Goal: Information Seeking & Learning: Learn about a topic

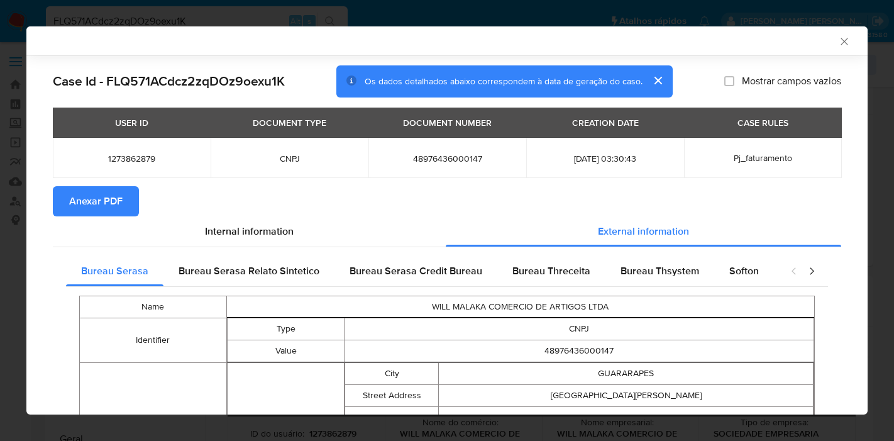
select select "10"
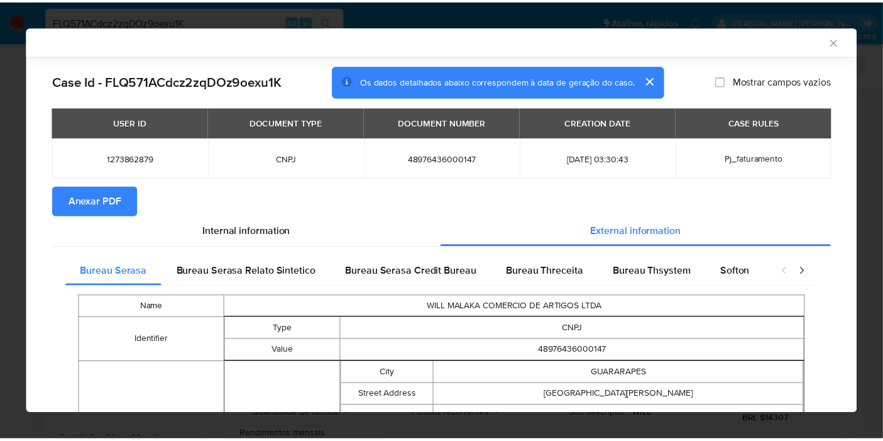
scroll to position [543, 0]
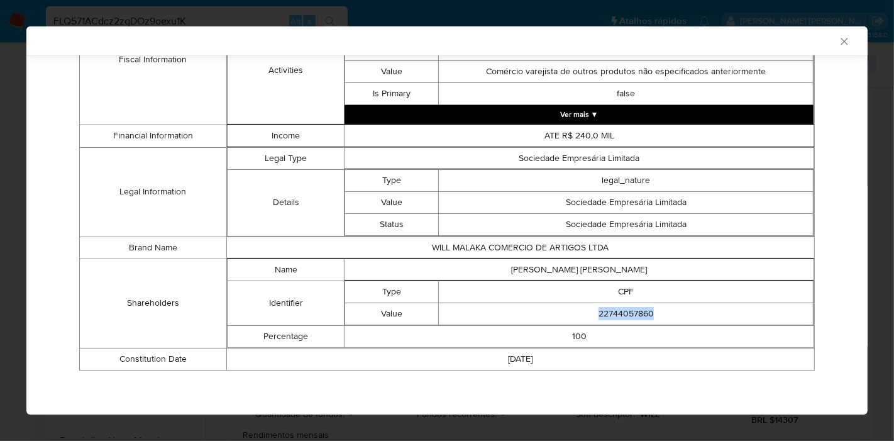
click at [838, 42] on icon "Fechar a janela" at bounding box center [844, 41] width 13 height 13
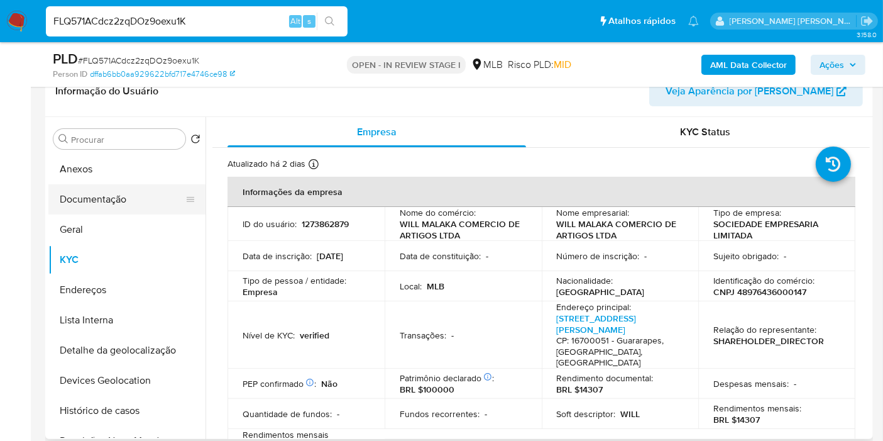
click at [91, 184] on button "Documentação" at bounding box center [121, 199] width 147 height 30
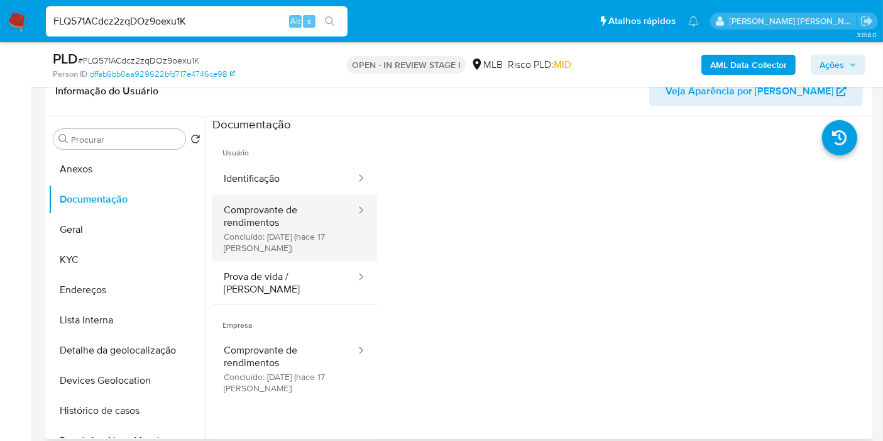
click at [326, 235] on button "Comprovante de rendimentos Concluído: [DATE] (hace 17 [PERSON_NAME])" at bounding box center [284, 228] width 145 height 67
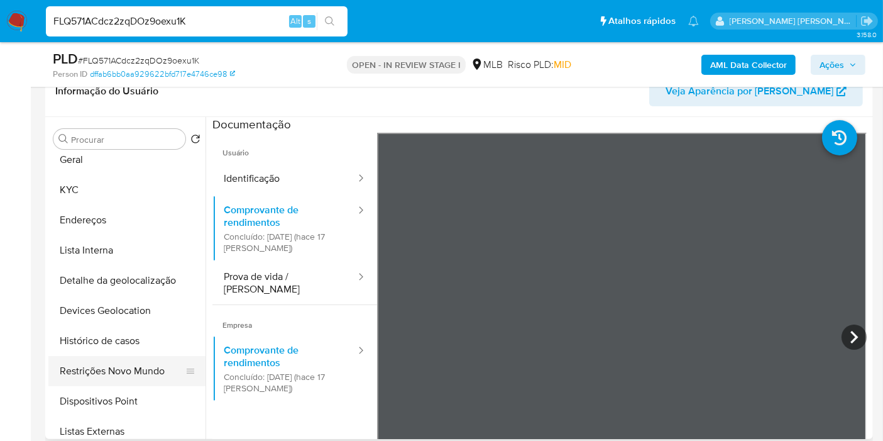
click at [132, 370] on button "Restrições Novo Mundo" at bounding box center [121, 371] width 147 height 30
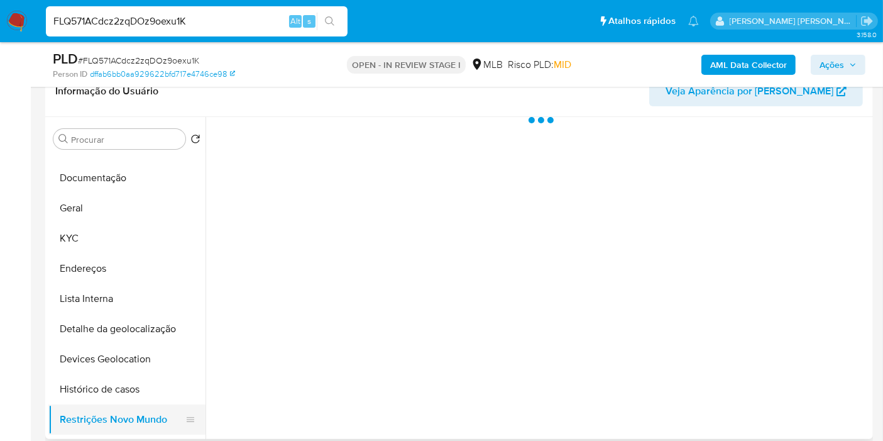
scroll to position [0, 0]
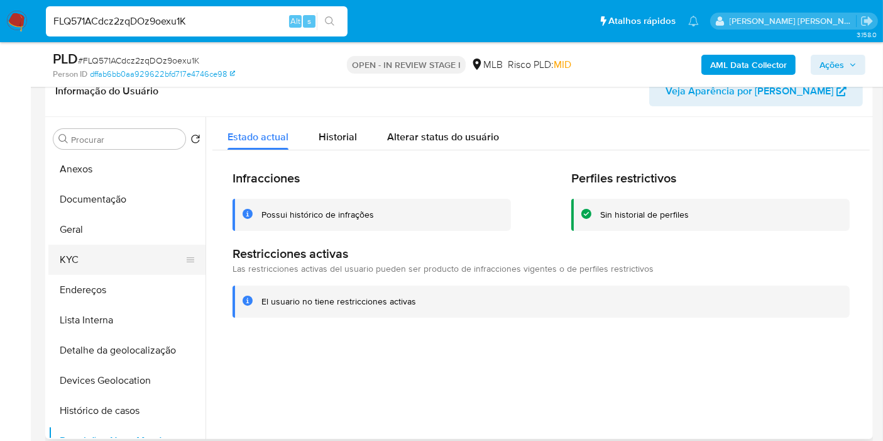
click at [72, 268] on button "KYC" at bounding box center [121, 260] width 147 height 30
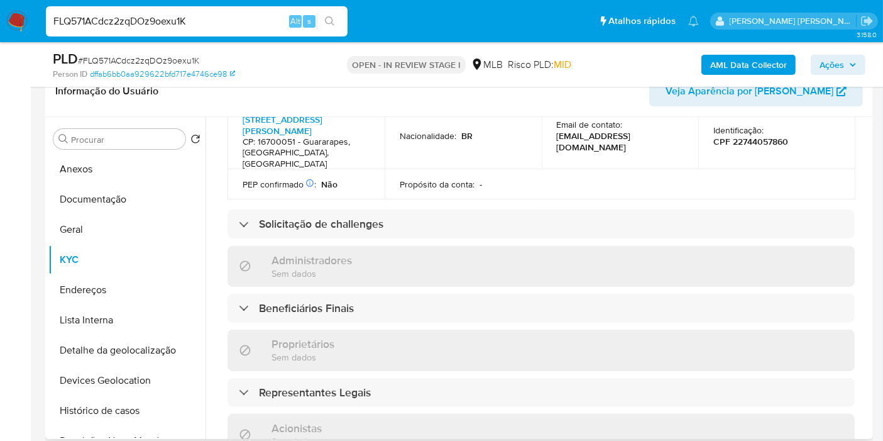
scroll to position [783, 0]
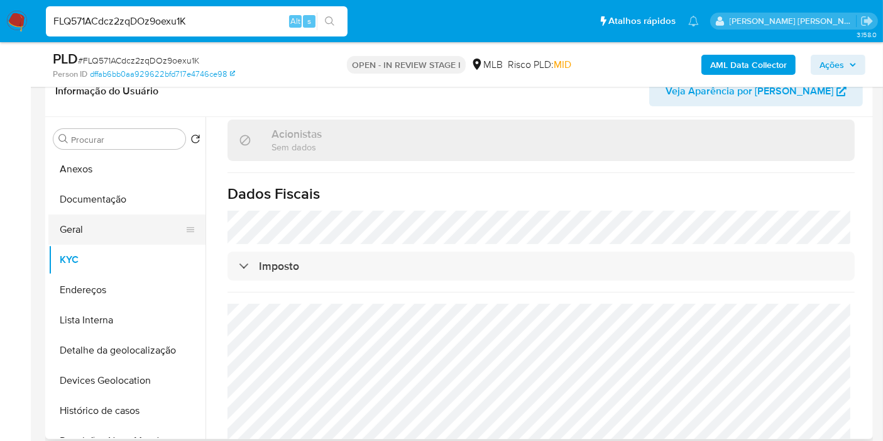
drag, startPoint x: 103, startPoint y: 234, endPoint x: 199, endPoint y: 233, distance: 96.2
click at [104, 234] on button "Geral" at bounding box center [121, 229] width 147 height 30
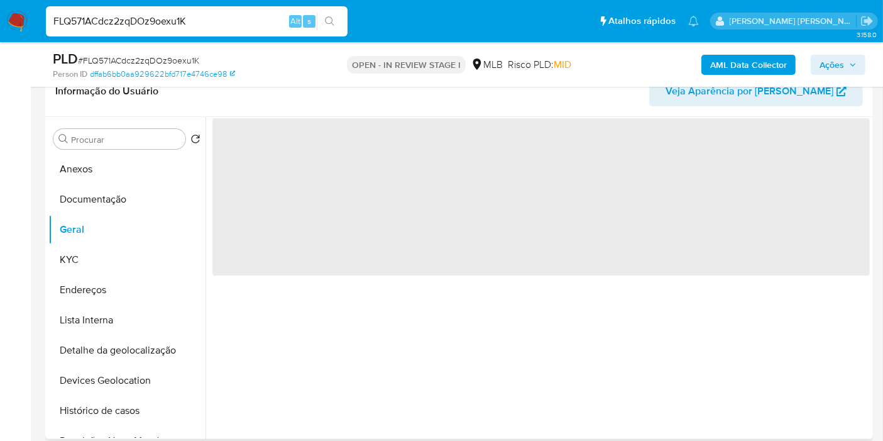
scroll to position [0, 0]
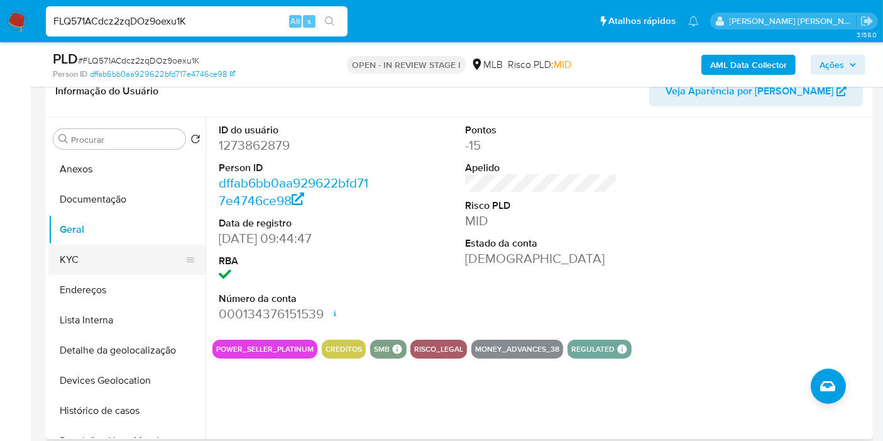
drag, startPoint x: 105, startPoint y: 259, endPoint x: 179, endPoint y: 256, distance: 73.6
click at [105, 259] on button "KYC" at bounding box center [121, 260] width 147 height 30
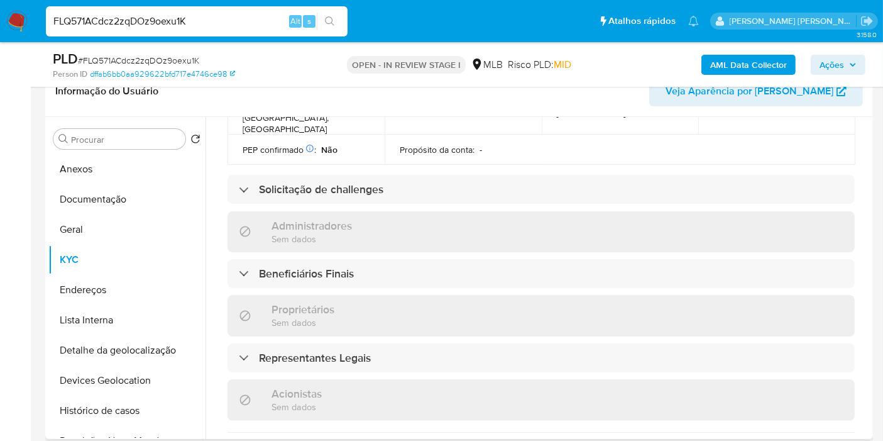
scroll to position [783, 0]
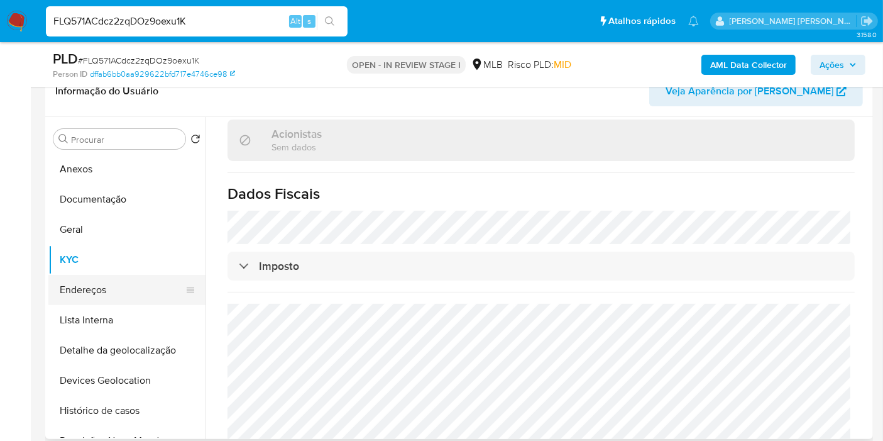
click at [90, 297] on button "Endereços" at bounding box center [121, 290] width 147 height 30
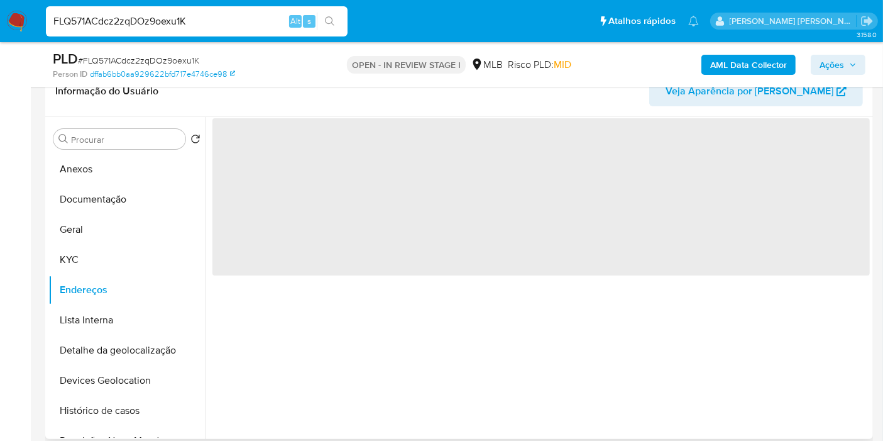
scroll to position [0, 0]
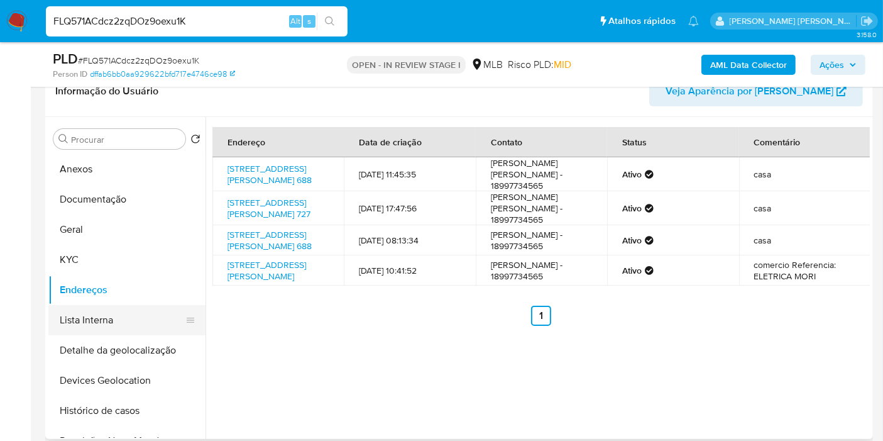
drag, startPoint x: 124, startPoint y: 358, endPoint x: 123, endPoint y: 320, distance: 37.7
click at [124, 358] on button "Detalhe da geolocalização" at bounding box center [126, 350] width 157 height 30
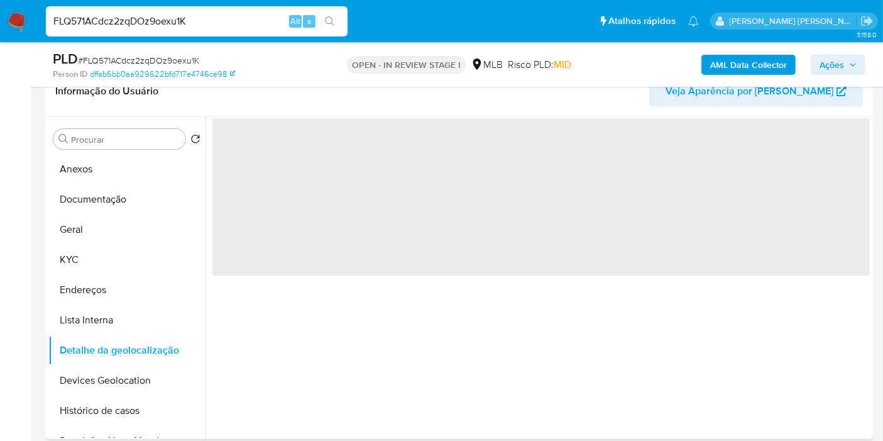
scroll to position [70, 0]
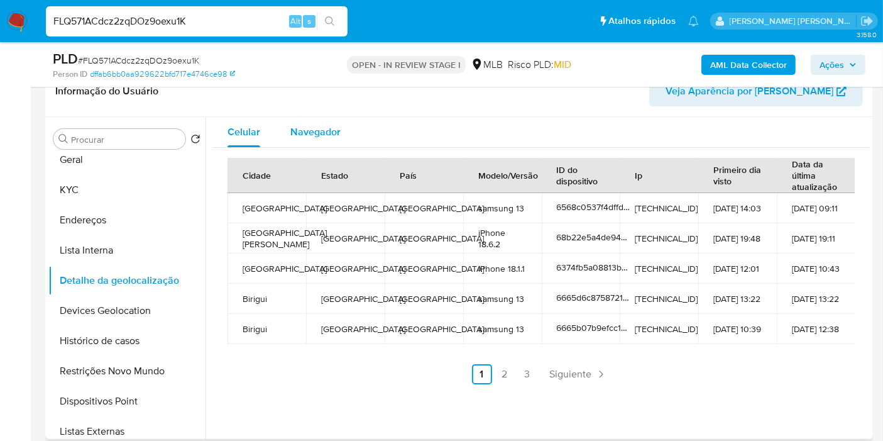
click at [326, 134] on span "Navegador" at bounding box center [315, 131] width 50 height 14
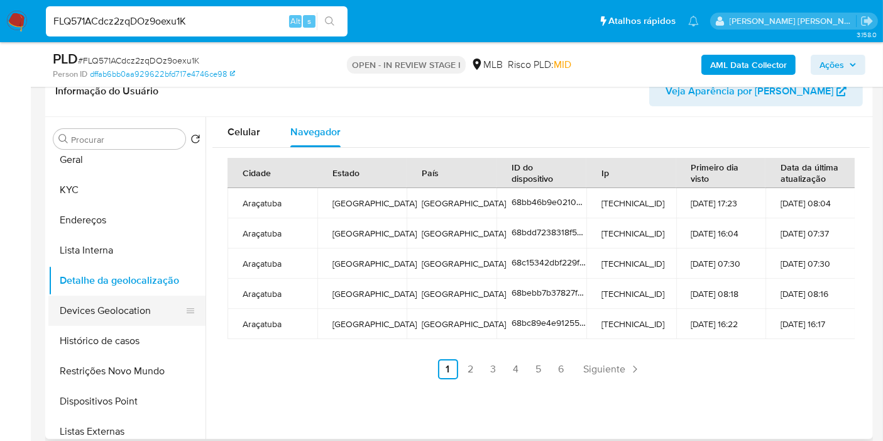
click at [139, 308] on button "Devices Geolocation" at bounding box center [121, 310] width 147 height 30
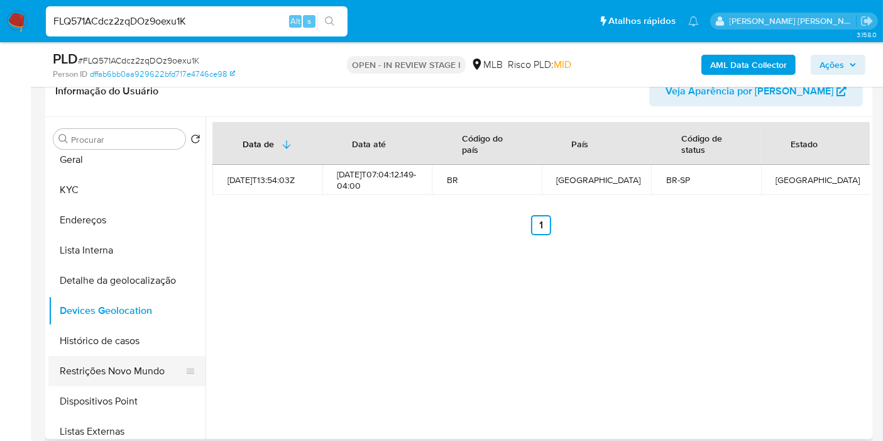
click at [88, 382] on button "Restrições Novo Mundo" at bounding box center [121, 371] width 147 height 30
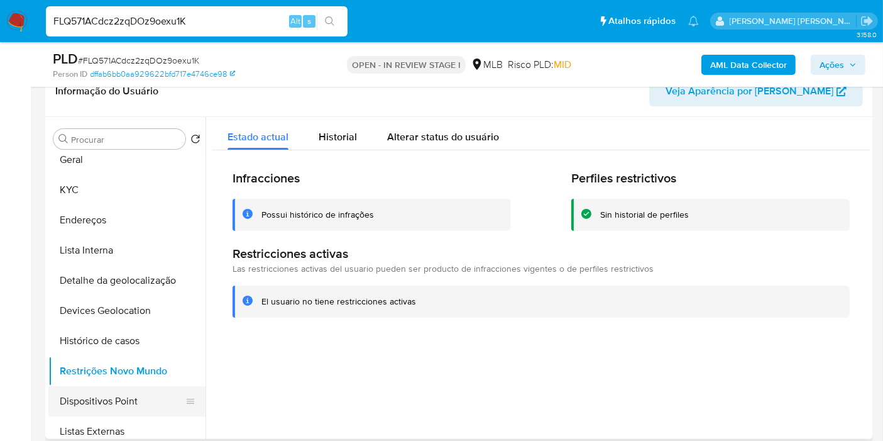
click at [124, 404] on button "Dispositivos Point" at bounding box center [121, 401] width 147 height 30
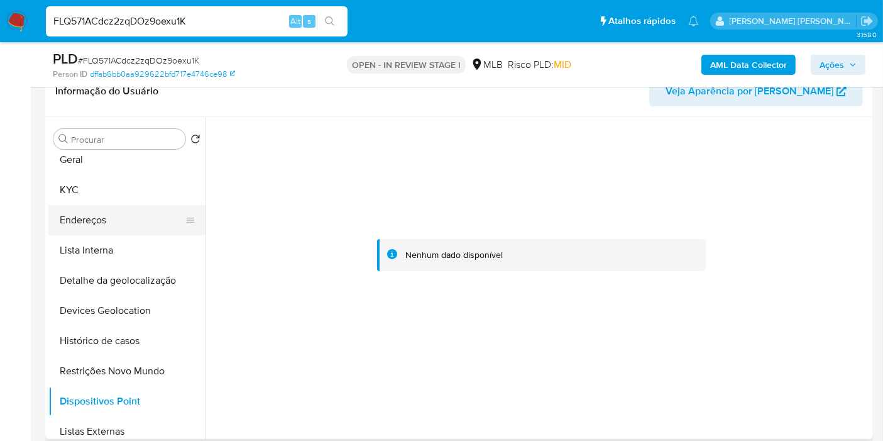
click at [111, 232] on button "Endereços" at bounding box center [121, 220] width 147 height 30
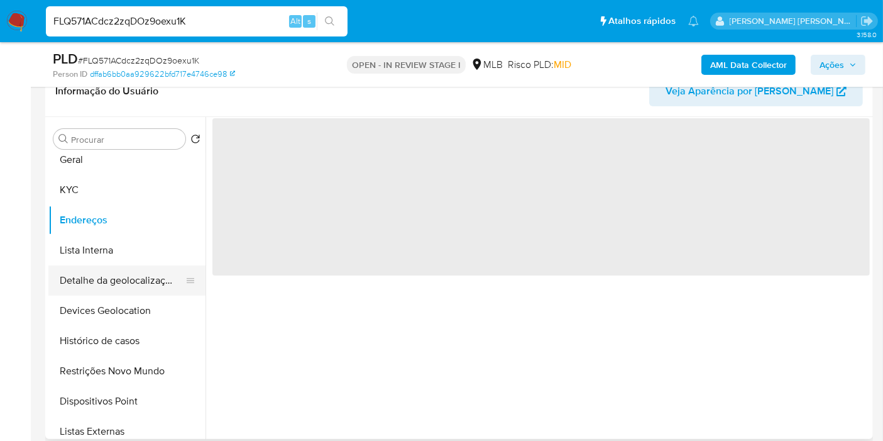
scroll to position [0, 0]
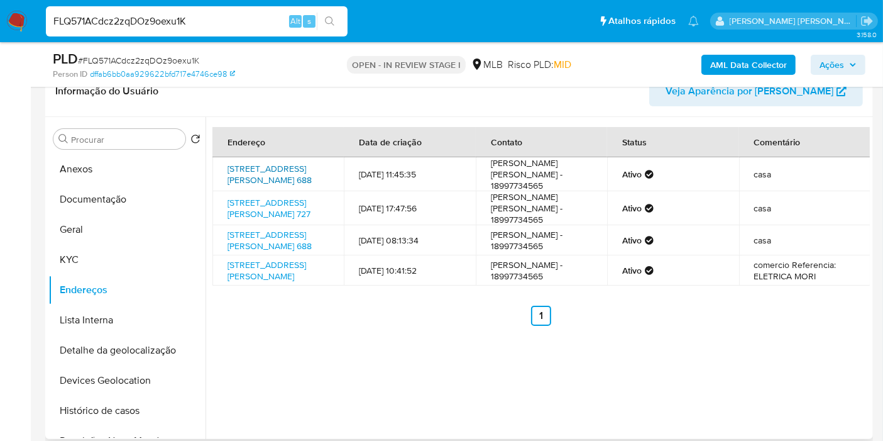
click at [262, 179] on link "Avenida Santo Antônio 688, Guararapes, São Paulo, 16700051, Brasil 688" at bounding box center [270, 174] width 84 height 24
click at [121, 256] on button "KYC" at bounding box center [121, 260] width 147 height 30
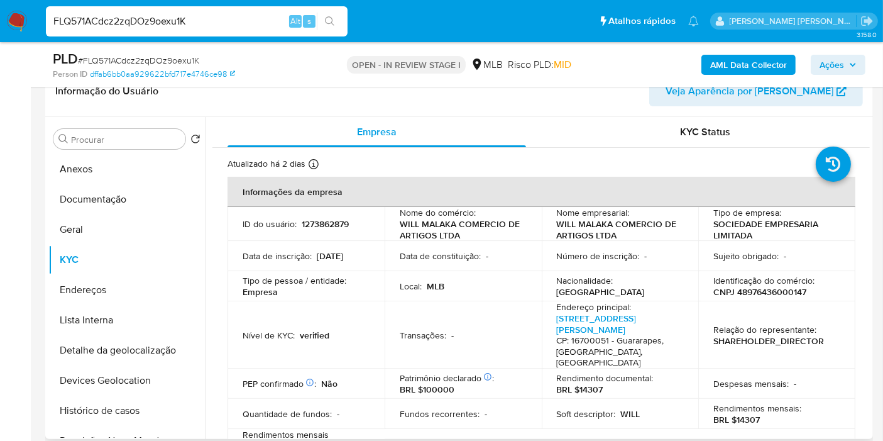
click at [774, 294] on p "CNPJ 48976436000147" at bounding box center [759, 291] width 93 height 11
copy p "48976436000147"
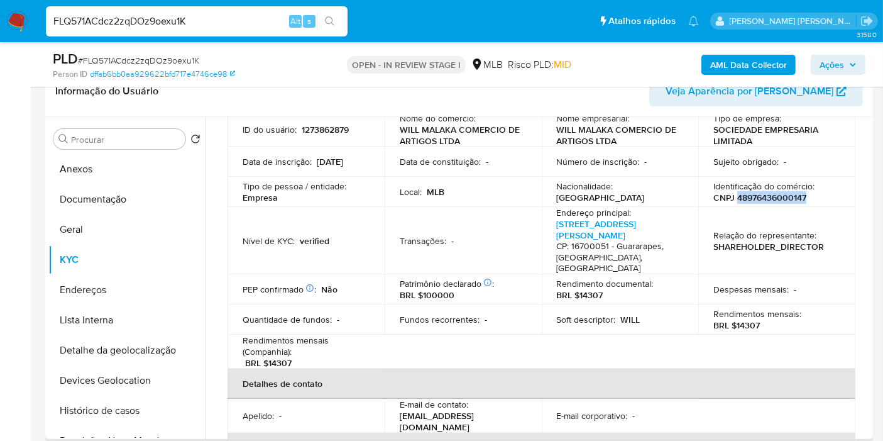
scroll to position [209, 0]
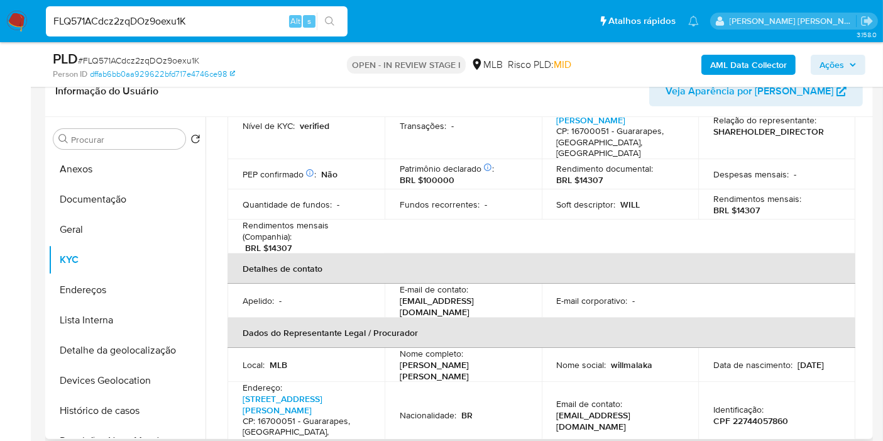
click at [743, 415] on p "CPF 22744057860" at bounding box center [750, 420] width 75 height 11
click at [744, 415] on p "CPF 22744057860" at bounding box center [750, 420] width 75 height 11
copy p "22744057860"
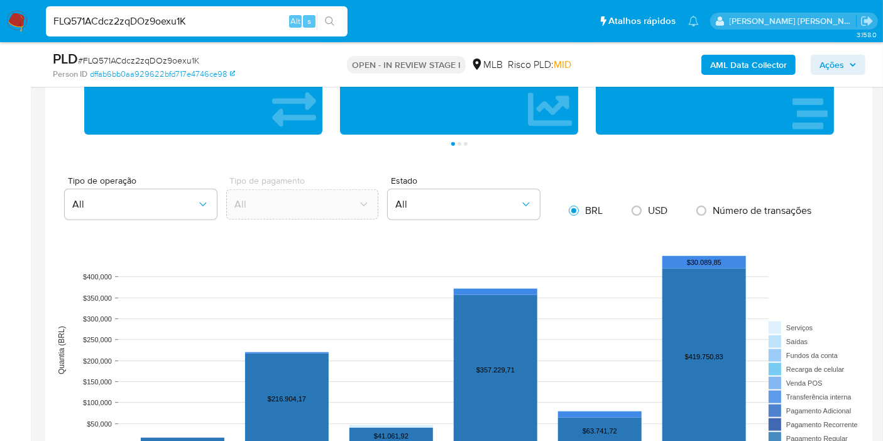
scroll to position [1187, 0]
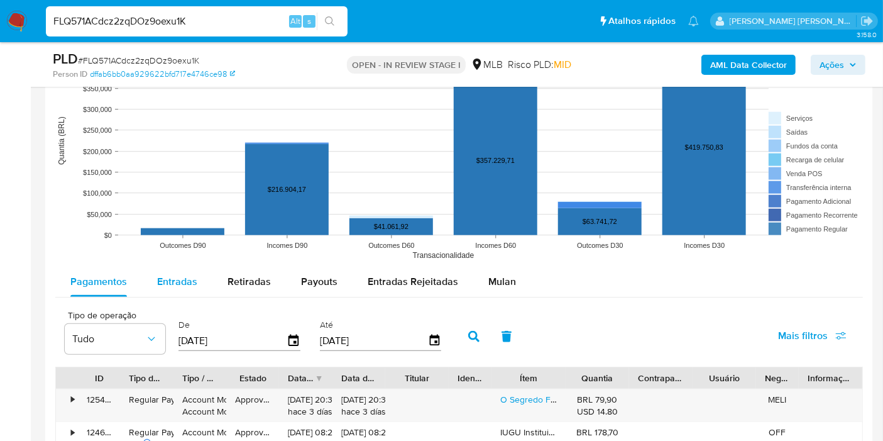
click at [174, 275] on span "Entradas" at bounding box center [177, 281] width 40 height 14
select select "10"
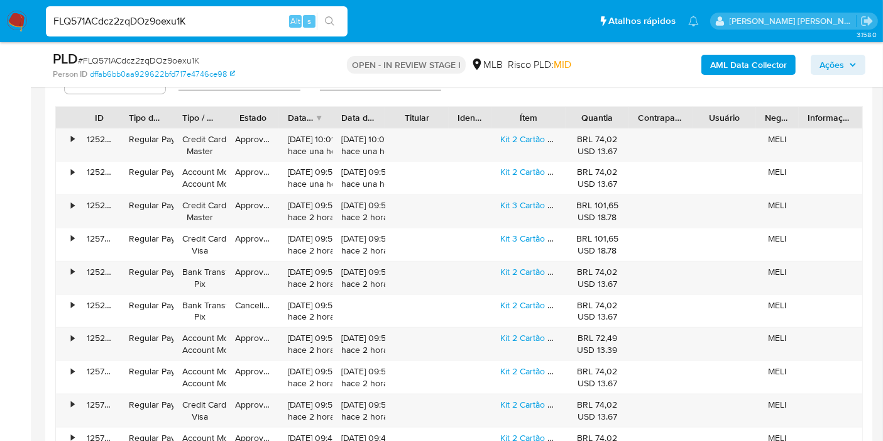
scroll to position [1397, 0]
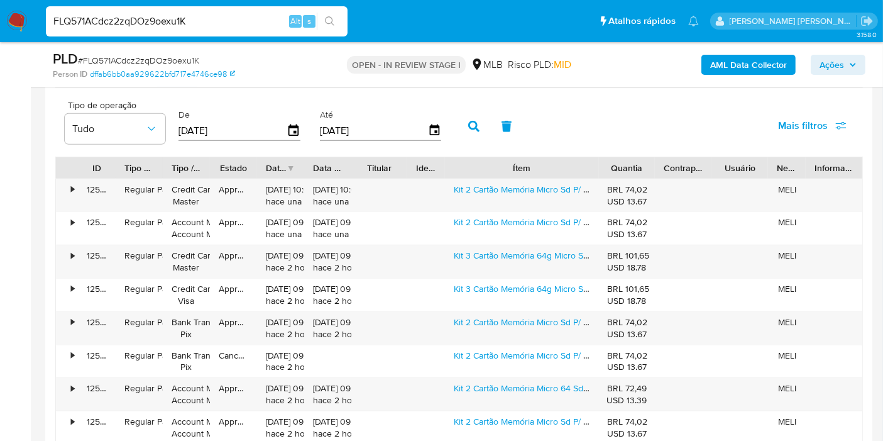
drag, startPoint x: 561, startPoint y: 164, endPoint x: 640, endPoint y: 164, distance: 79.2
click at [640, 164] on div "ID Tipo de operação Tipo / Método Estado Data de criação Data de aprovação Titu…" at bounding box center [459, 167] width 806 height 21
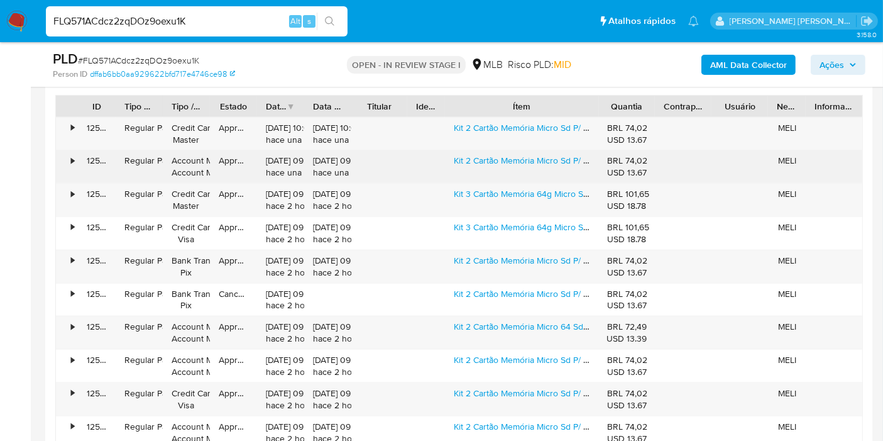
scroll to position [1536, 0]
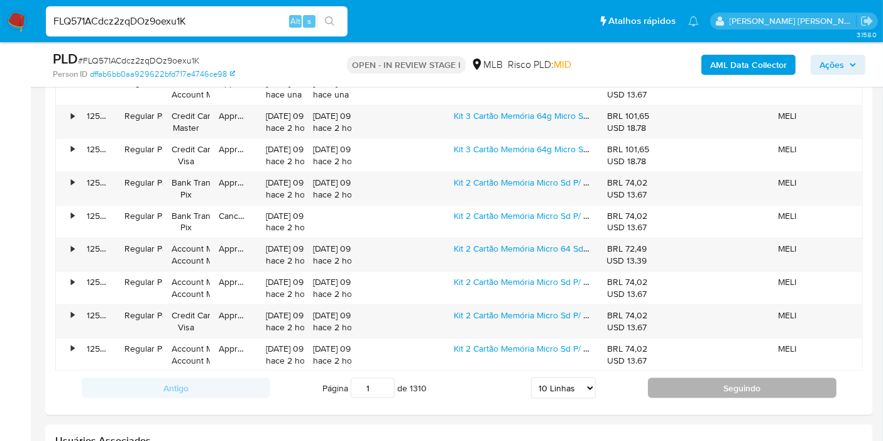
click at [687, 378] on button "Seguindo" at bounding box center [742, 388] width 189 height 20
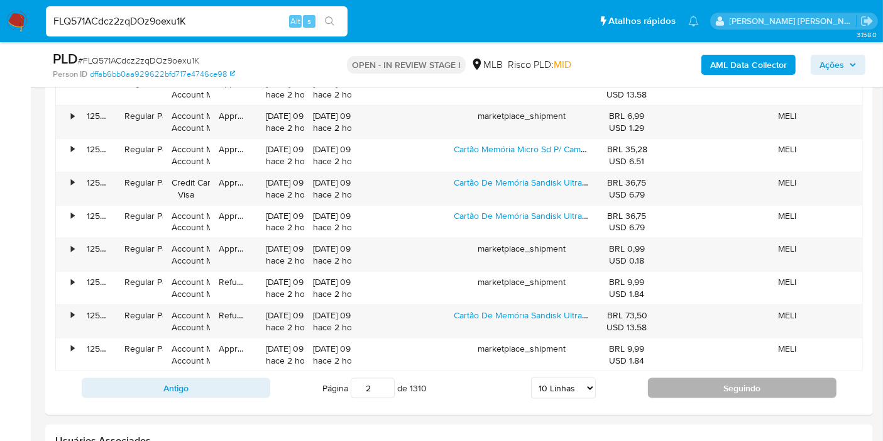
click at [684, 378] on button "Seguindo" at bounding box center [742, 388] width 189 height 20
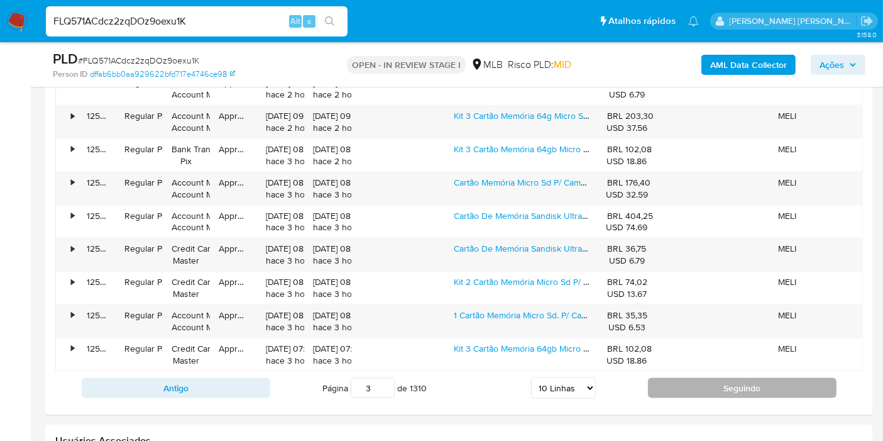
click at [700, 390] on button "Seguindo" at bounding box center [742, 388] width 189 height 20
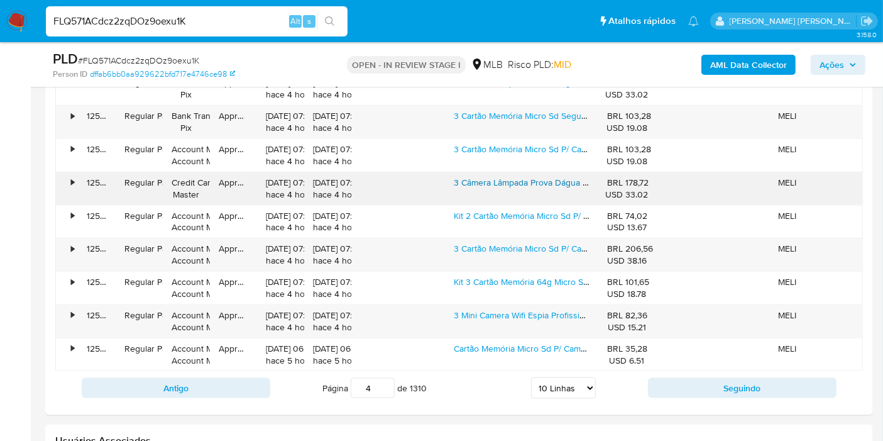
click at [485, 177] on link "3 Câmera Lâmpada Prova Dágua Segurança Ip Wifi Full Hd Wifi" at bounding box center [575, 182] width 243 height 13
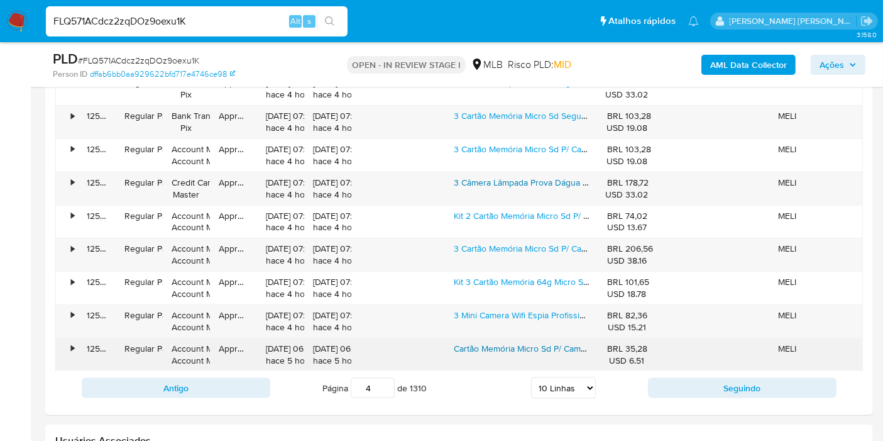
click at [541, 344] on link "Cartão Memória Micro Sd P/ Camêra Segurança Ip Yosse Wifi" at bounding box center [571, 348] width 235 height 13
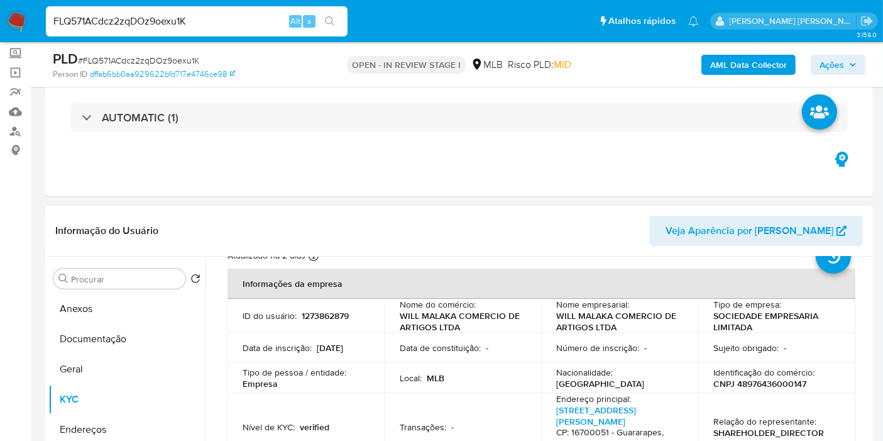
scroll to position [0, 0]
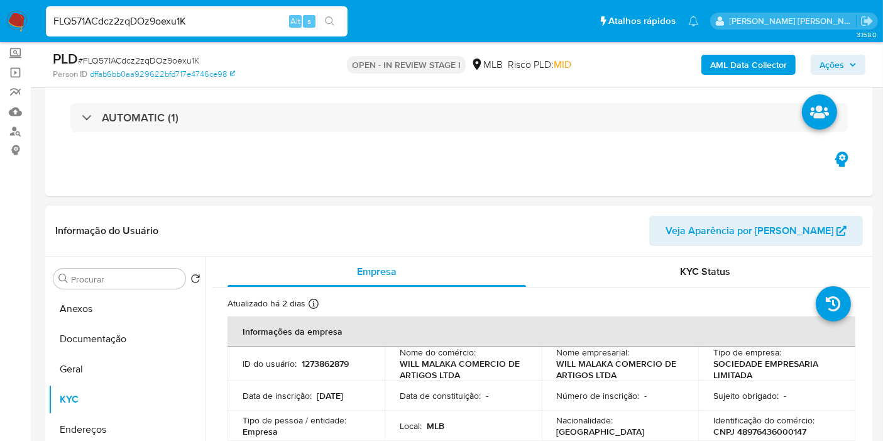
click at [329, 361] on p "1273862879" at bounding box center [325, 363] width 47 height 11
copy p "1273862879"
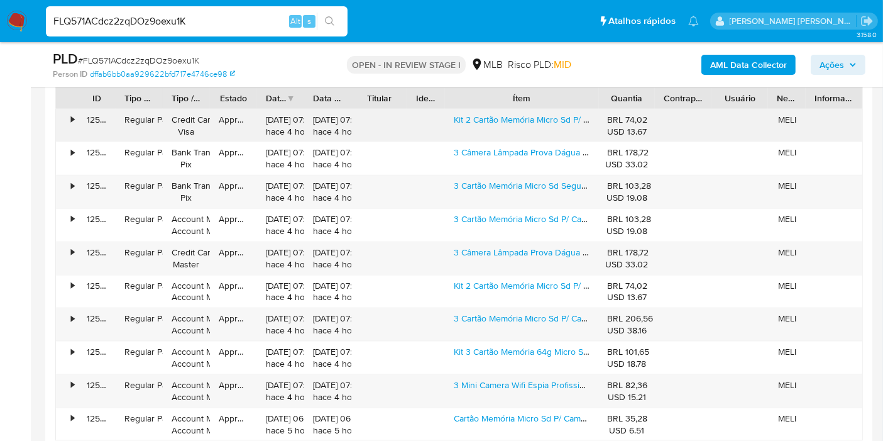
scroll to position [1536, 0]
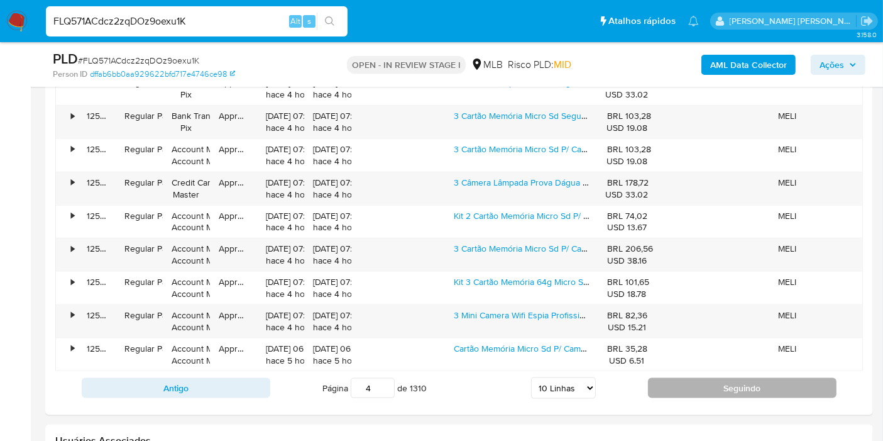
click at [695, 390] on button "Seguindo" at bounding box center [742, 388] width 189 height 20
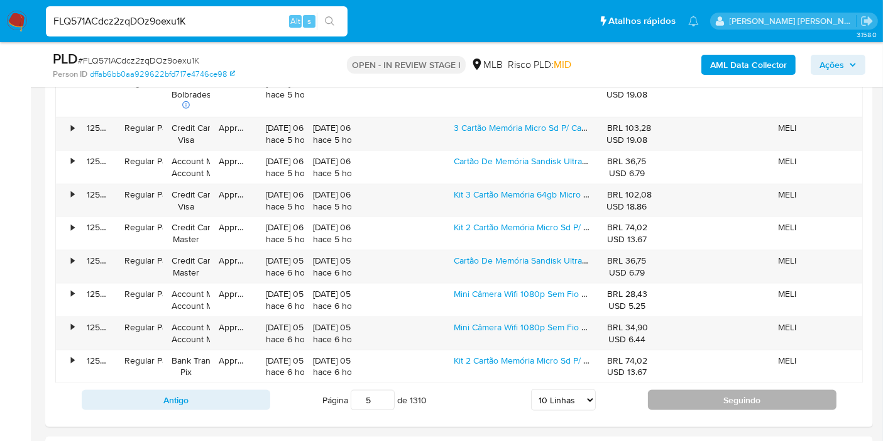
click at [692, 398] on button "Seguindo" at bounding box center [742, 400] width 189 height 20
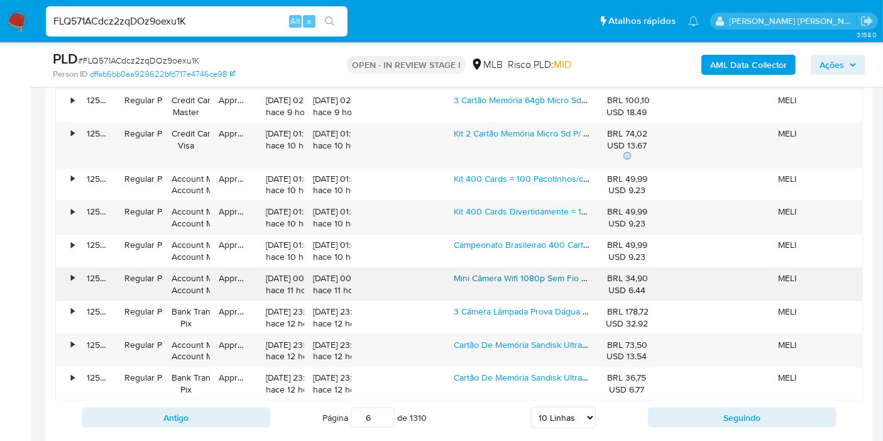
click at [508, 273] on link "Mini Câmera Wifi 1080p Sem Fio Câmera Home Espião Cor Preto Preto" at bounding box center [591, 278] width 274 height 13
click at [483, 347] on div "Cartão De Memória Sandisk Ultra 100mb/s 64gb P/câmeras Wi-fi" at bounding box center [521, 350] width 153 height 33
click at [488, 338] on link "Cartão De Memória Sandisk Ultra 100mb/s 64gb P/câmeras Wi-fi" at bounding box center [578, 344] width 248 height 13
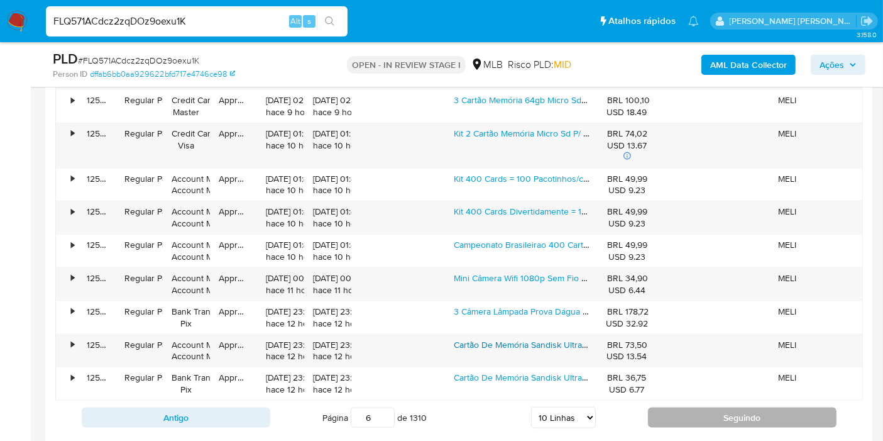
click at [693, 418] on button "Seguindo" at bounding box center [742, 417] width 189 height 20
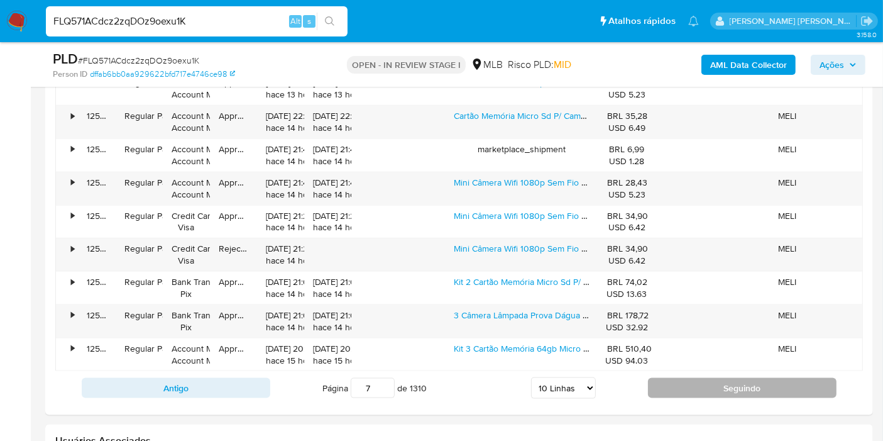
click at [685, 380] on button "Seguindo" at bounding box center [742, 388] width 189 height 20
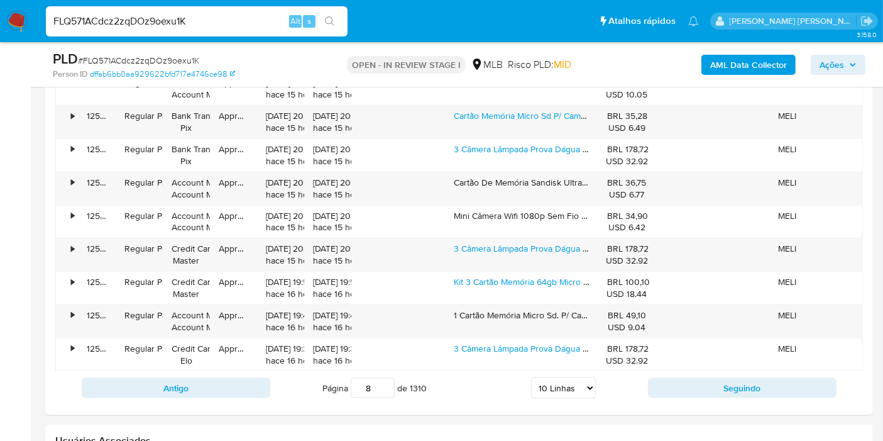
click at [368, 379] on input "8" at bounding box center [373, 388] width 44 height 20
type input "500"
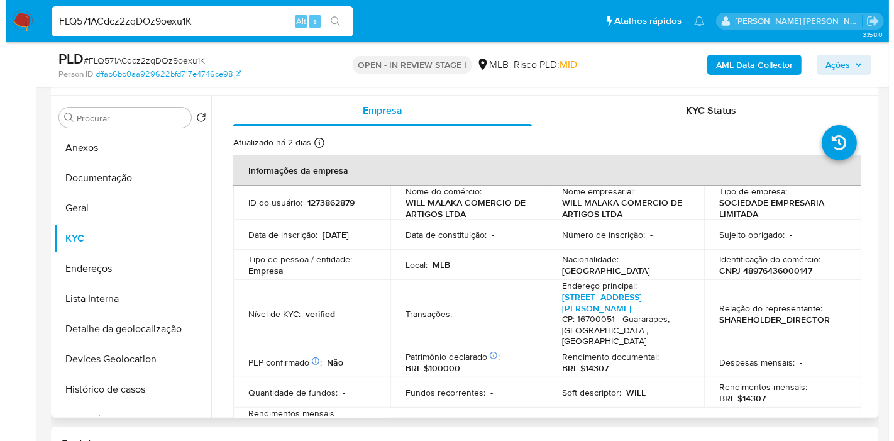
scroll to position [209, 0]
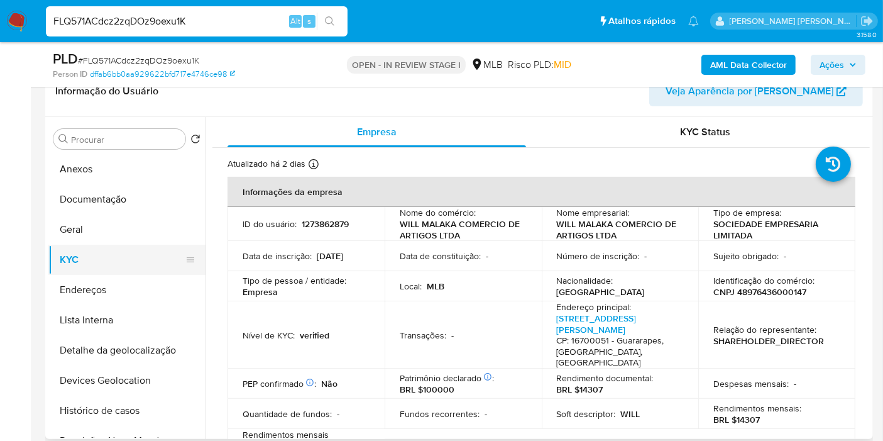
drag, startPoint x: 90, startPoint y: 412, endPoint x: 102, endPoint y: 270, distance: 141.9
click at [89, 411] on button "Histórico de casos" at bounding box center [126, 410] width 157 height 30
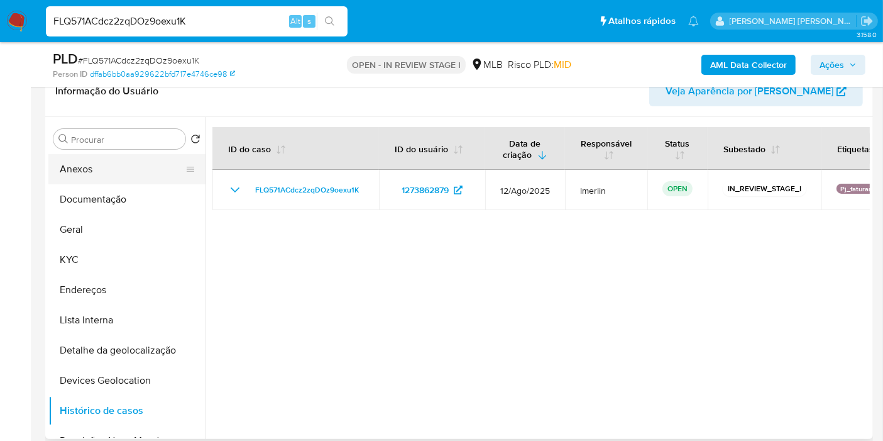
click at [122, 172] on button "Anexos" at bounding box center [121, 169] width 147 height 30
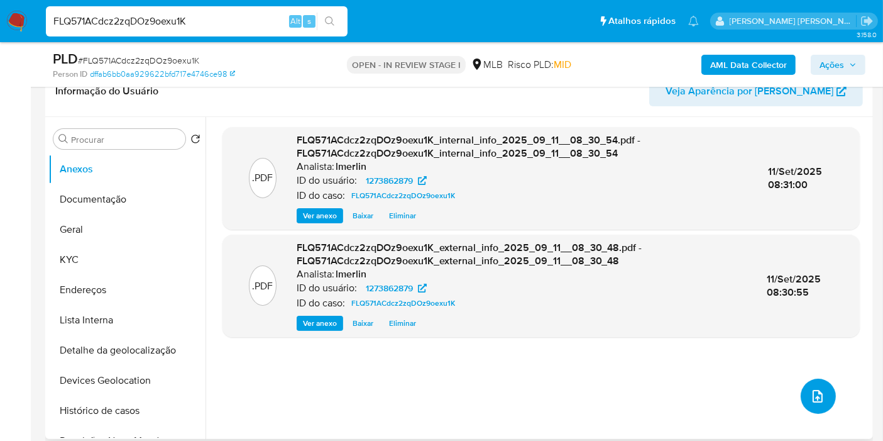
click at [810, 392] on icon "upload-file" at bounding box center [817, 395] width 15 height 15
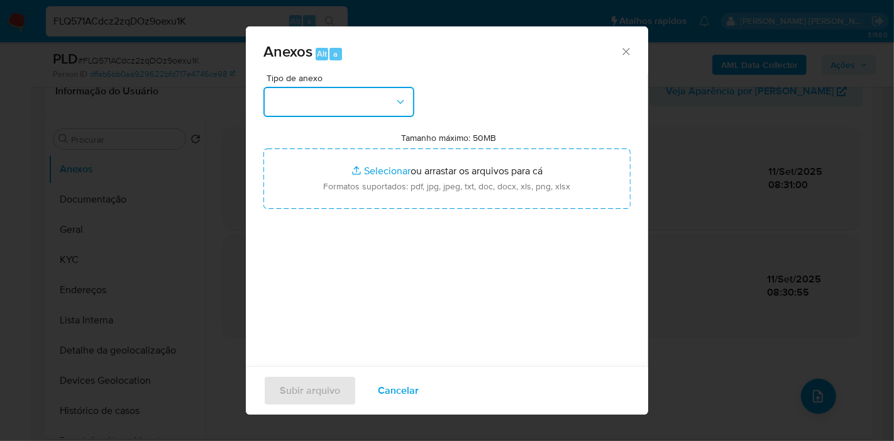
click at [392, 97] on button "button" at bounding box center [338, 102] width 151 height 30
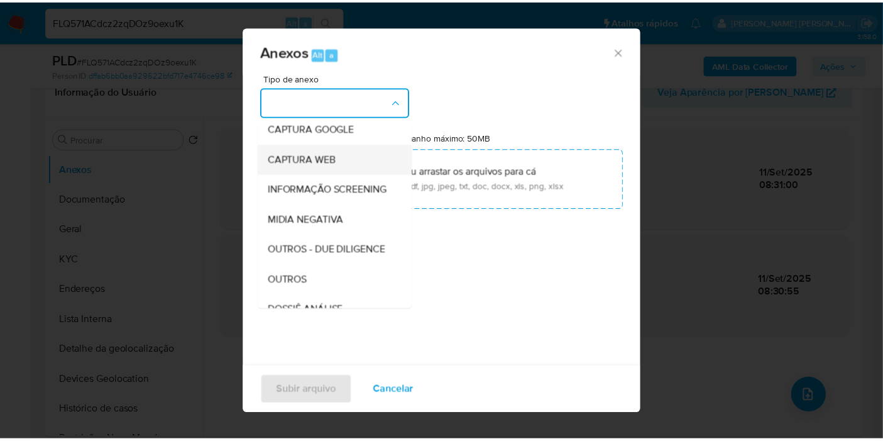
scroll to position [140, 0]
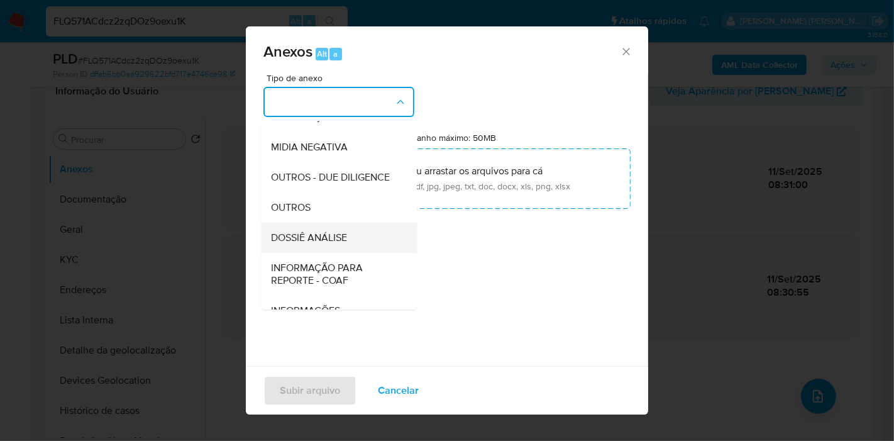
click at [333, 244] on span "DOSSIÊ ANÁLISE" at bounding box center [309, 237] width 76 height 13
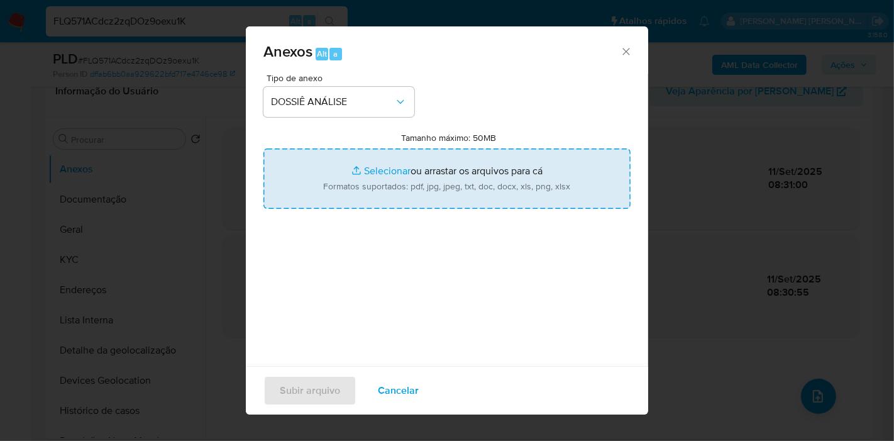
click at [409, 198] on input "Tamanho máximo: 50MB Selecionar arquivos" at bounding box center [446, 178] width 367 height 60
type input "C:\fakepath\Mulan 1273862879_2025_09_11_07_42_26.xlsx"
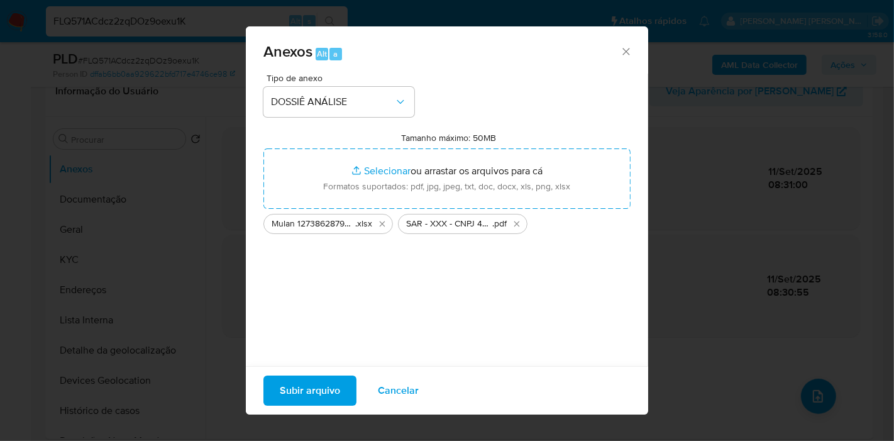
click at [329, 386] on span "Subir arquivo" at bounding box center [310, 390] width 60 height 28
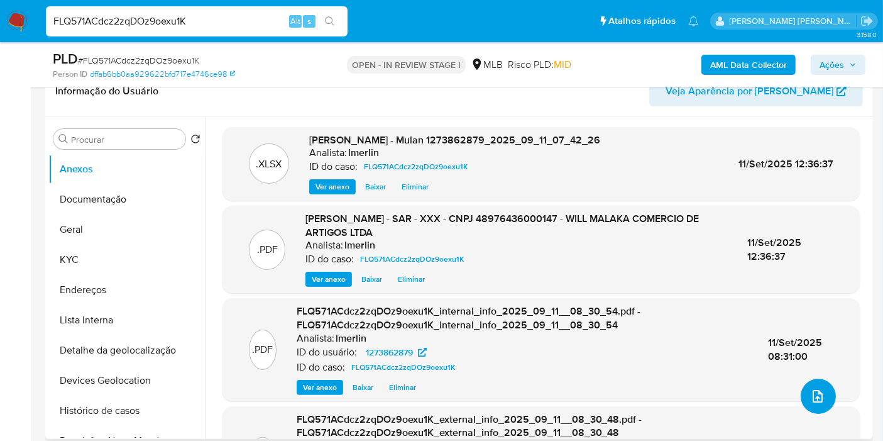
scroll to position [0, 0]
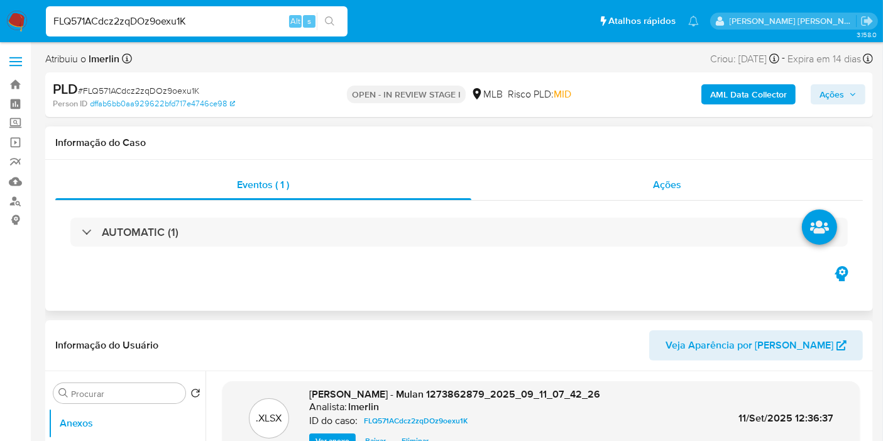
click at [708, 190] on div "Ações" at bounding box center [667, 185] width 392 height 30
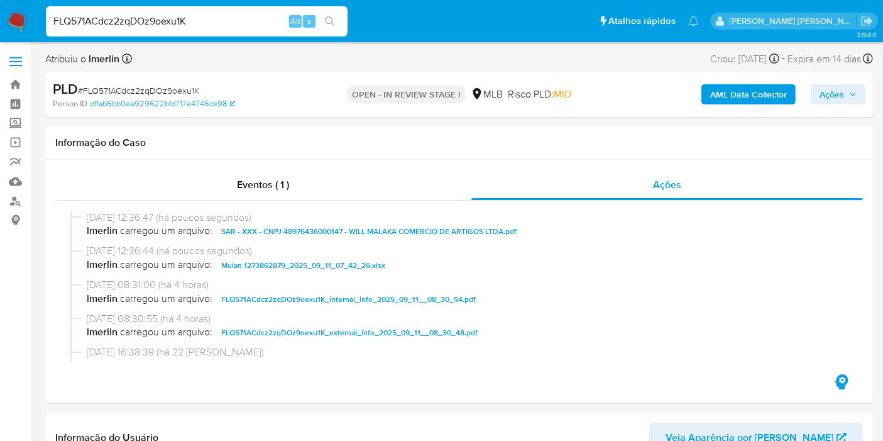
click at [845, 97] on span "Ações" at bounding box center [838, 94] width 37 height 18
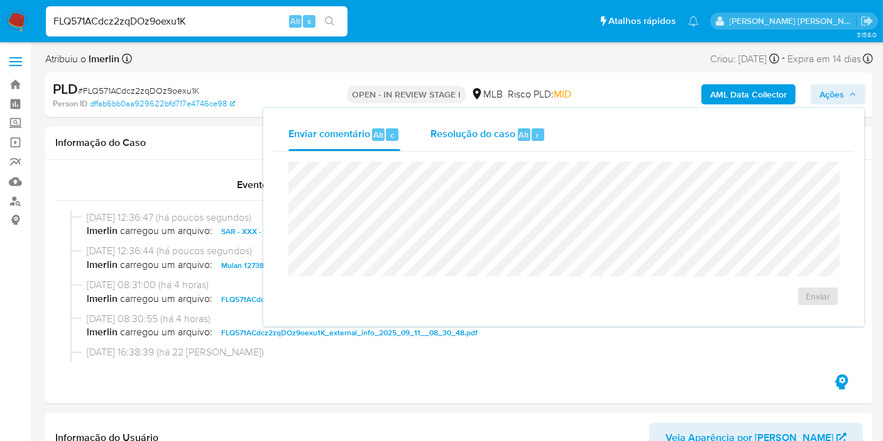
click at [500, 135] on span "Resolução do caso" at bounding box center [473, 134] width 85 height 14
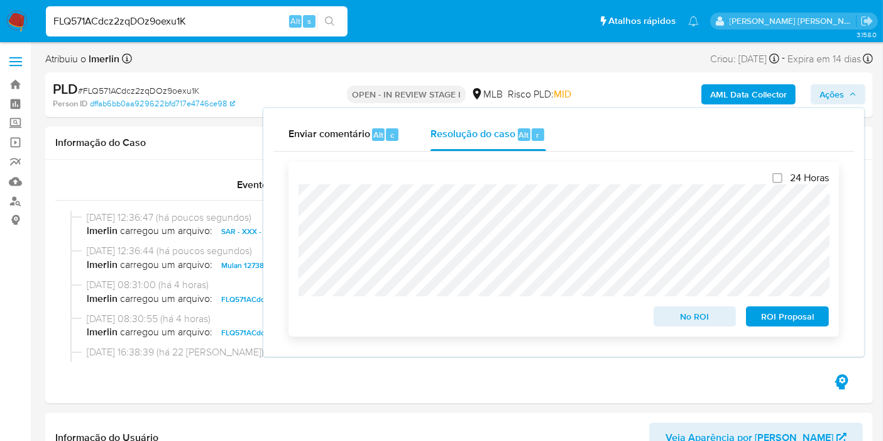
click at [810, 320] on span "ROI Proposal" at bounding box center [787, 316] width 65 height 18
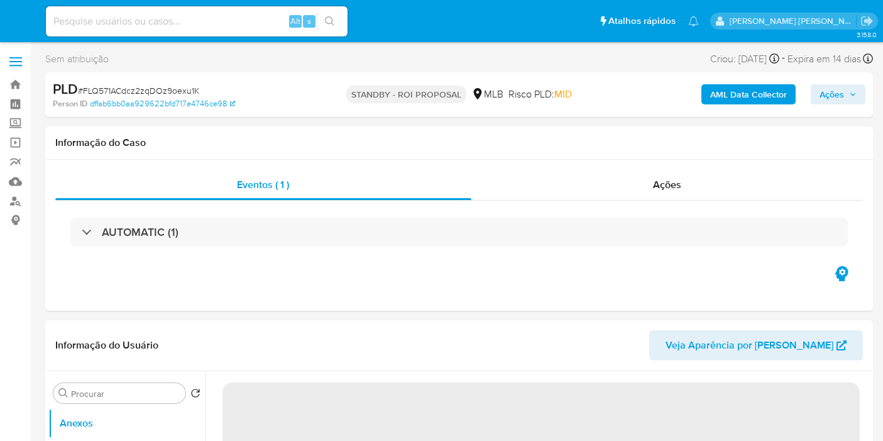
select select "10"
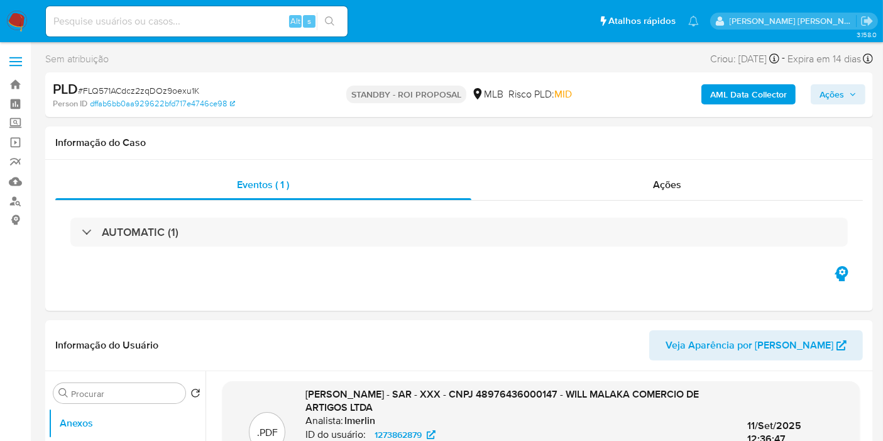
click at [227, 21] on input at bounding box center [197, 21] width 302 height 16
paste input "IEtP9w29tmQ7UC7jSNHBrZ0r"
type input "IEtP9w29tmQ7UC7jSNHBrZ0r"
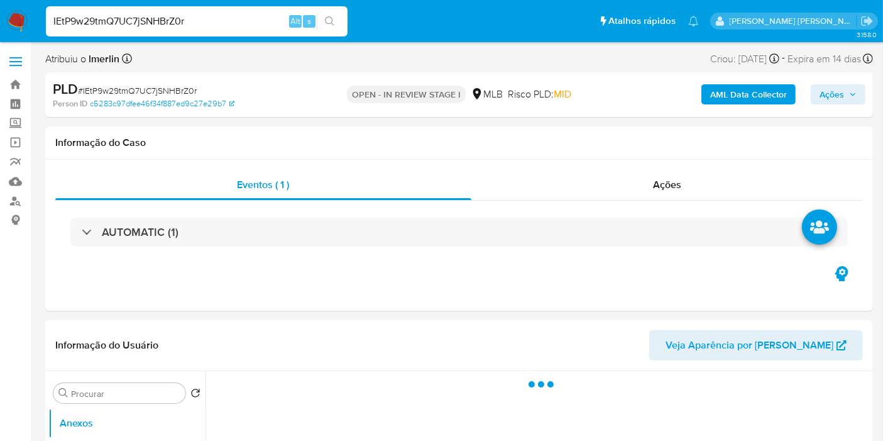
select select "10"
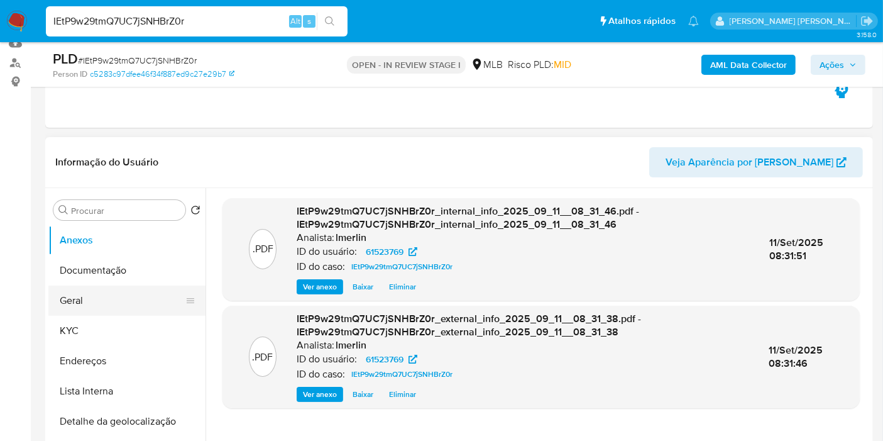
scroll to position [140, 0]
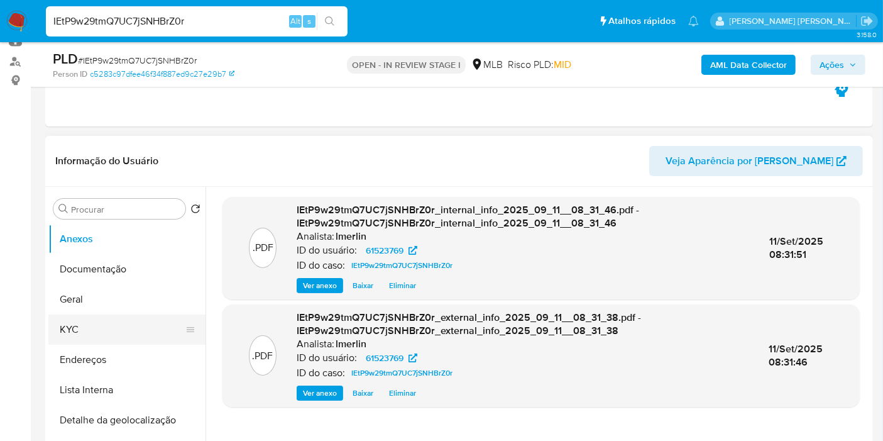
click at [102, 324] on button "KYC" at bounding box center [121, 329] width 147 height 30
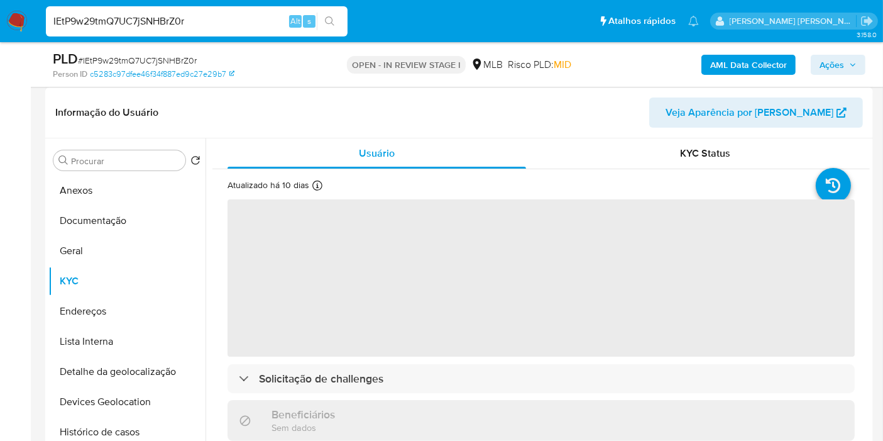
scroll to position [209, 0]
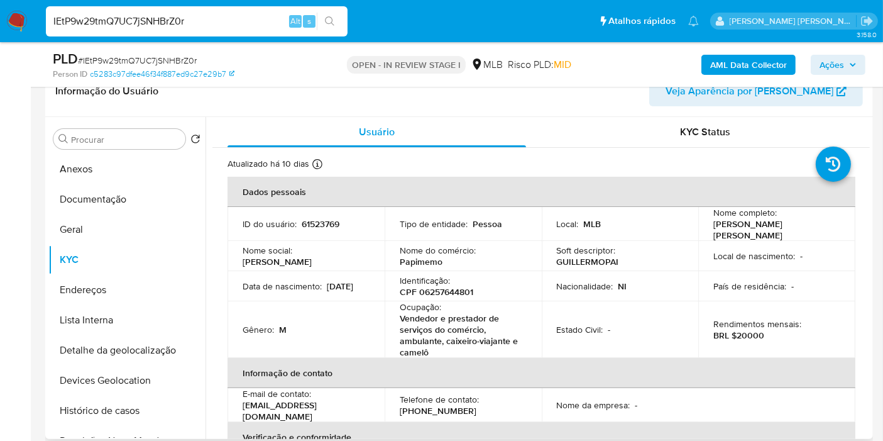
click at [436, 287] on p "CPF 06257644801" at bounding box center [437, 291] width 74 height 11
copy p "06257644801"
click at [118, 402] on button "Histórico de casos" at bounding box center [121, 410] width 147 height 30
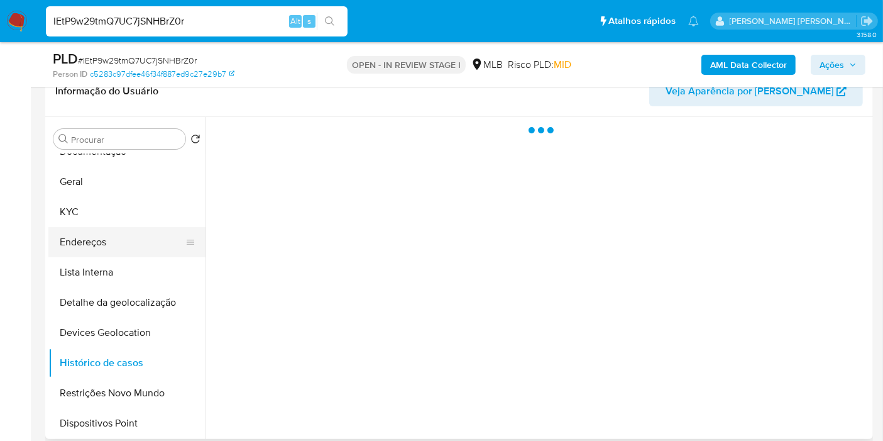
scroll to position [70, 0]
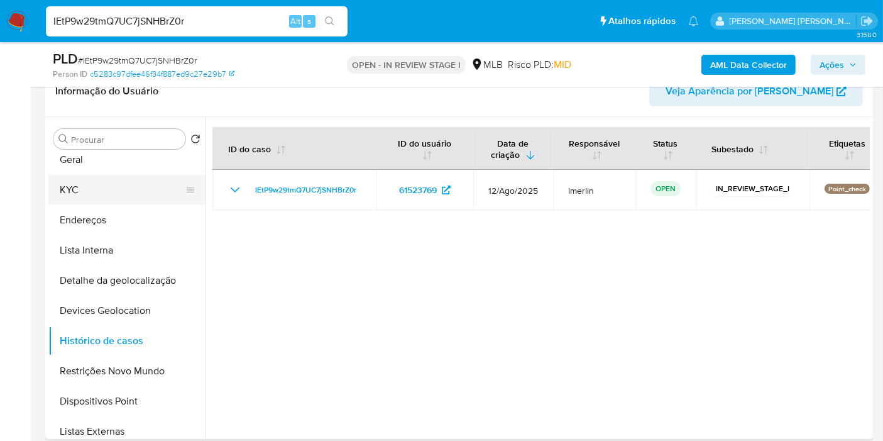
click at [98, 189] on button "KYC" at bounding box center [121, 190] width 147 height 30
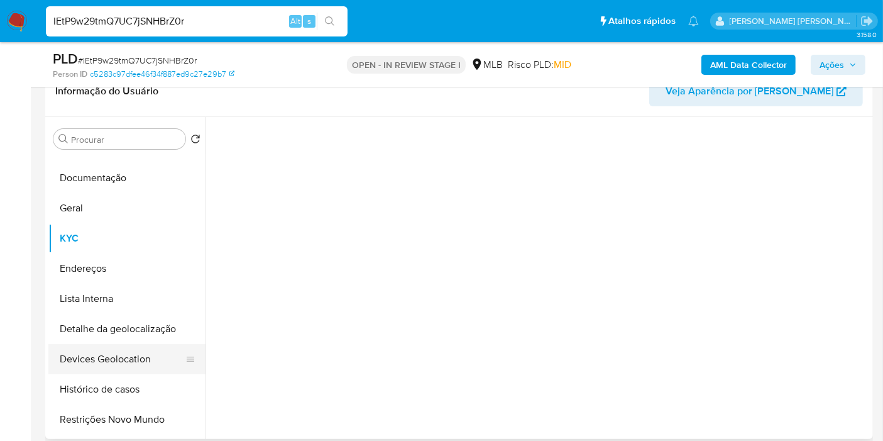
scroll to position [0, 0]
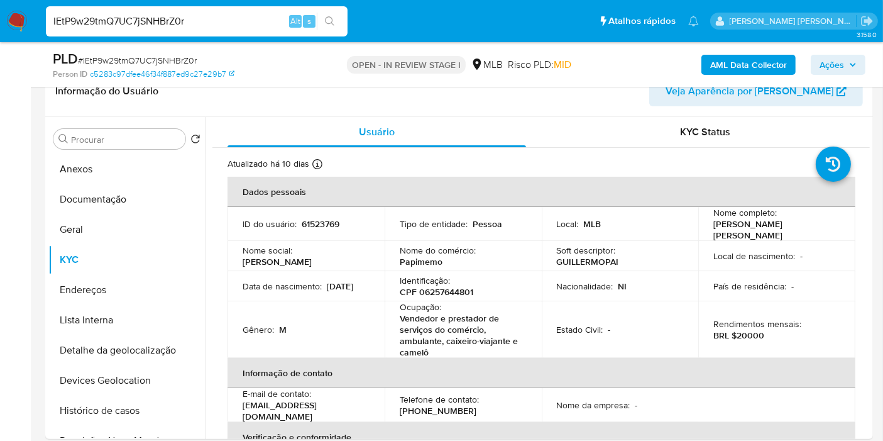
drag, startPoint x: 399, startPoint y: 319, endPoint x: 434, endPoint y: 351, distance: 47.1
click at [434, 351] on p "Vendedor e prestador de serviços do comércio, ambulante, caixeiro-viajante e ca…" at bounding box center [461, 334] width 122 height 45
copy p "Vendedor e prestador de serviços do comércio, ambulante, caixeiro-viajante e ca…"
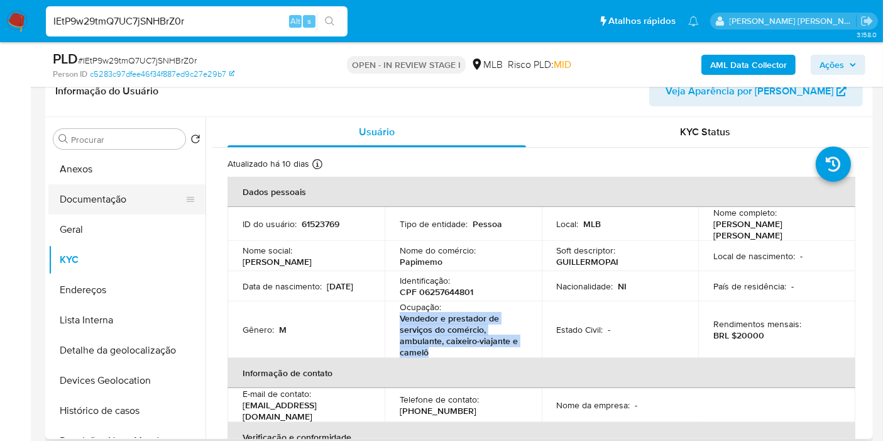
click at [116, 195] on button "Documentação" at bounding box center [121, 199] width 147 height 30
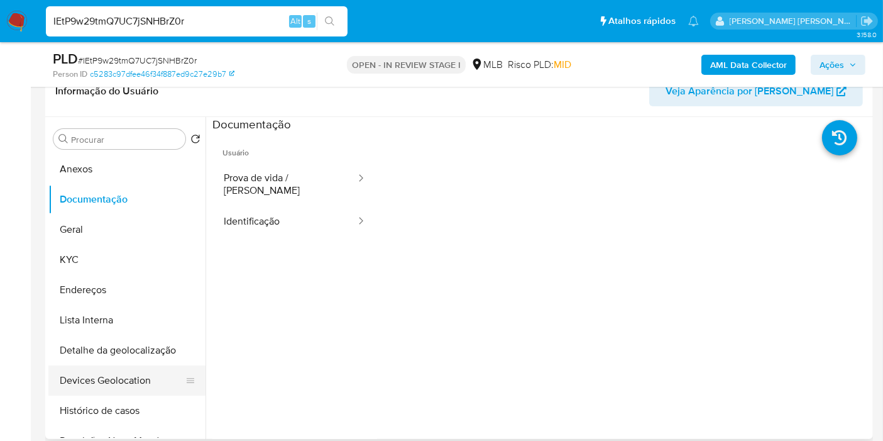
scroll to position [70, 0]
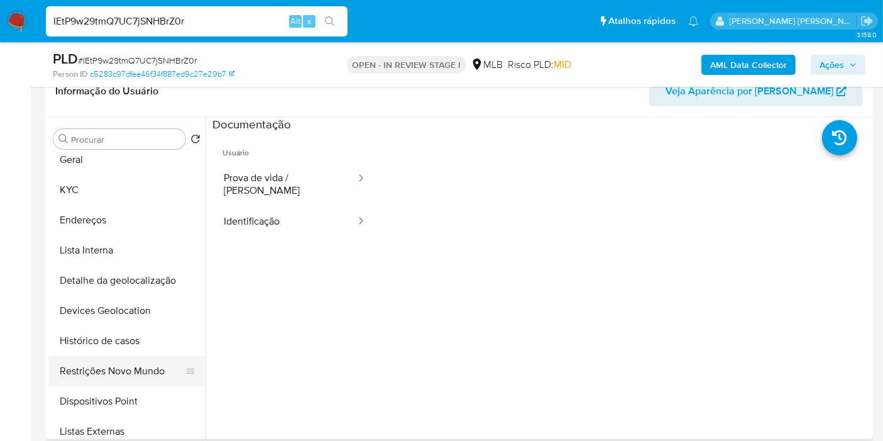
click at [127, 369] on button "Restrições Novo Mundo" at bounding box center [121, 371] width 147 height 30
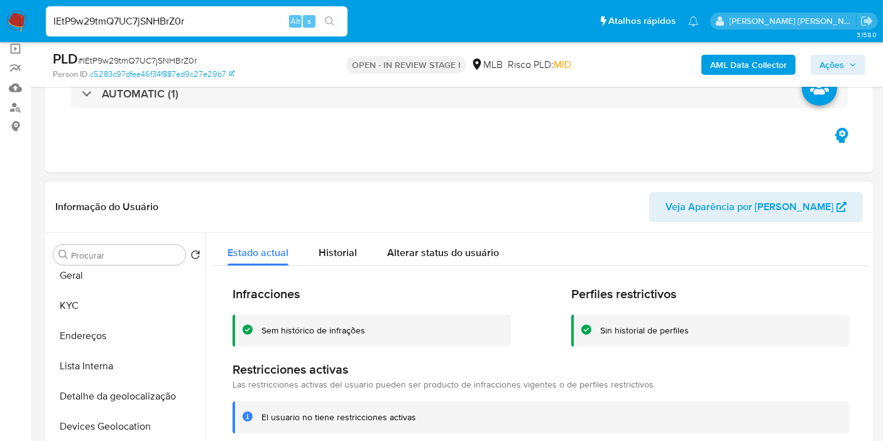
scroll to position [140, 0]
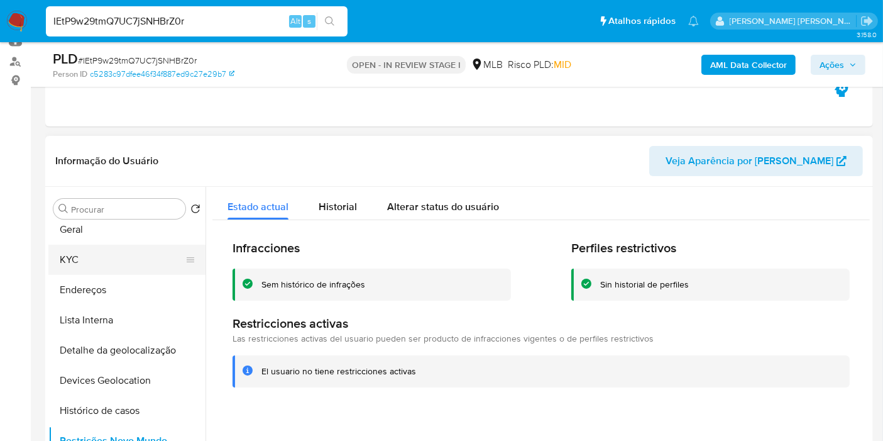
click at [80, 267] on button "KYC" at bounding box center [121, 260] width 147 height 30
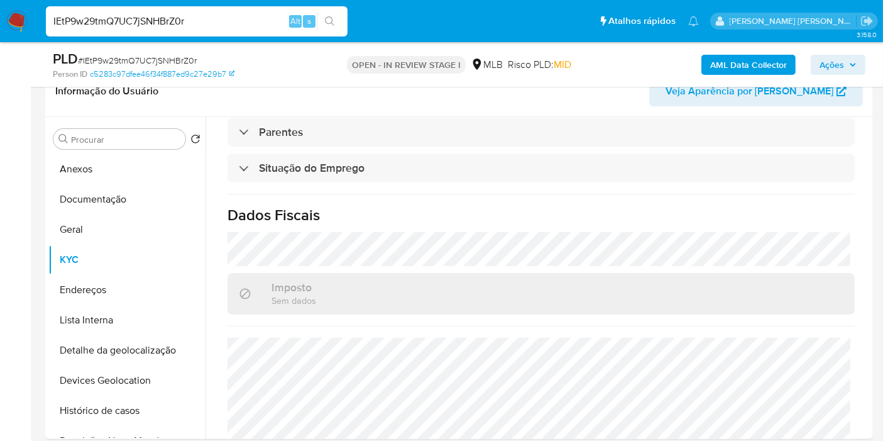
scroll to position [601, 0]
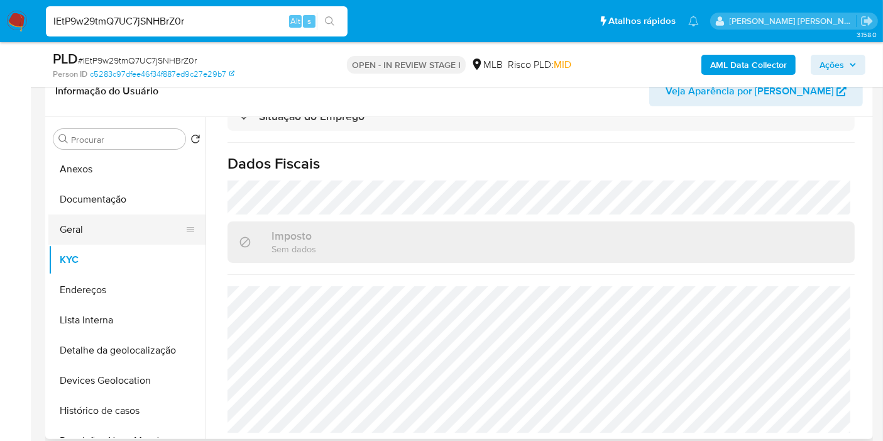
click at [127, 231] on button "Geral" at bounding box center [121, 229] width 147 height 30
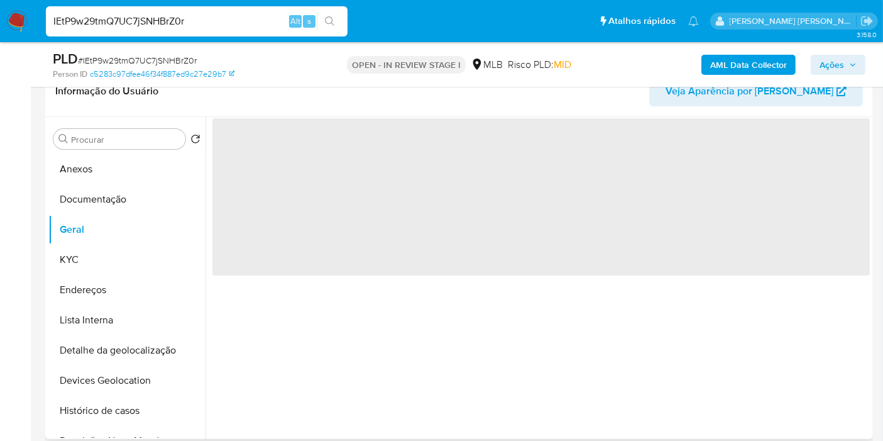
scroll to position [0, 0]
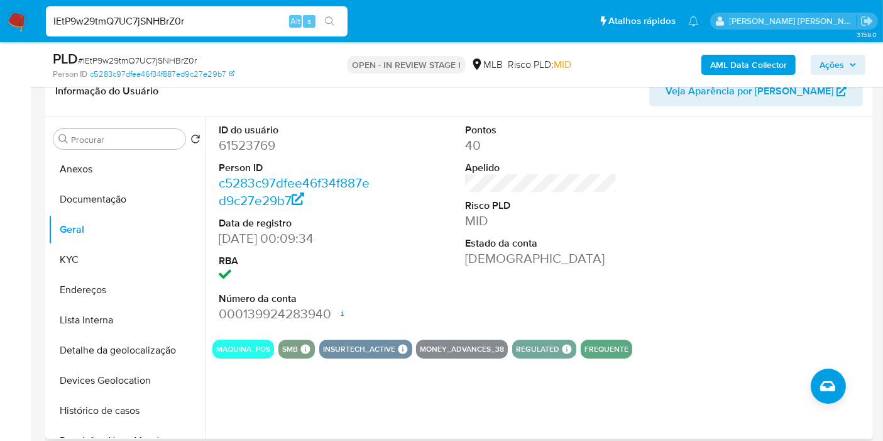
drag, startPoint x: 159, startPoint y: 256, endPoint x: 207, endPoint y: 256, distance: 48.4
click at [158, 256] on button "KYC" at bounding box center [126, 260] width 157 height 30
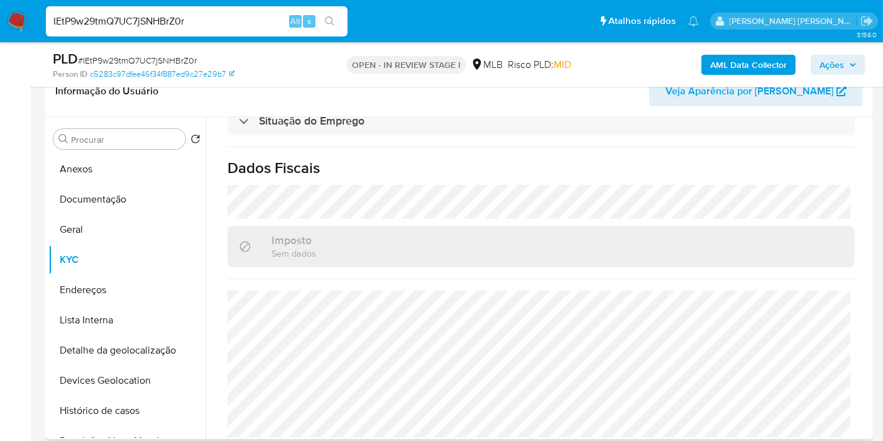
scroll to position [598, 0]
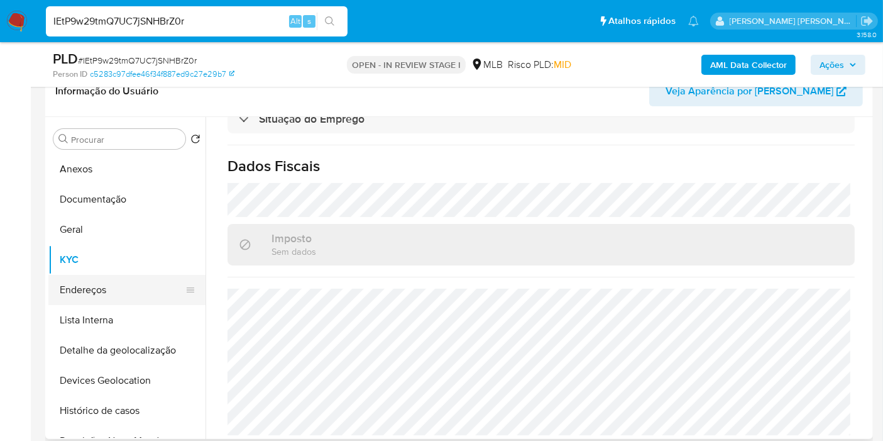
click at [93, 285] on button "Endereços" at bounding box center [121, 290] width 147 height 30
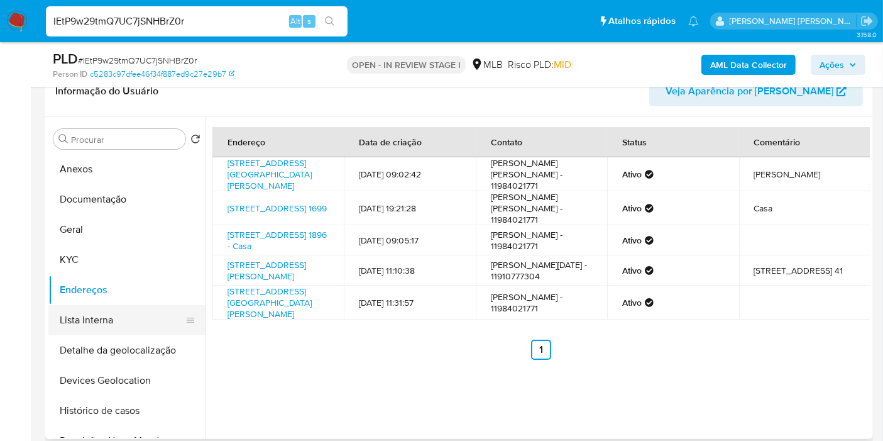
click at [131, 348] on button "Detalhe da geolocalização" at bounding box center [126, 350] width 157 height 30
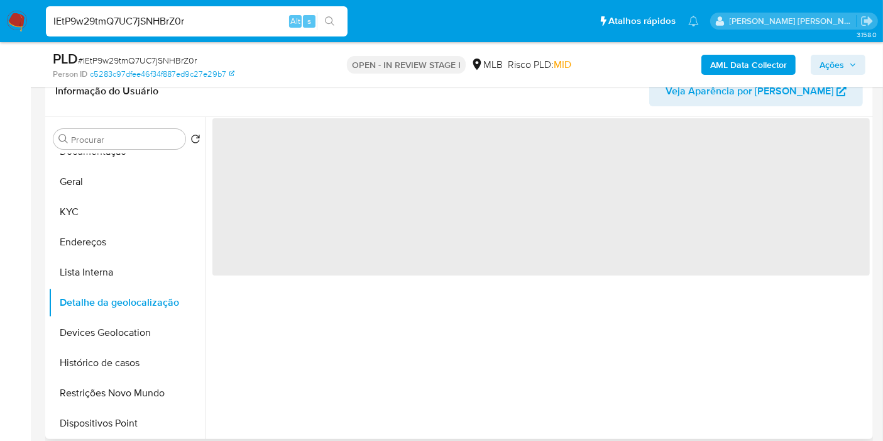
scroll to position [70, 0]
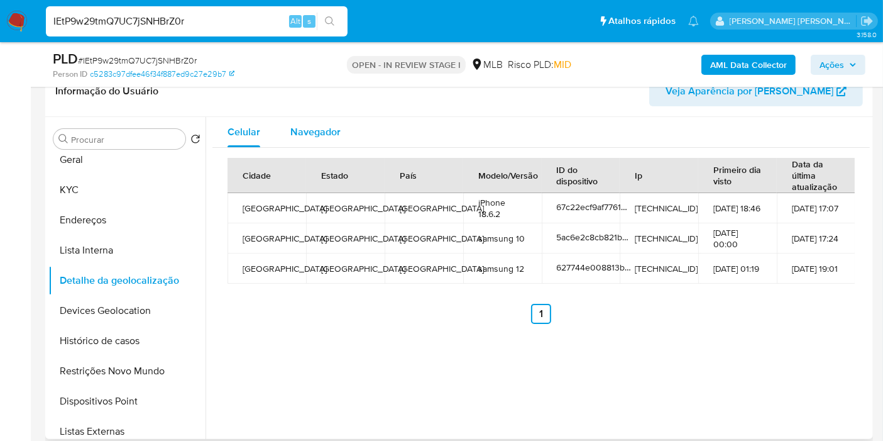
click at [311, 140] on div "Navegador" at bounding box center [315, 132] width 50 height 30
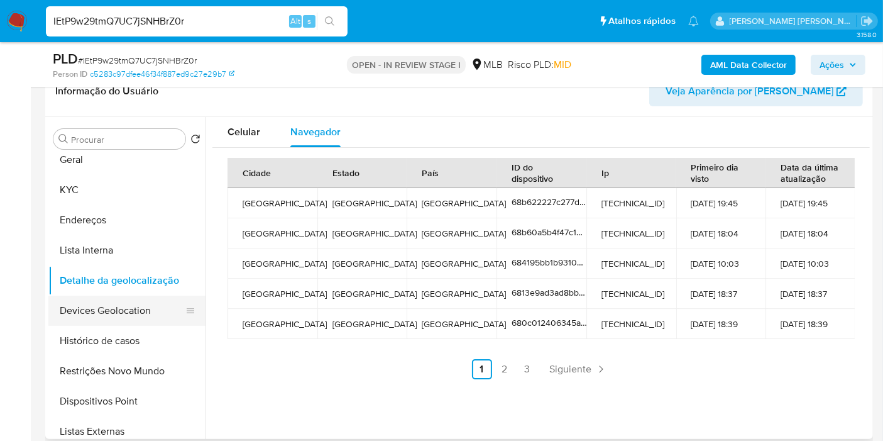
click at [170, 318] on button "Devices Geolocation" at bounding box center [121, 310] width 147 height 30
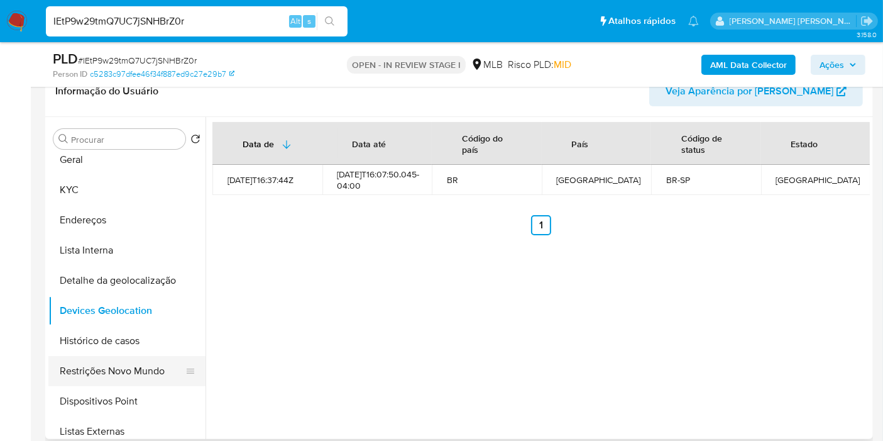
click at [98, 358] on button "Restrições Novo Mundo" at bounding box center [121, 371] width 147 height 30
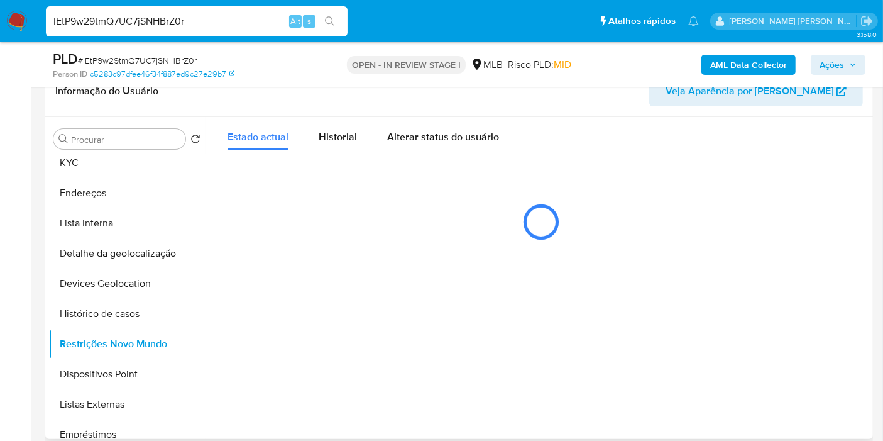
scroll to position [140, 0]
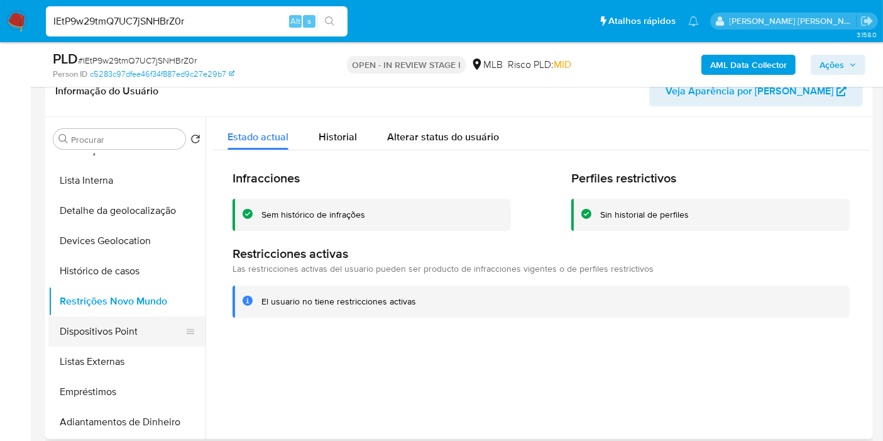
click at [145, 334] on button "Dispositivos Point" at bounding box center [121, 331] width 147 height 30
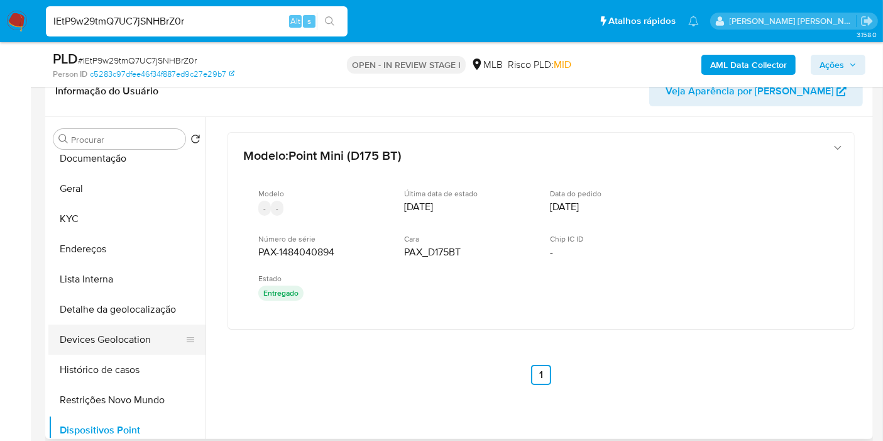
scroll to position [0, 0]
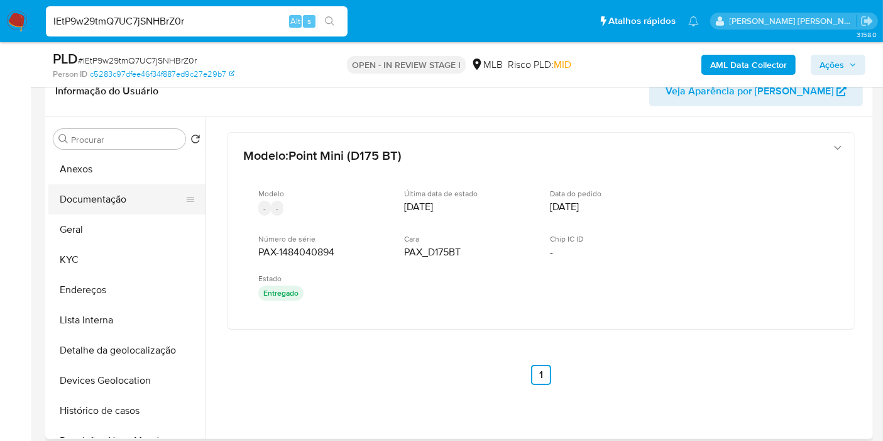
click at [81, 211] on button "Documentação" at bounding box center [121, 199] width 147 height 30
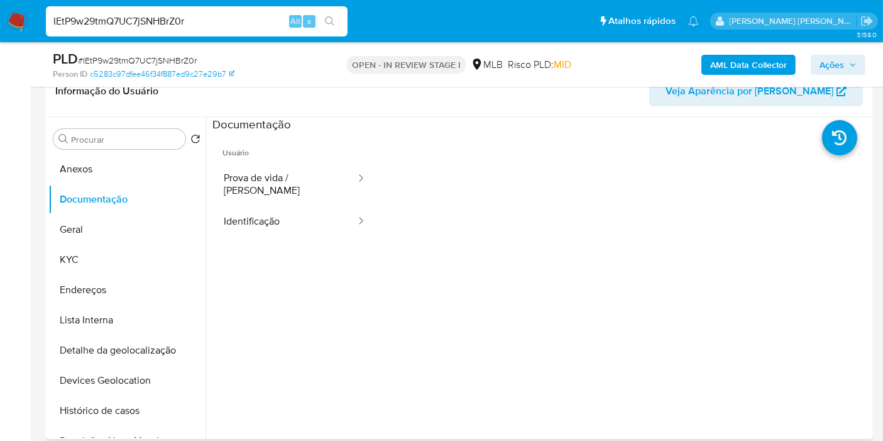
click at [324, 233] on ul "Usuário Prova de vida / Selfie Identificação" at bounding box center [294, 314] width 165 height 362
click at [327, 206] on button "Identificação" at bounding box center [284, 222] width 145 height 32
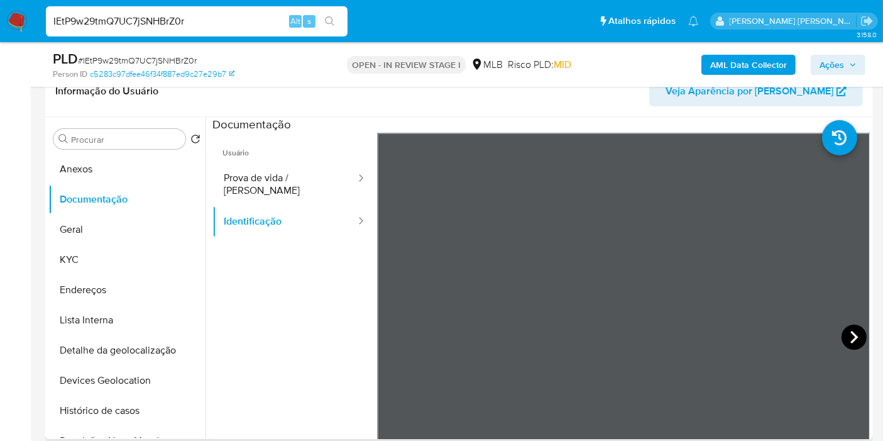
click at [857, 342] on icon at bounding box center [854, 336] width 25 height 25
click at [88, 294] on button "Endereços" at bounding box center [121, 290] width 147 height 30
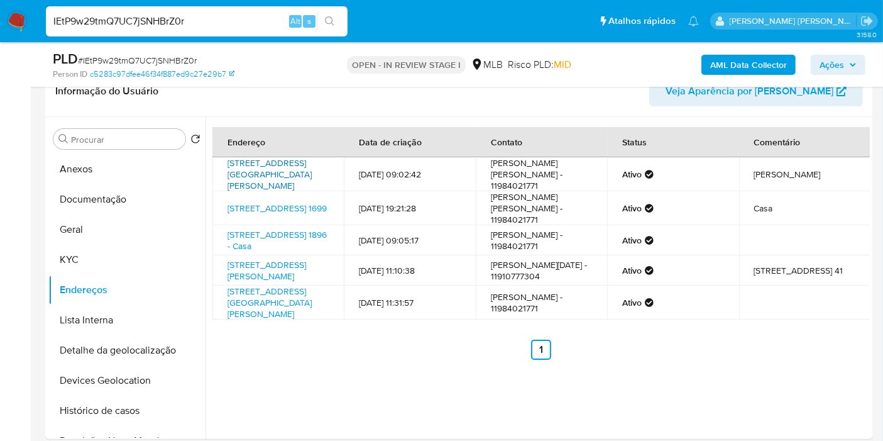
click at [269, 162] on link "Avenida Brigadeiro Luís Antônio 3892, São Paulo, São Paulo, 01402001, Brasil 38…" at bounding box center [270, 174] width 84 height 35
drag, startPoint x: 137, startPoint y: 183, endPoint x: 159, endPoint y: 189, distance: 22.7
click at [137, 184] on button "Documentação" at bounding box center [121, 199] width 147 height 30
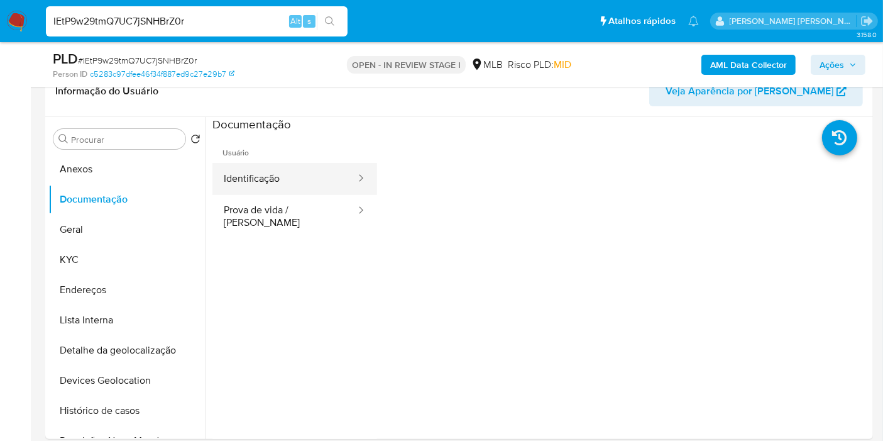
click at [261, 175] on button "Identificação" at bounding box center [284, 179] width 145 height 32
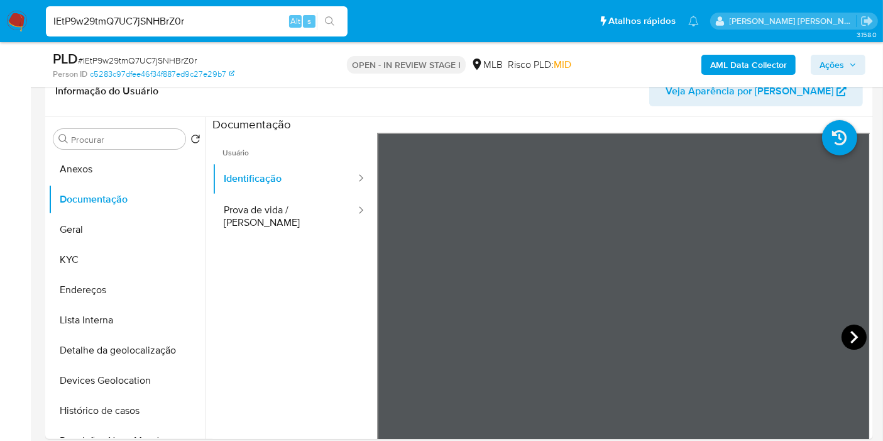
click at [842, 332] on icon at bounding box center [854, 336] width 25 height 25
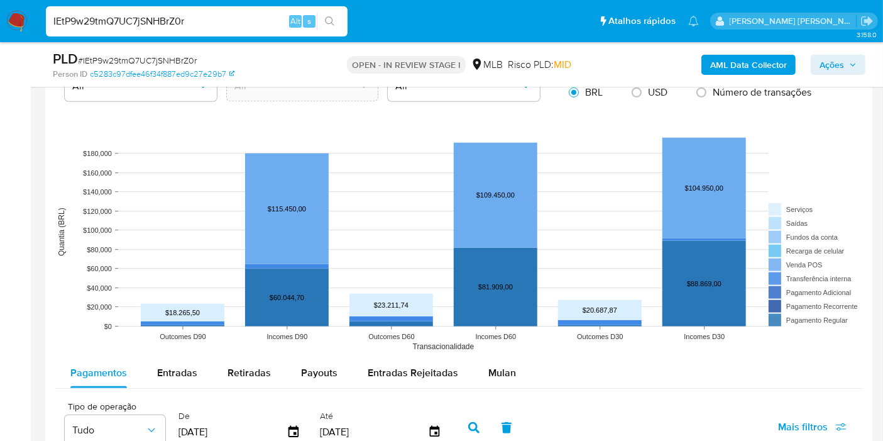
scroll to position [1117, 0]
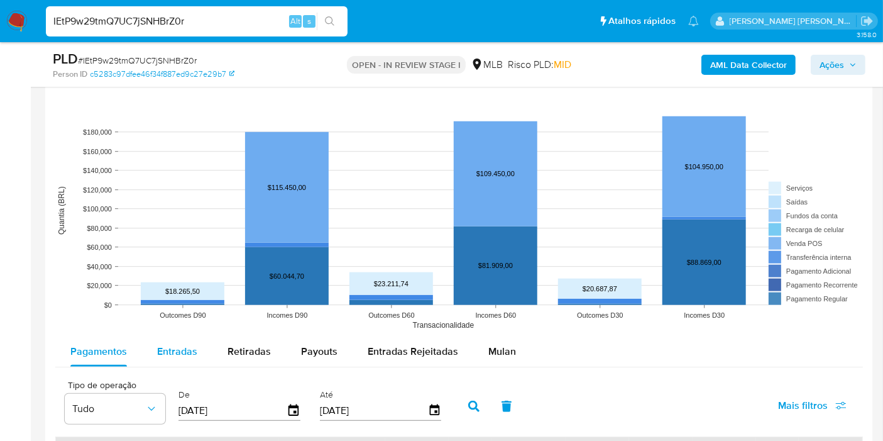
click at [183, 344] on span "Entradas" at bounding box center [177, 351] width 40 height 14
select select "10"
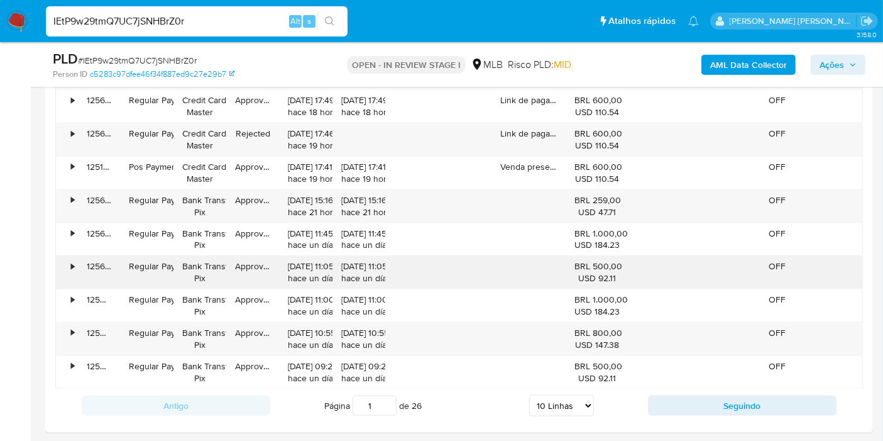
scroll to position [1536, 0]
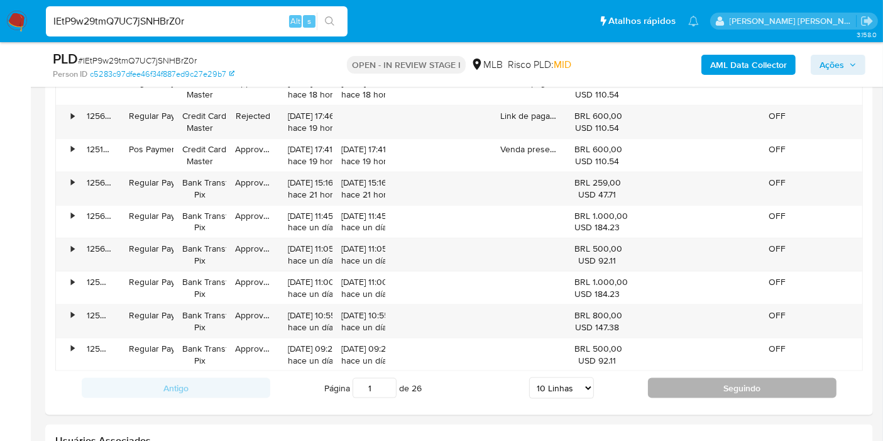
click at [678, 388] on button "Seguindo" at bounding box center [742, 388] width 189 height 20
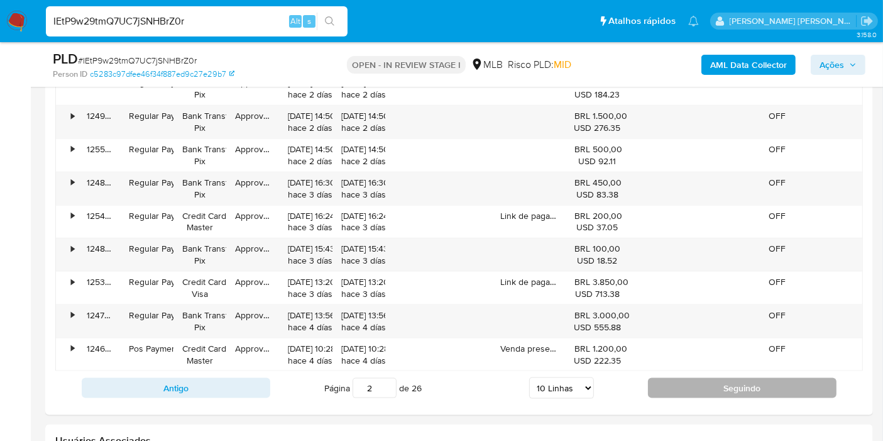
click at [684, 385] on button "Seguindo" at bounding box center [742, 388] width 189 height 20
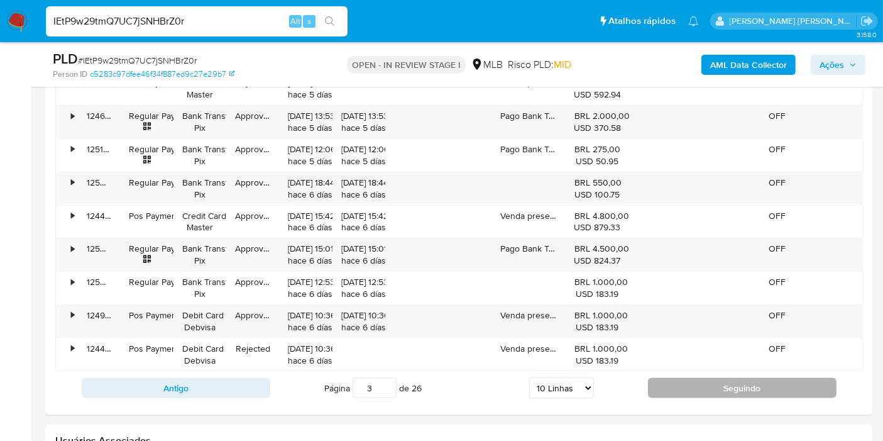
click at [668, 378] on button "Seguindo" at bounding box center [742, 388] width 189 height 20
type input "4"
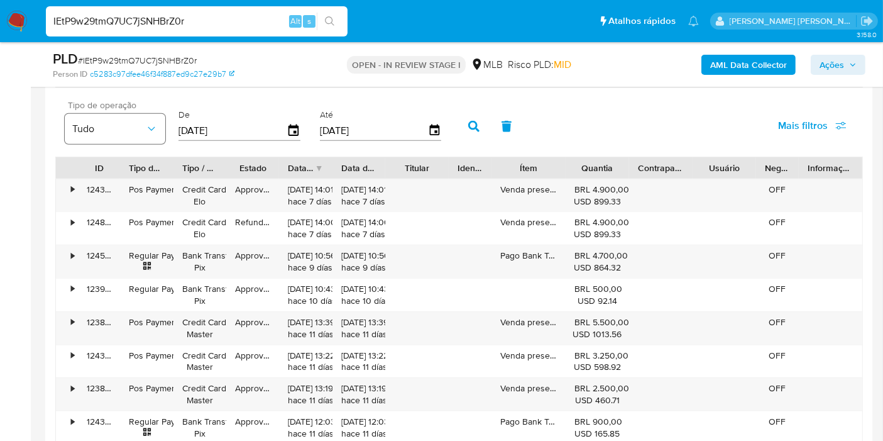
scroll to position [1327, 0]
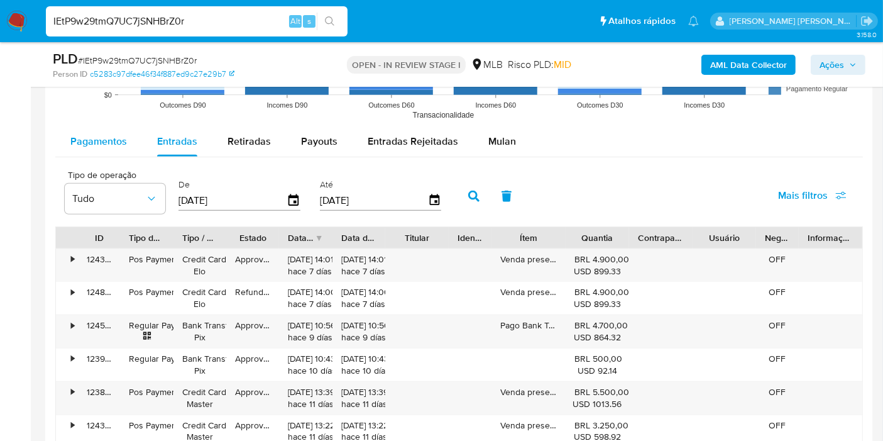
click at [99, 137] on span "Pagamentos" at bounding box center [98, 141] width 57 height 14
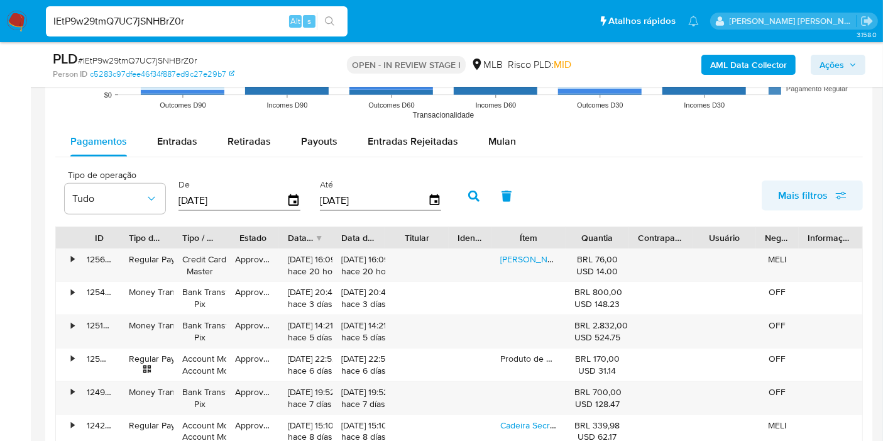
click at [828, 184] on span "Mais filtros" at bounding box center [812, 196] width 69 height 28
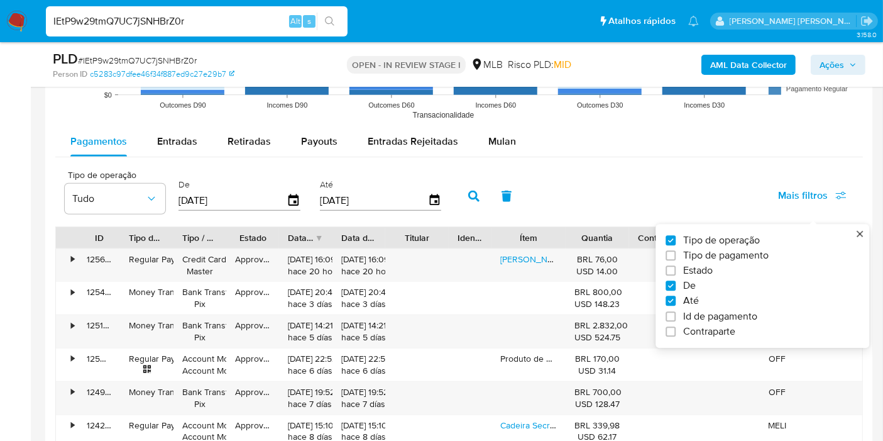
click at [737, 250] on span "Tipo de pagamento" at bounding box center [725, 255] width 85 height 13
click at [676, 250] on input "Tipo de pagamento" at bounding box center [671, 255] width 10 height 10
checkbox input "true"
type input "[DATE]"
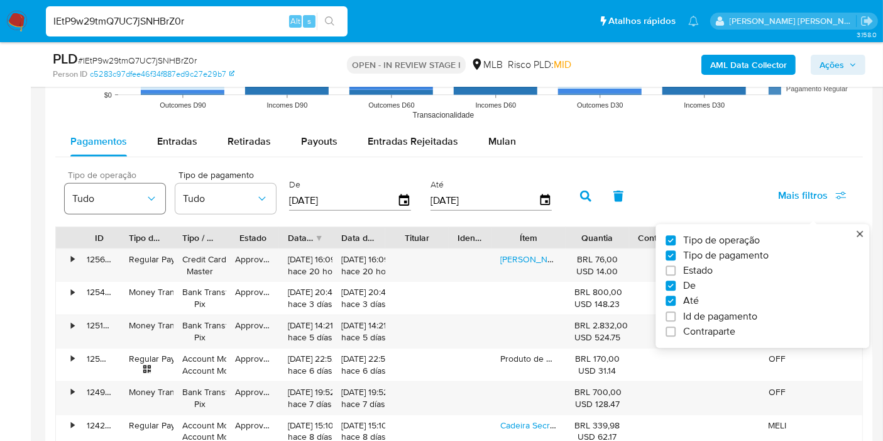
click at [104, 193] on span "Tudo" at bounding box center [108, 198] width 73 height 13
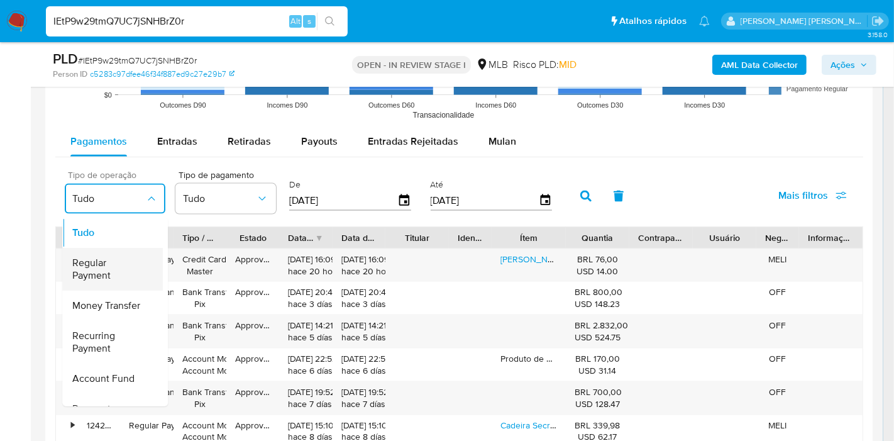
click at [135, 263] on span "Regular Payment" at bounding box center [108, 268] width 73 height 25
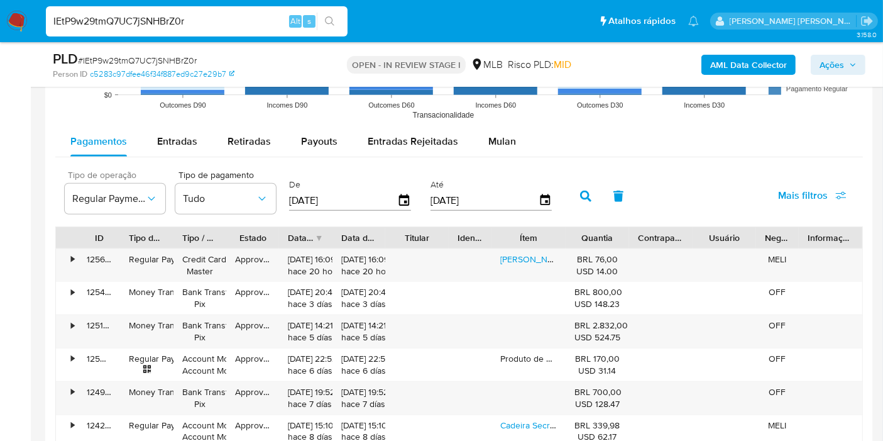
click at [186, 223] on div "Tipo de operação Regular Payment Tipo de pagamento Tudo De 14/06/2025 Até 11/09…" at bounding box center [459, 194] width 808 height 63
click at [206, 204] on button "Tudo" at bounding box center [225, 199] width 101 height 30
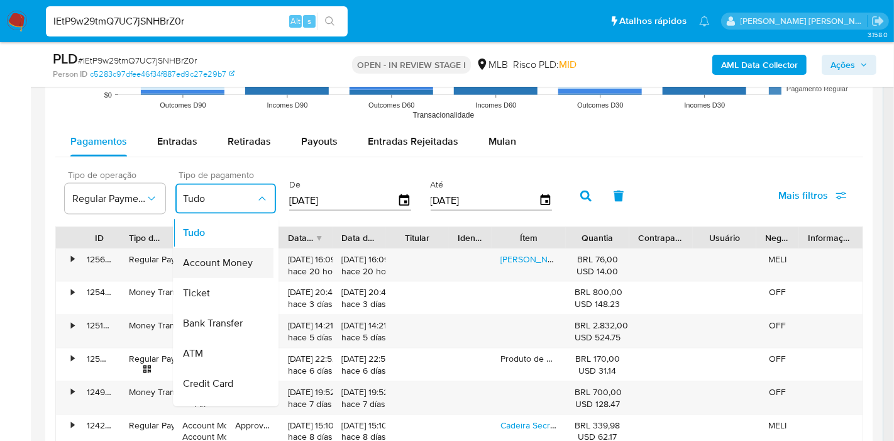
click at [222, 259] on span "Account Money" at bounding box center [218, 262] width 70 height 13
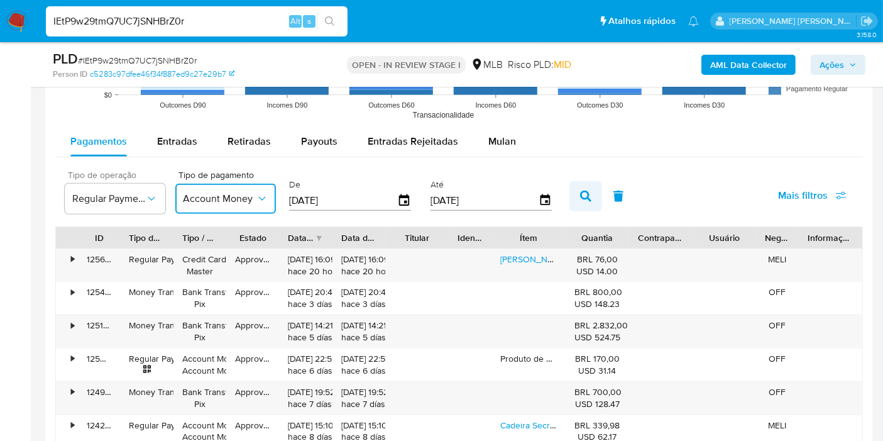
click at [580, 197] on icon "button" at bounding box center [585, 195] width 11 height 11
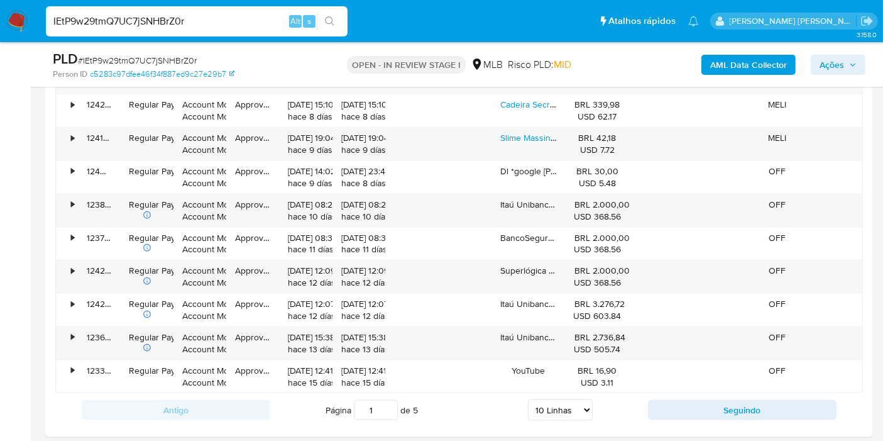
scroll to position [1536, 0]
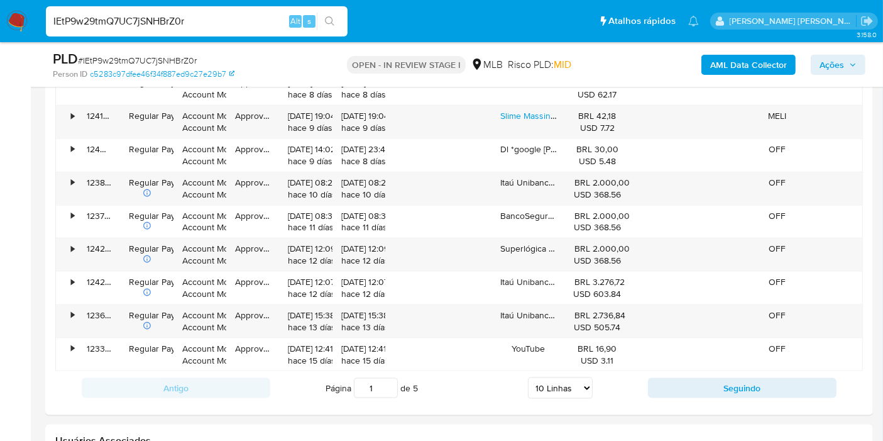
click at [705, 371] on div "Antigo Página 1 de 5 5 Linhas 10 Linhas 20 Linhas 25 Linhas 50 Linhas 100 Linha…" at bounding box center [459, 388] width 808 height 34
click at [705, 378] on button "Seguindo" at bounding box center [742, 388] width 189 height 20
type input "2"
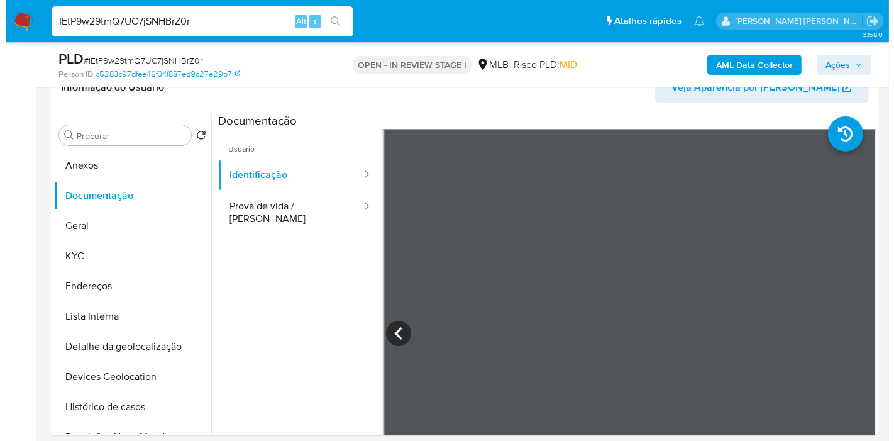
scroll to position [209, 0]
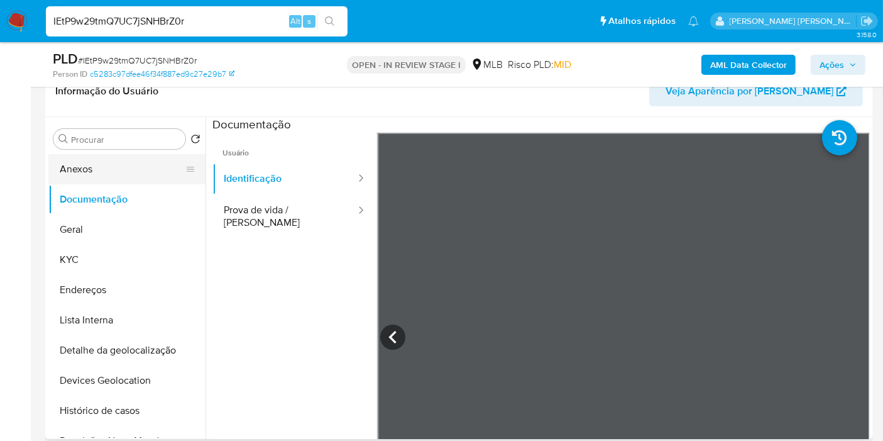
click at [113, 172] on button "Anexos" at bounding box center [121, 169] width 147 height 30
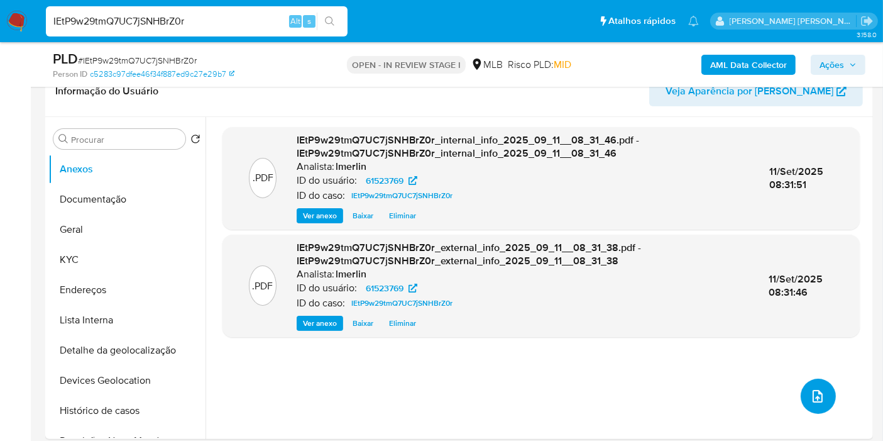
click at [818, 401] on span "upload-file" at bounding box center [817, 395] width 15 height 15
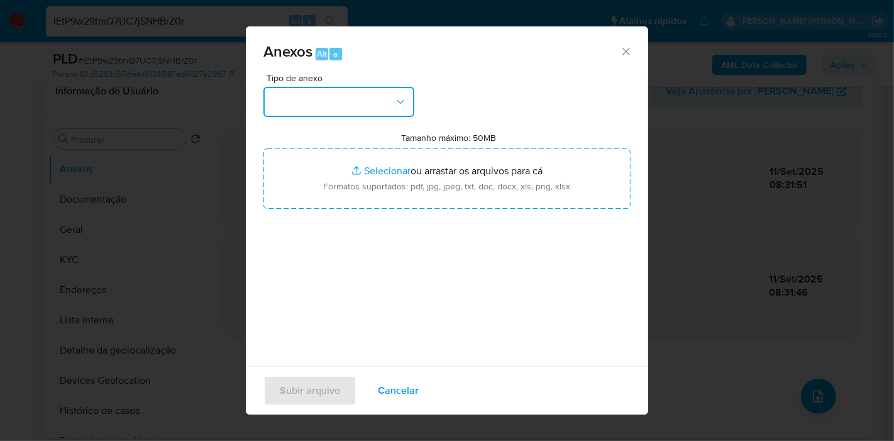
click at [339, 102] on button "button" at bounding box center [338, 102] width 151 height 30
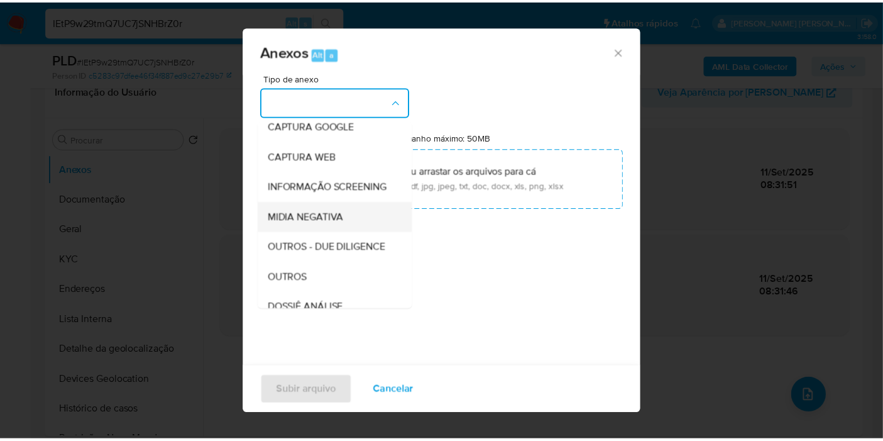
scroll to position [140, 0]
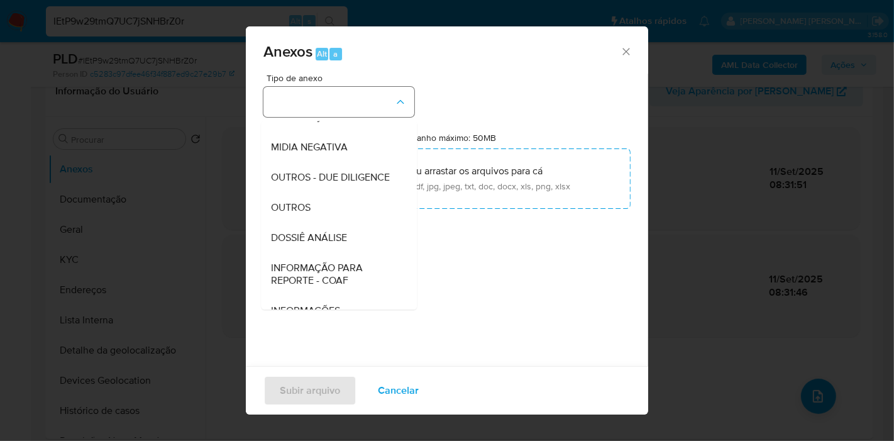
click at [349, 253] on div "DOSSIÊ ANÁLISE" at bounding box center [335, 238] width 128 height 30
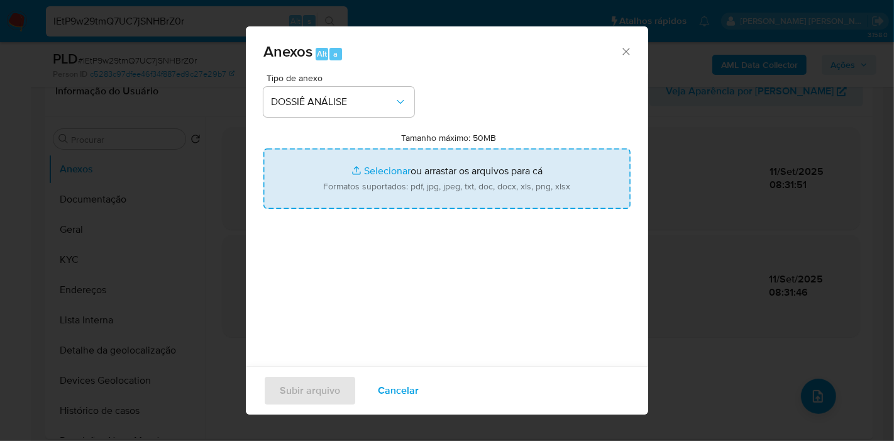
click at [395, 182] on input "Tamanho máximo: 50MB Selecionar arquivos" at bounding box center [446, 178] width 367 height 60
type input "C:\fakepath\SAR - XXX - CPF 06257644801 - GUILLERMO JOSE SOMARRIBA URROZ.pdf"
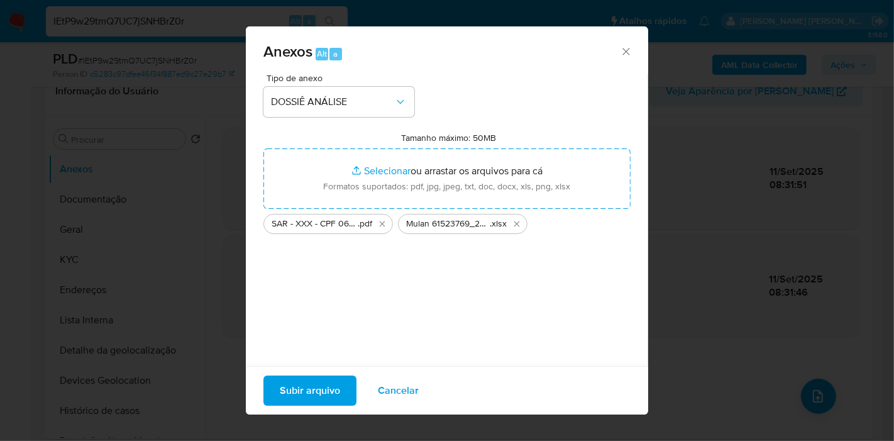
click at [305, 394] on span "Subir arquivo" at bounding box center [310, 390] width 60 height 28
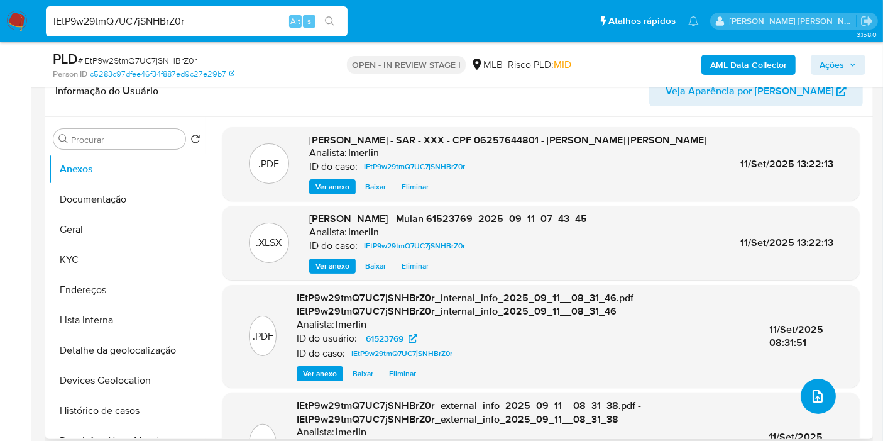
scroll to position [0, 0]
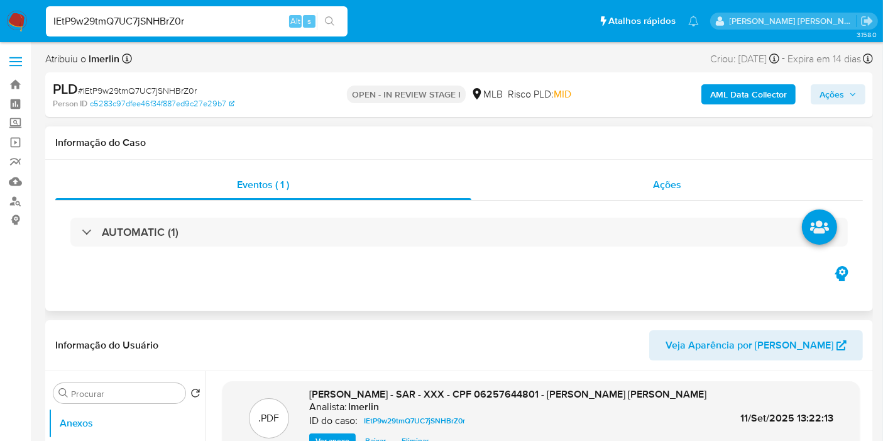
click at [693, 184] on div "Ações" at bounding box center [667, 185] width 392 height 30
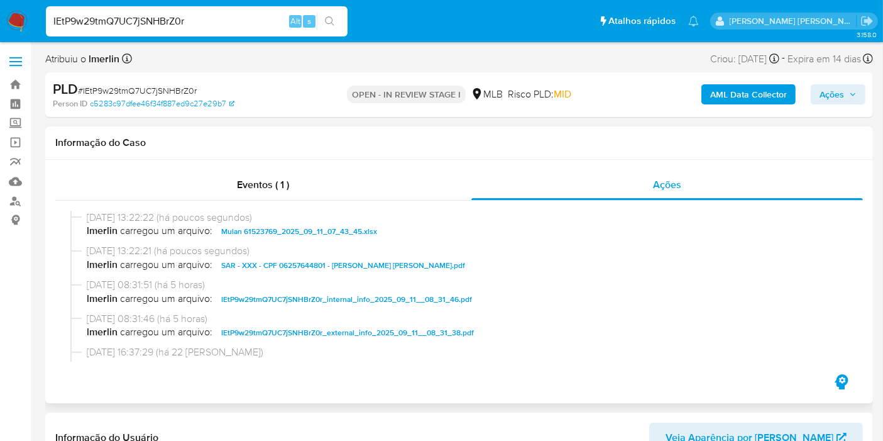
click at [444, 148] on h1 "Informação do Caso" at bounding box center [459, 142] width 808 height 13
click at [845, 89] on span "Ações" at bounding box center [838, 94] width 37 height 18
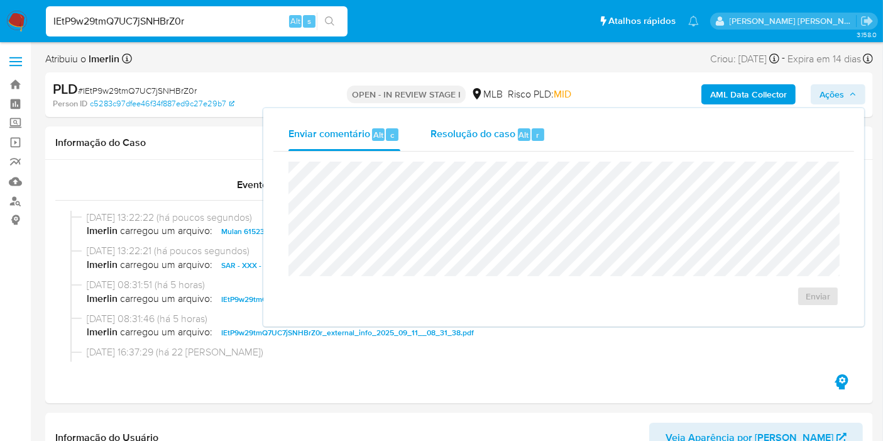
click at [478, 146] on div "Resolução do caso Alt r" at bounding box center [488, 134] width 115 height 33
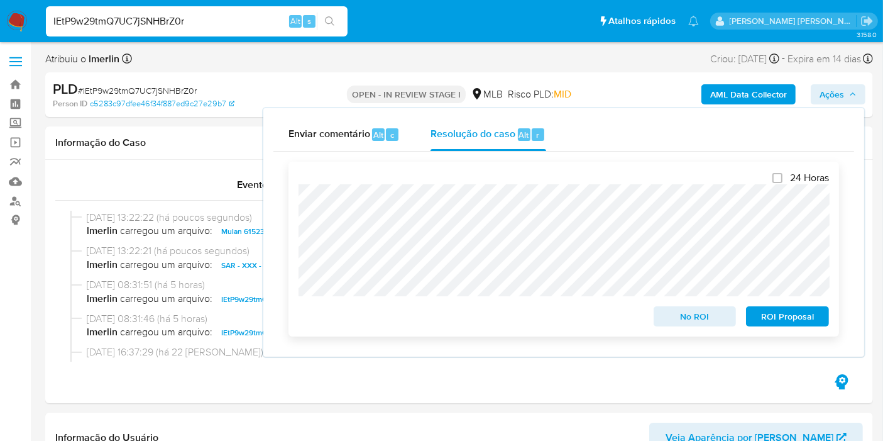
click at [781, 316] on span "ROI Proposal" at bounding box center [787, 316] width 65 height 18
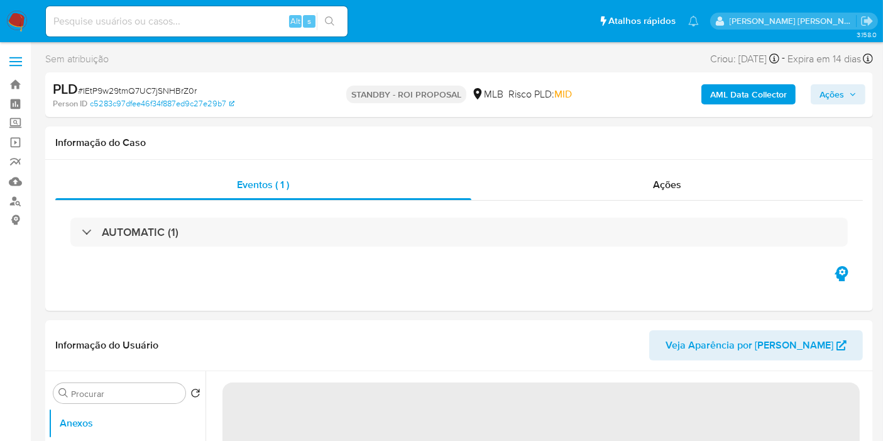
select select "10"
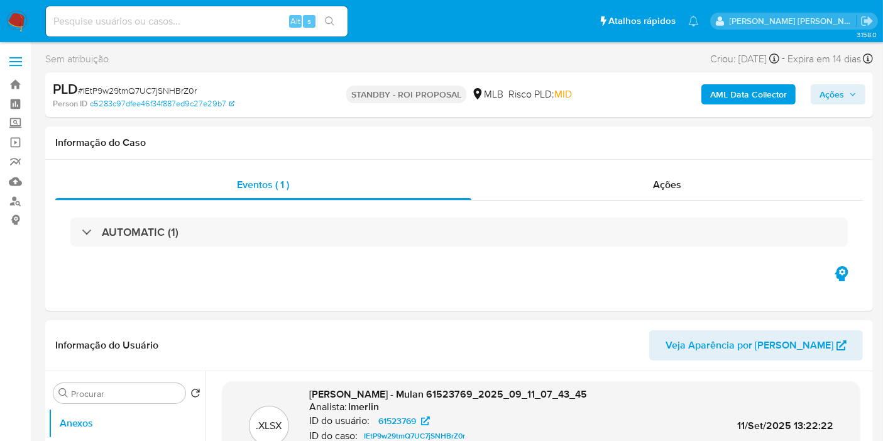
click at [262, 23] on input at bounding box center [197, 21] width 302 height 16
paste input "dfNMl6JGC5ibHXULSQLf4gen"
type input "dfNMl6JGC5ibHXULSQLf4gen"
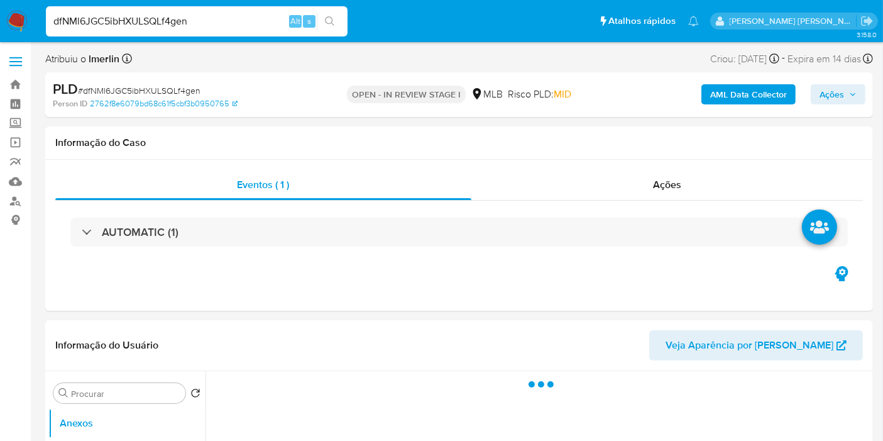
select select "10"
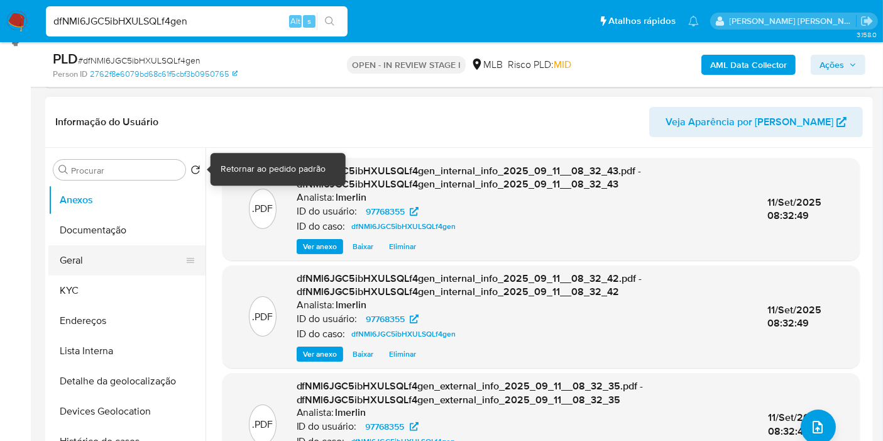
scroll to position [209, 0]
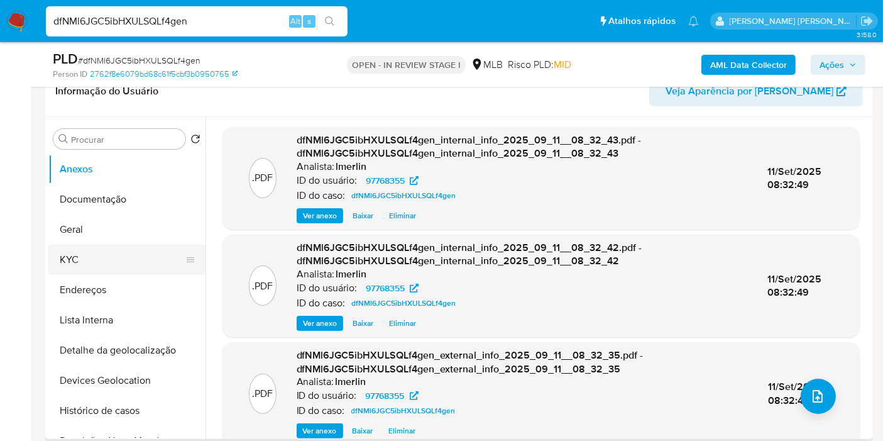
click at [116, 264] on button "KYC" at bounding box center [121, 260] width 147 height 30
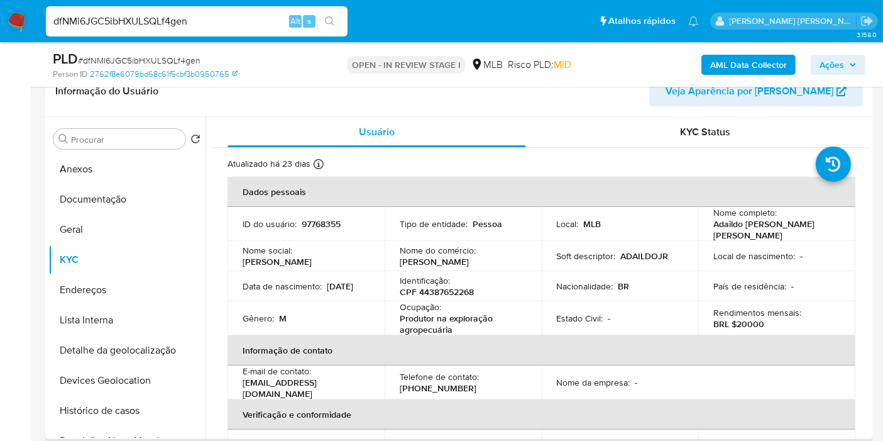
click at [456, 286] on p "CPF 44387652268" at bounding box center [437, 291] width 74 height 11
copy p "44387652268"
click at [113, 412] on button "Histórico de casos" at bounding box center [121, 410] width 147 height 30
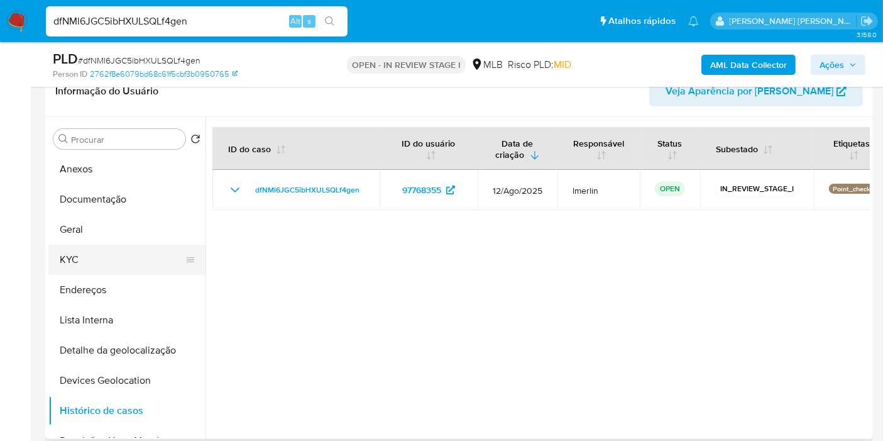
click at [111, 248] on button "KYC" at bounding box center [121, 260] width 147 height 30
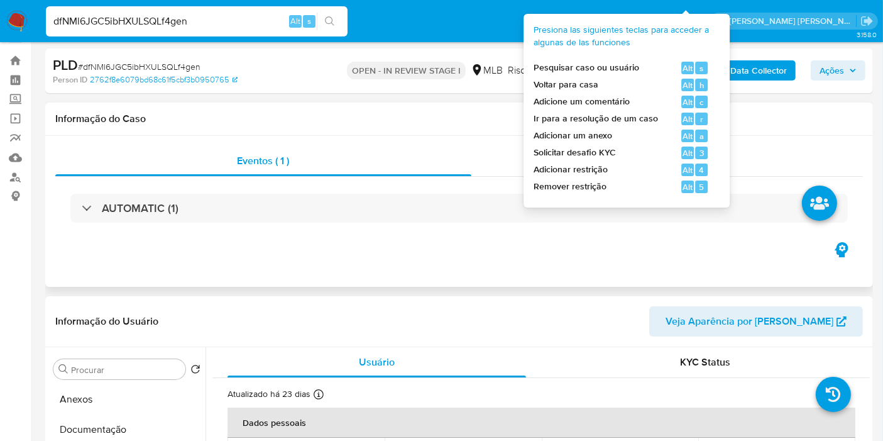
scroll to position [0, 0]
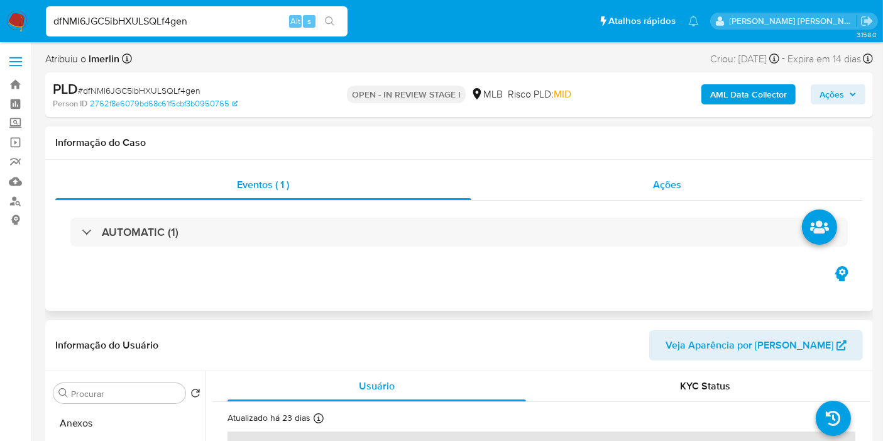
click at [669, 192] on div "Ações" at bounding box center [667, 185] width 392 height 30
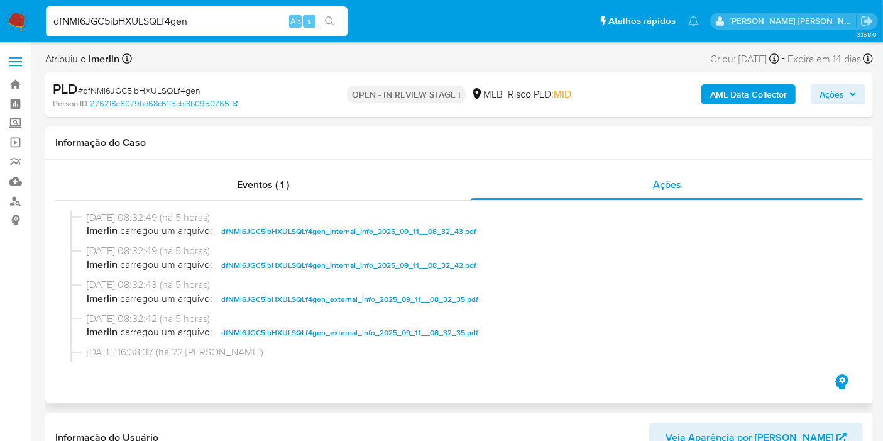
click at [332, 163] on div "Eventos ( 1 ) Ações 11/09/2025 08:32:49 (há 5 horas) lmerlin carregou um arquiv…" at bounding box center [459, 281] width 828 height 243
click at [323, 175] on div "Eventos ( 1 )" at bounding box center [263, 185] width 416 height 30
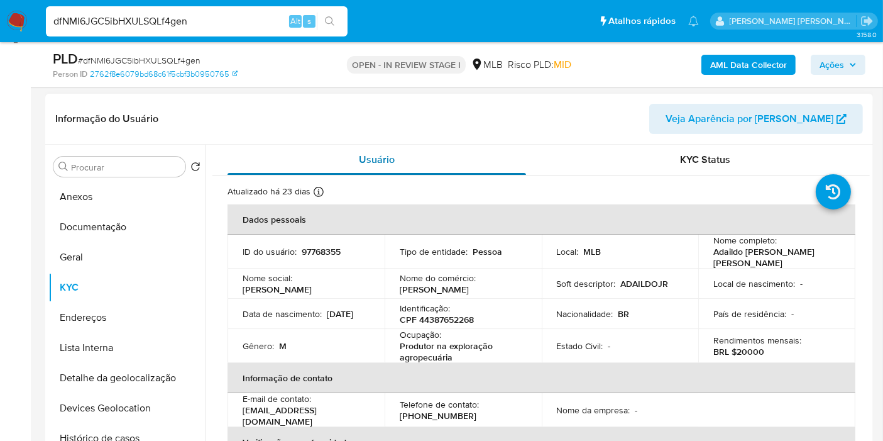
scroll to position [209, 0]
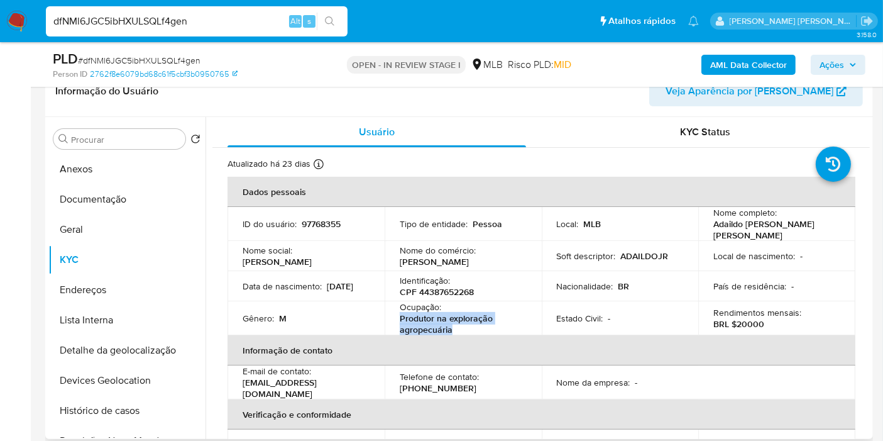
drag, startPoint x: 459, startPoint y: 321, endPoint x: 396, endPoint y: 318, distance: 62.9
click at [396, 318] on td "Ocupação : Produtor na exploração agropecuária" at bounding box center [463, 318] width 157 height 34
copy p "Produtor na exploração agropecuária"
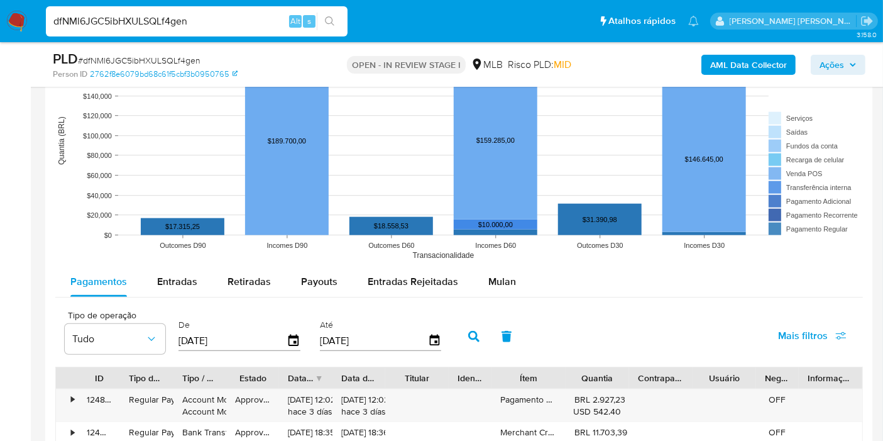
scroll to position [1257, 0]
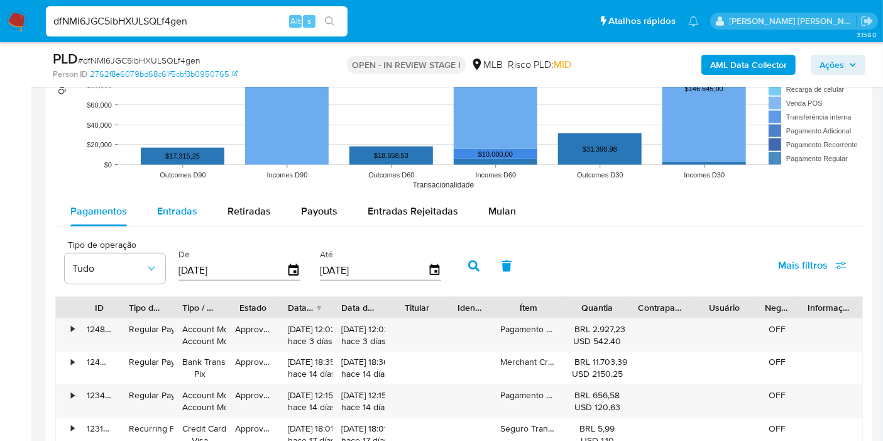
click at [175, 212] on span "Entradas" at bounding box center [177, 211] width 40 height 14
select select "10"
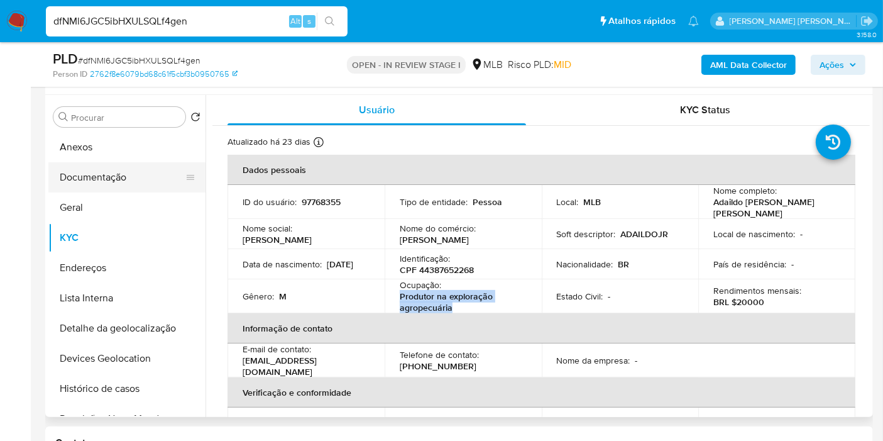
scroll to position [209, 0]
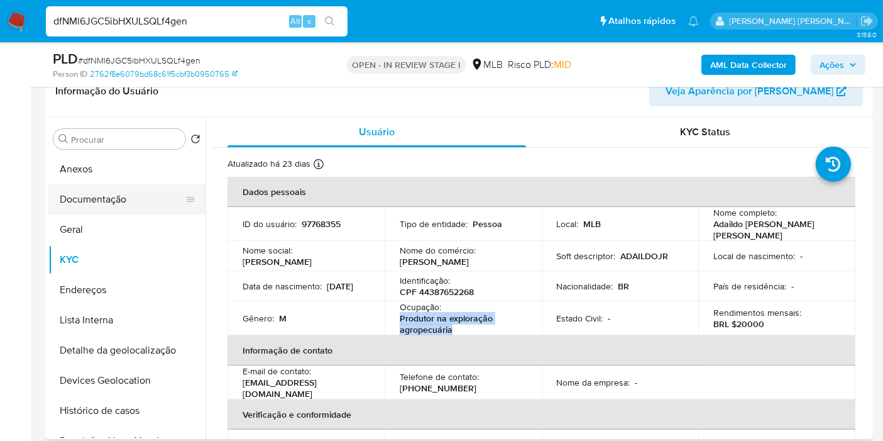
click at [132, 192] on button "Documentação" at bounding box center [121, 199] width 147 height 30
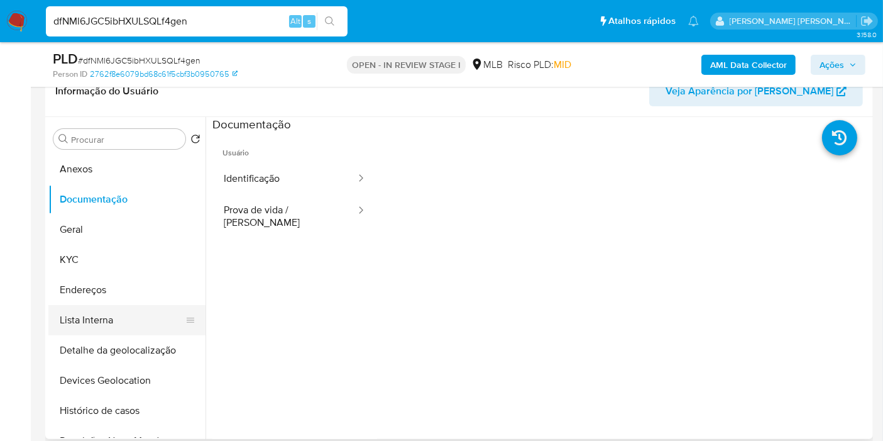
scroll to position [70, 0]
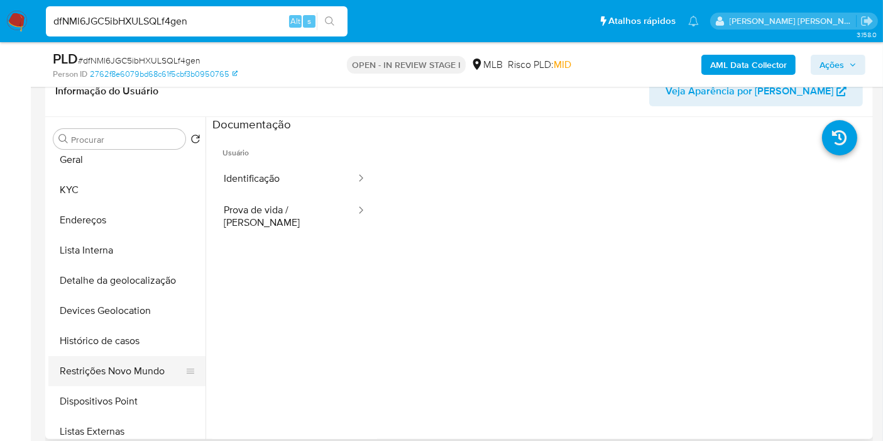
click at [120, 363] on button "Restrições Novo Mundo" at bounding box center [121, 371] width 147 height 30
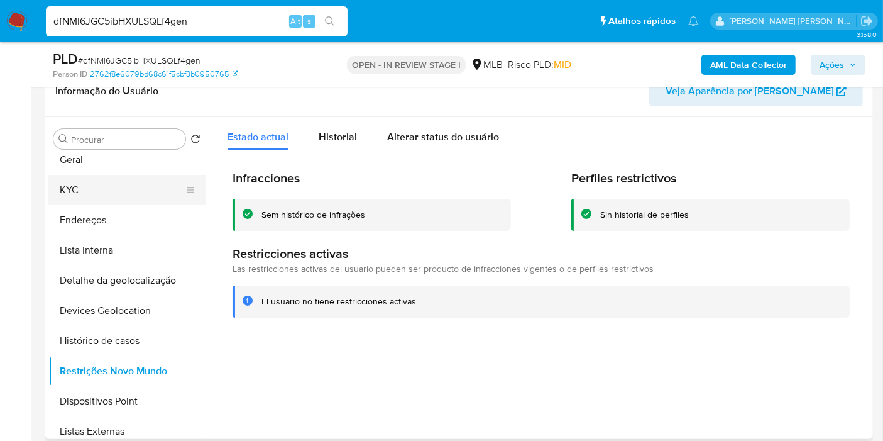
click at [117, 182] on button "KYC" at bounding box center [121, 190] width 147 height 30
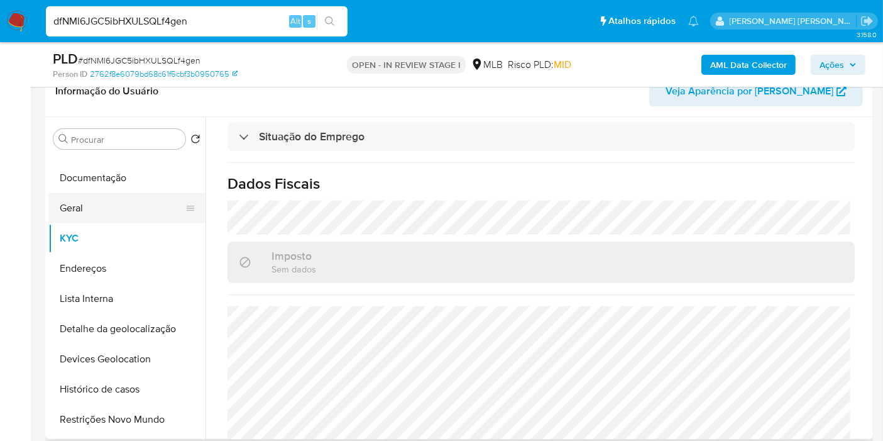
scroll to position [0, 0]
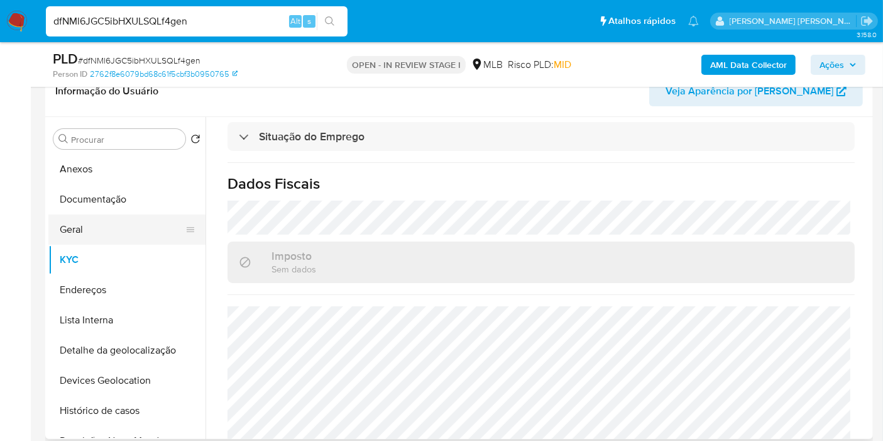
click at [105, 220] on button "Geral" at bounding box center [121, 229] width 147 height 30
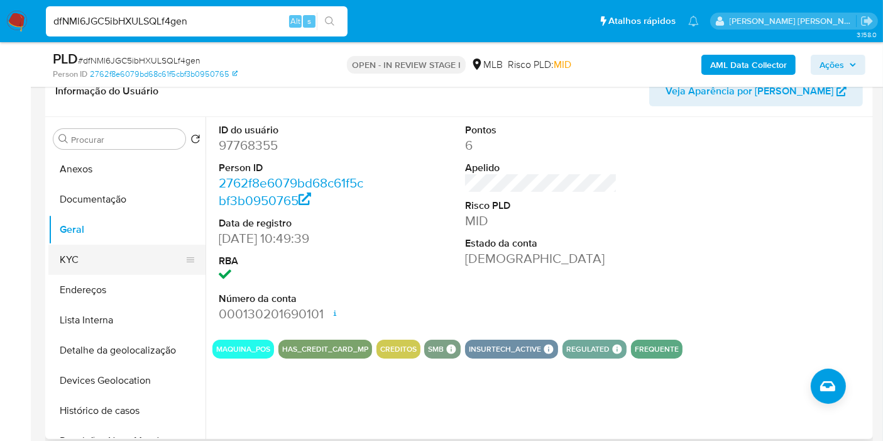
click at [107, 266] on button "KYC" at bounding box center [121, 260] width 147 height 30
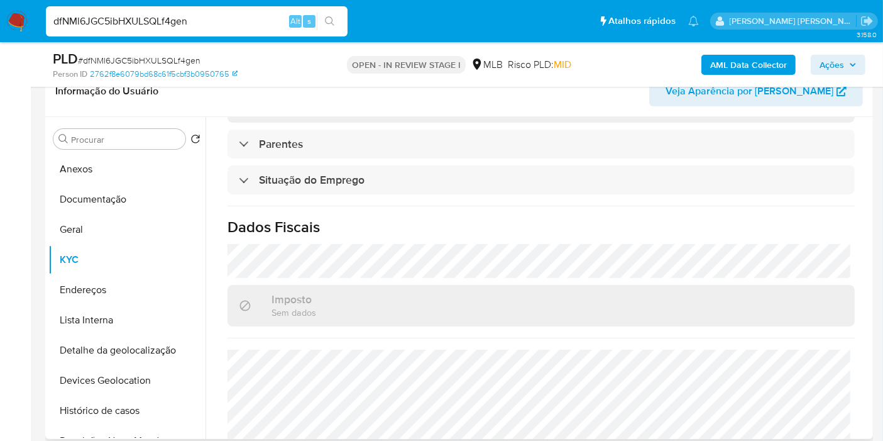
scroll to position [574, 0]
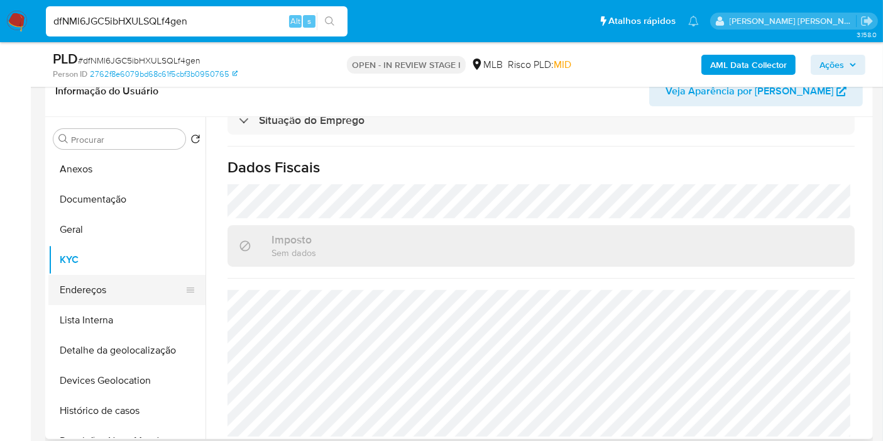
click at [107, 290] on button "Endereços" at bounding box center [121, 290] width 147 height 30
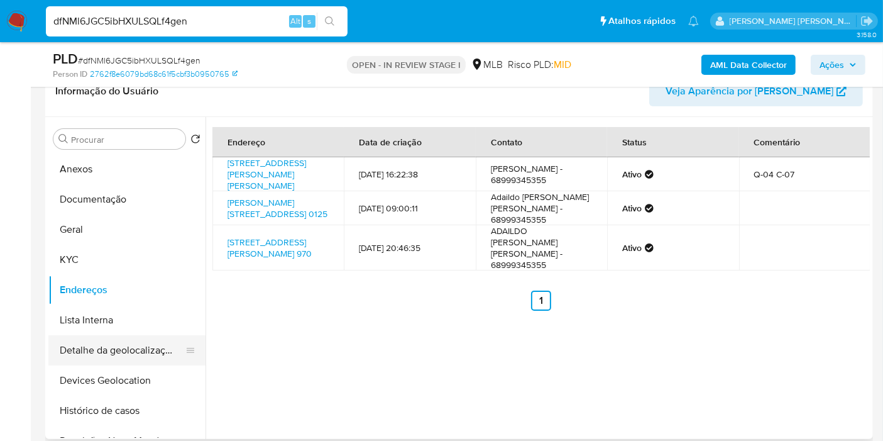
click at [113, 344] on button "Detalhe da geolocalização" at bounding box center [121, 350] width 147 height 30
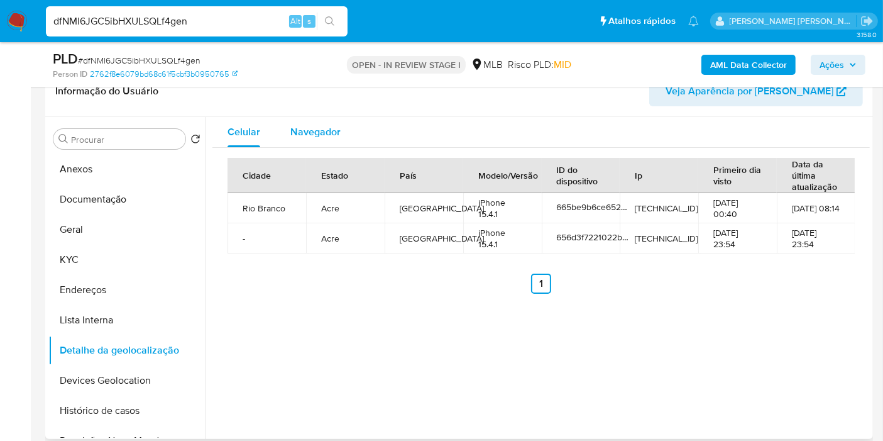
drag, startPoint x: 319, startPoint y: 133, endPoint x: 338, endPoint y: 138, distance: 19.7
click at [319, 133] on span "Navegador" at bounding box center [315, 131] width 50 height 14
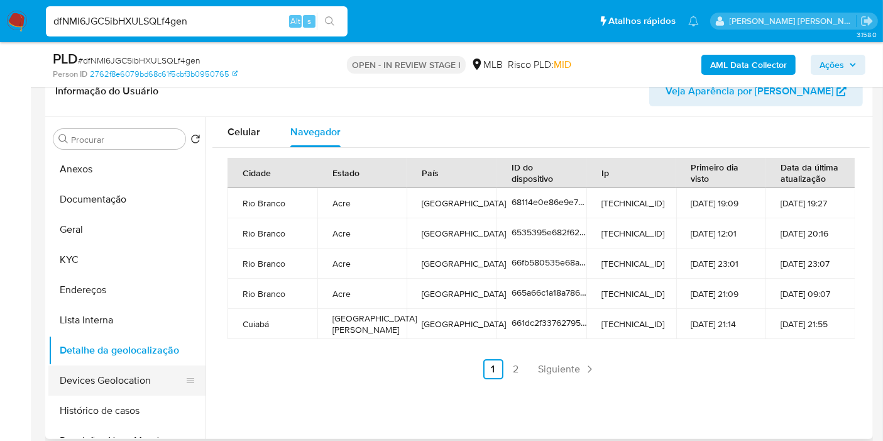
click at [122, 374] on button "Devices Geolocation" at bounding box center [121, 380] width 147 height 30
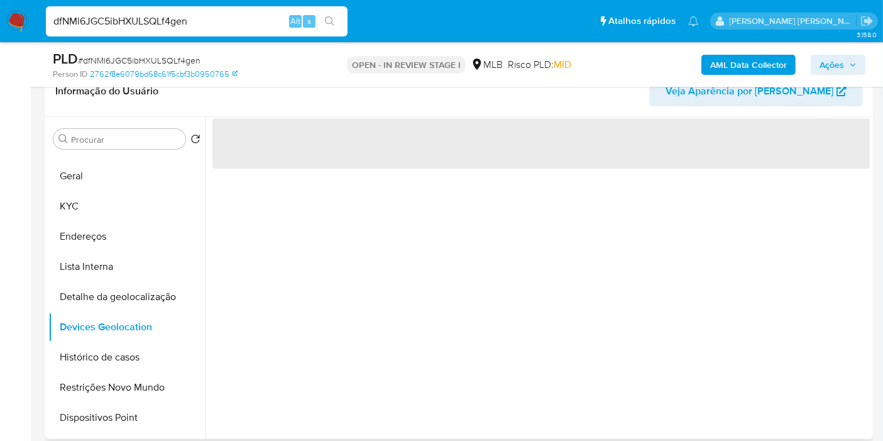
scroll to position [140, 0]
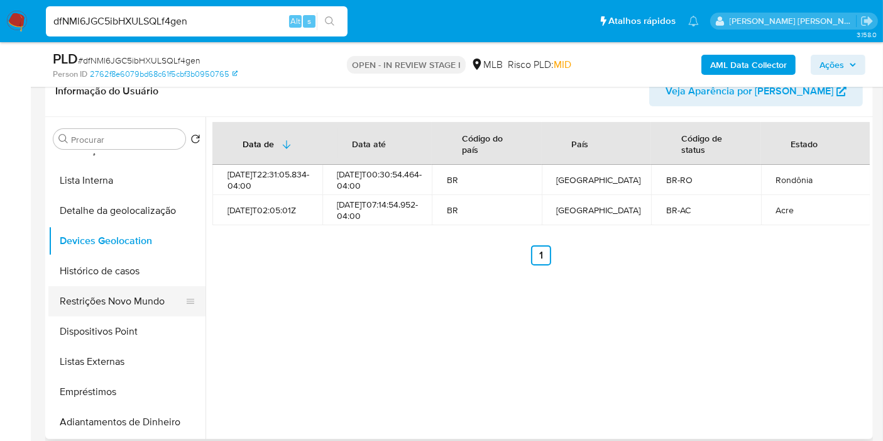
click at [133, 302] on button "Restrições Novo Mundo" at bounding box center [121, 301] width 147 height 30
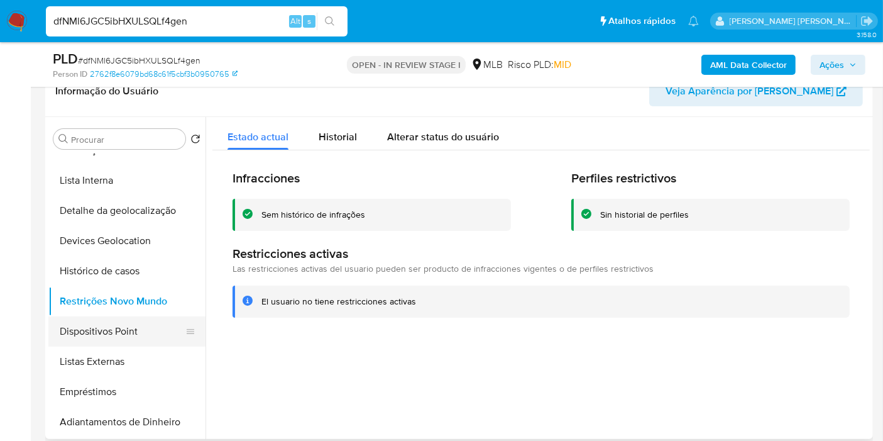
click at [107, 329] on button "Dispositivos Point" at bounding box center [121, 331] width 147 height 30
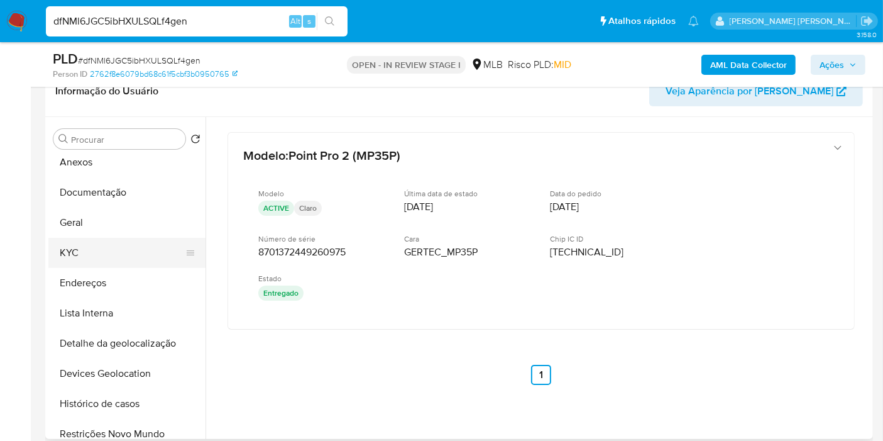
scroll to position [0, 0]
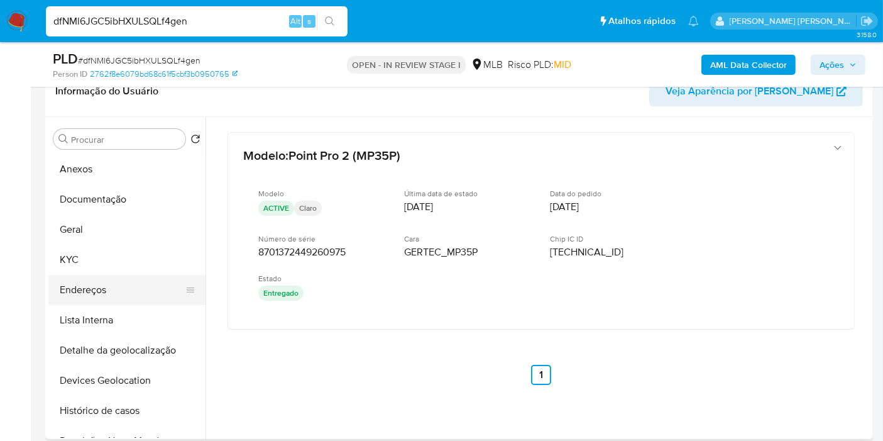
click at [99, 294] on button "Endereços" at bounding box center [121, 290] width 147 height 30
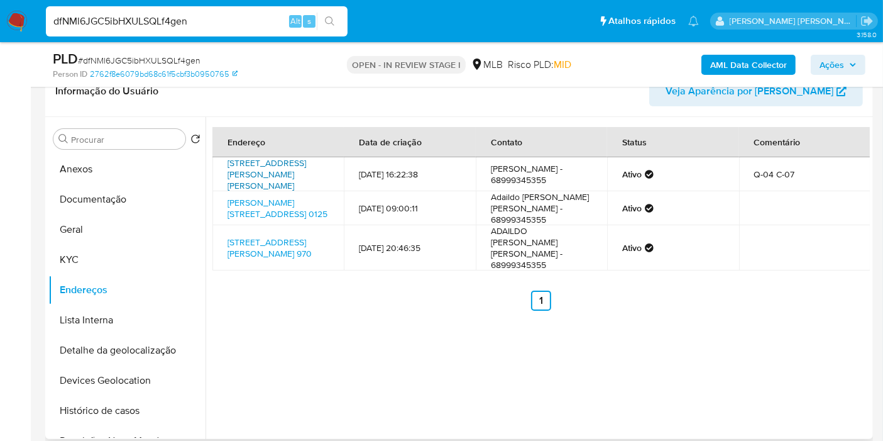
click at [277, 175] on link "Rua Afrânio Peixoto 154, Rio Branco, Acre, 69911238, Brasil 154" at bounding box center [267, 174] width 79 height 35
click at [136, 256] on button "KYC" at bounding box center [121, 260] width 147 height 30
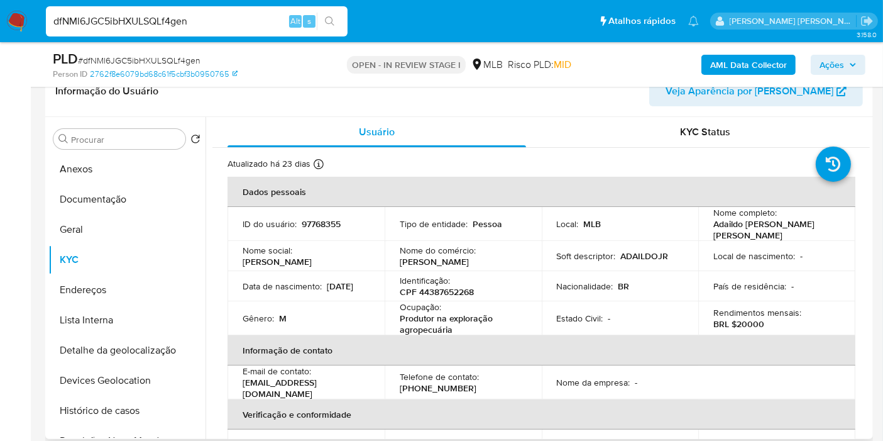
click at [439, 289] on p "CPF 44387652268" at bounding box center [437, 291] width 74 height 11
copy p "44387652268"
click at [110, 193] on button "Documentação" at bounding box center [121, 199] width 147 height 30
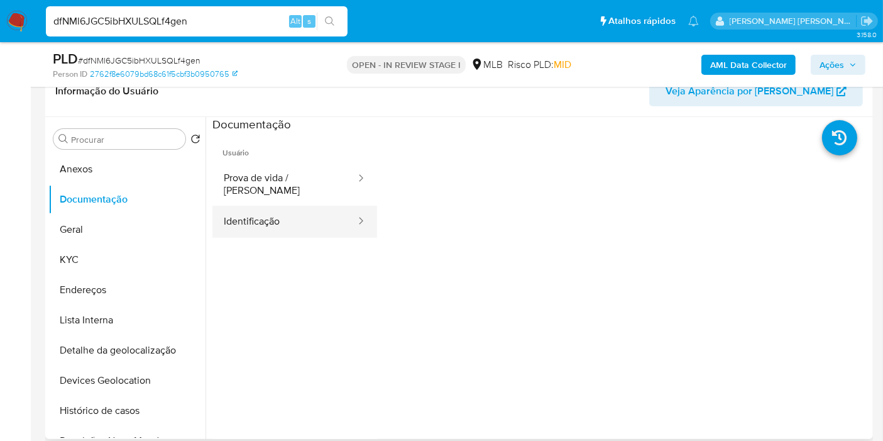
click at [290, 206] on button "Identificação" at bounding box center [284, 222] width 145 height 32
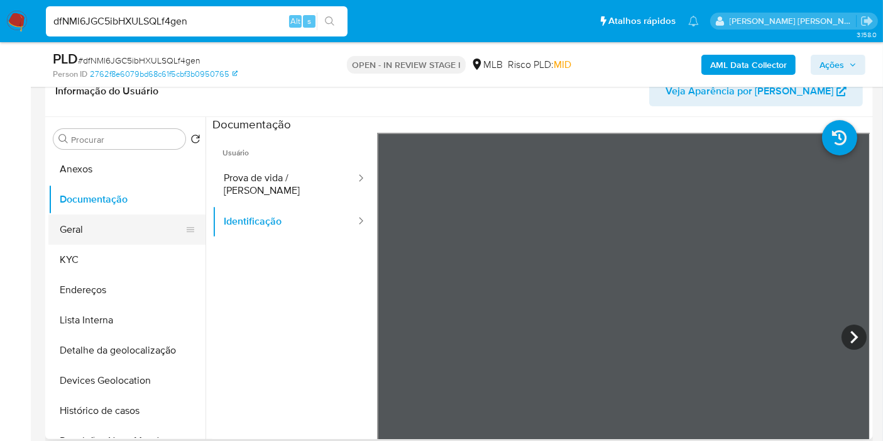
click at [102, 229] on button "Geral" at bounding box center [121, 229] width 147 height 30
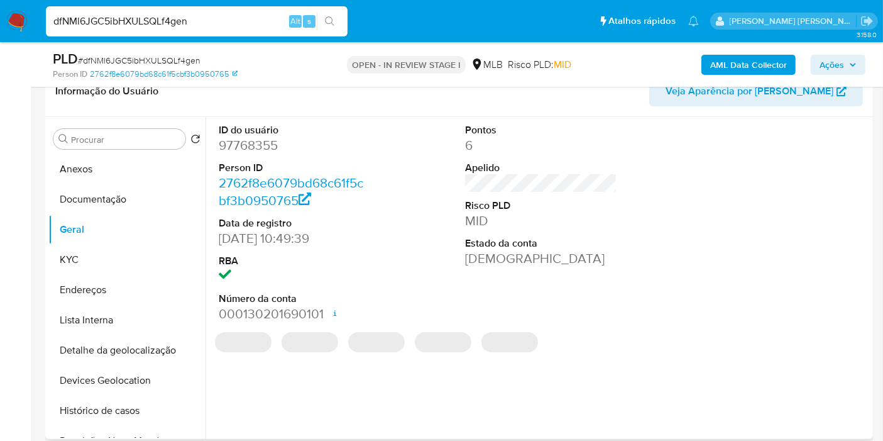
click at [265, 145] on dd "97768355" at bounding box center [295, 145] width 152 height 18
copy dd "97768355"
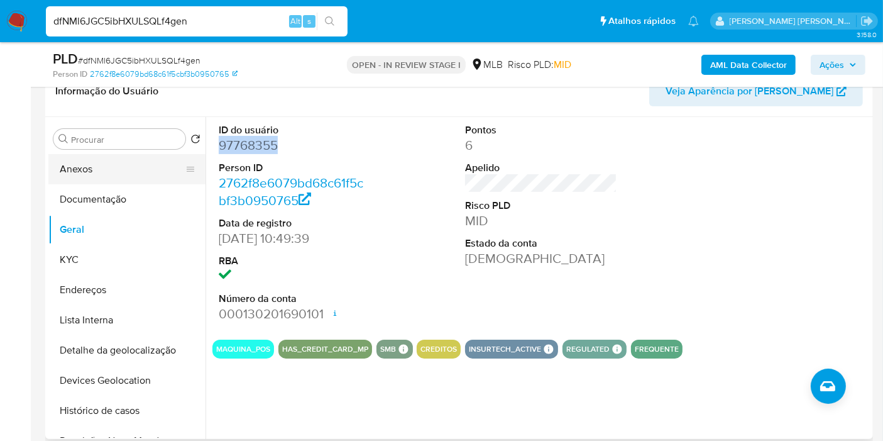
click at [116, 168] on button "Anexos" at bounding box center [121, 169] width 147 height 30
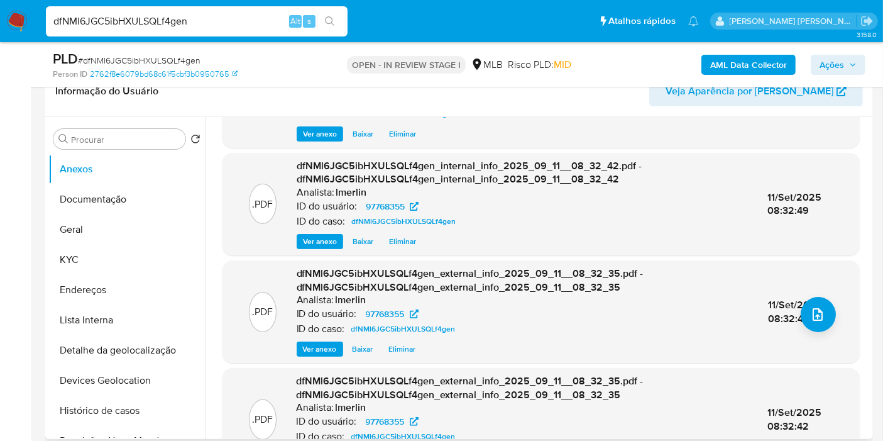
scroll to position [124, 0]
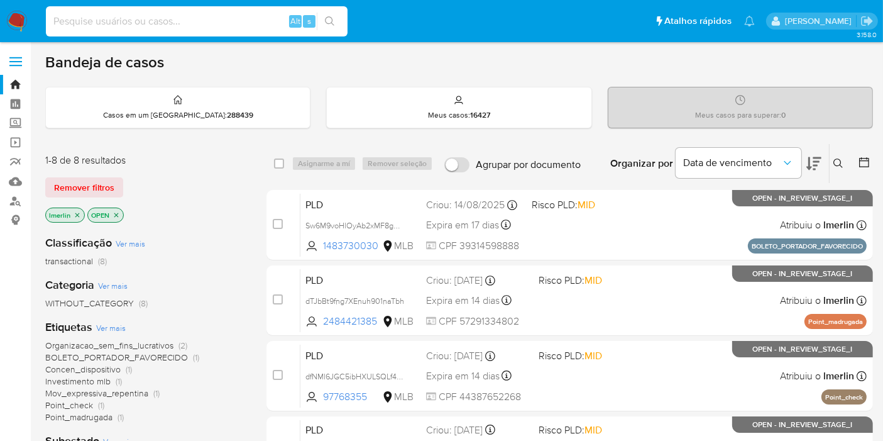
click at [220, 21] on input at bounding box center [197, 21] width 302 height 16
paste input "1189202143"
type input "1189202143"
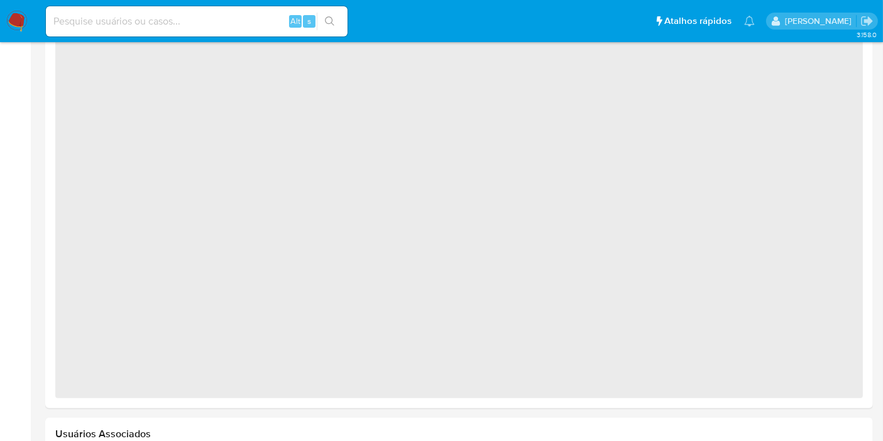
scroll to position [882, 0]
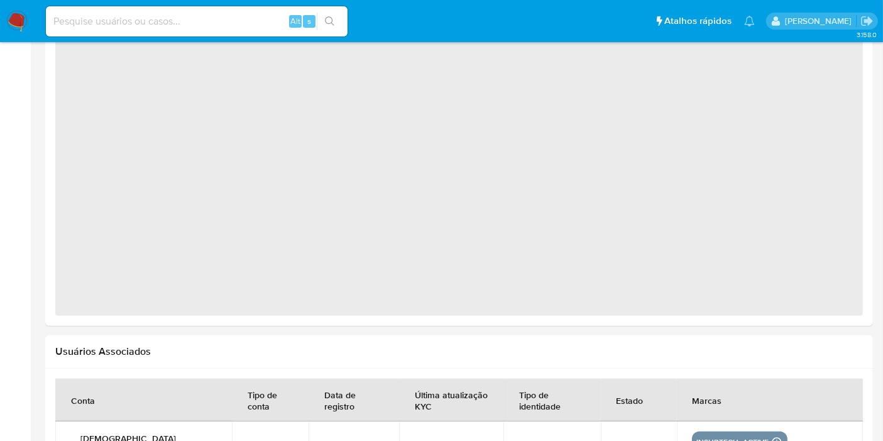
select select "10"
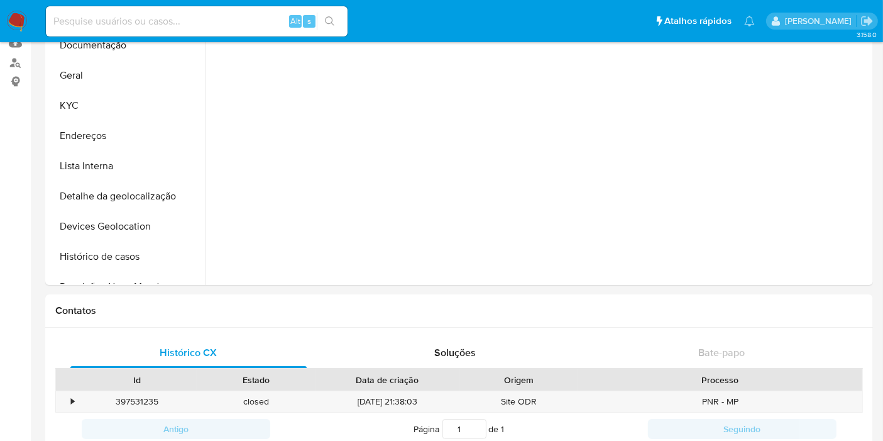
scroll to position [0, 0]
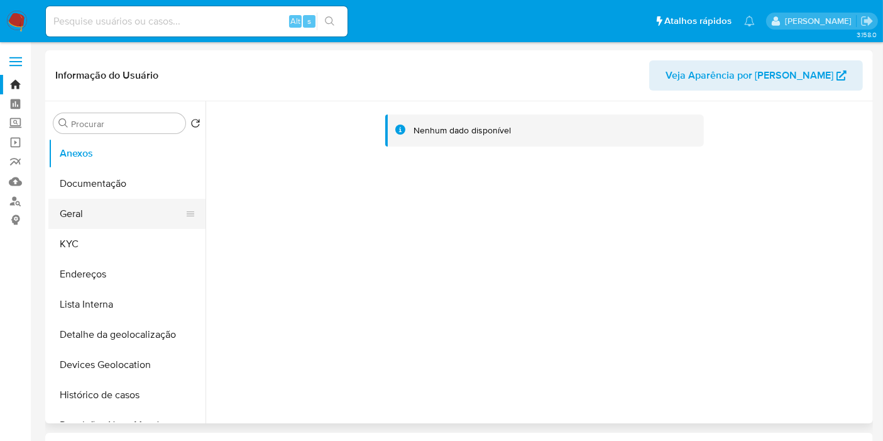
click at [93, 223] on button "Geral" at bounding box center [121, 214] width 147 height 30
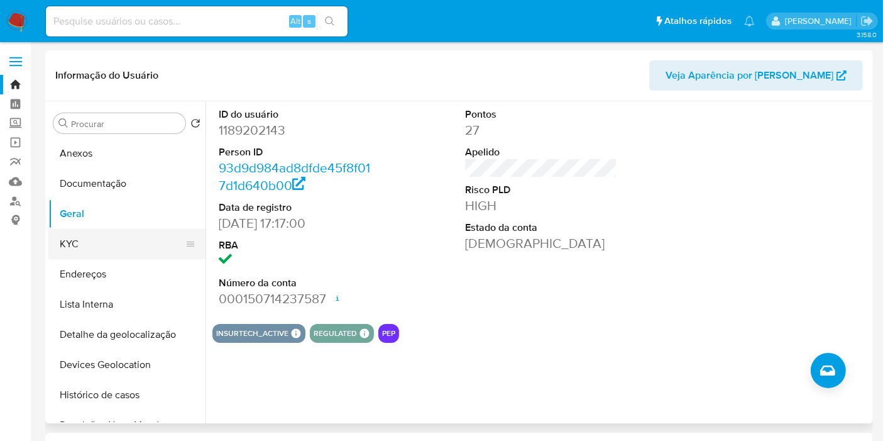
click at [111, 248] on button "KYC" at bounding box center [121, 244] width 147 height 30
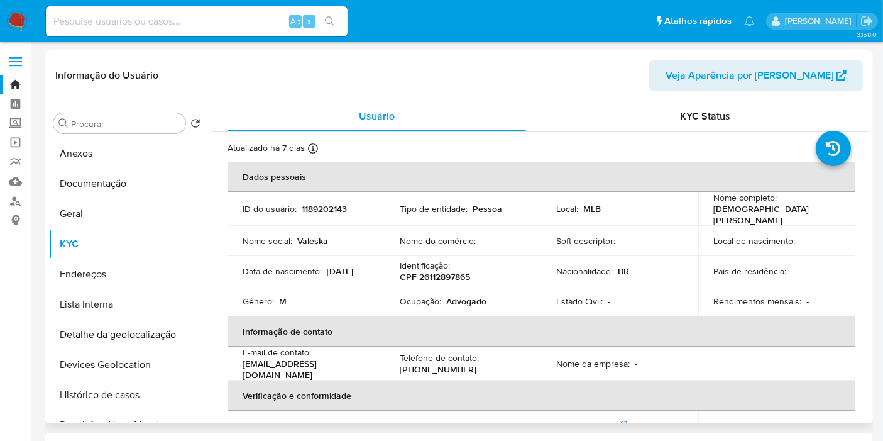
click at [451, 273] on p "CPF 26112897865" at bounding box center [435, 276] width 70 height 11
copy p "26112897865"
click at [135, 179] on button "Documentação" at bounding box center [121, 183] width 147 height 30
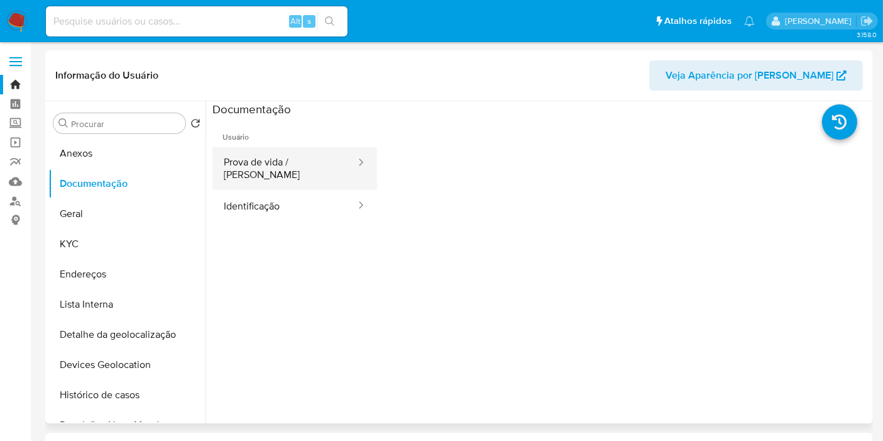
click at [287, 163] on button "Prova de vida / Selfie" at bounding box center [284, 168] width 145 height 43
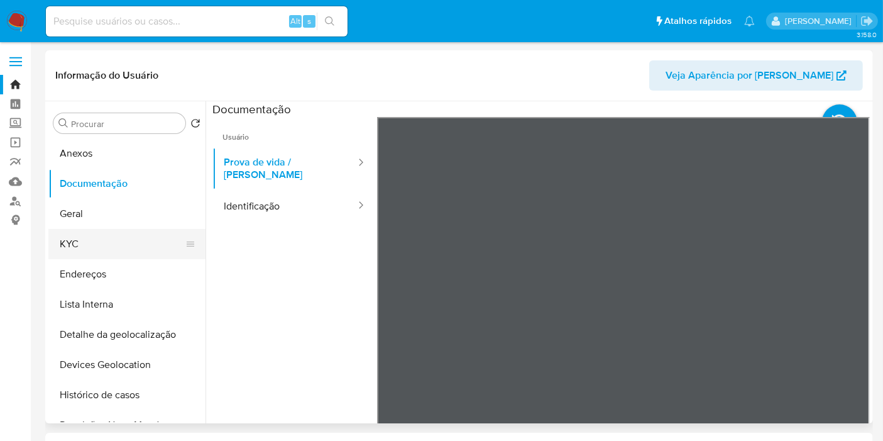
click at [106, 238] on button "KYC" at bounding box center [121, 244] width 147 height 30
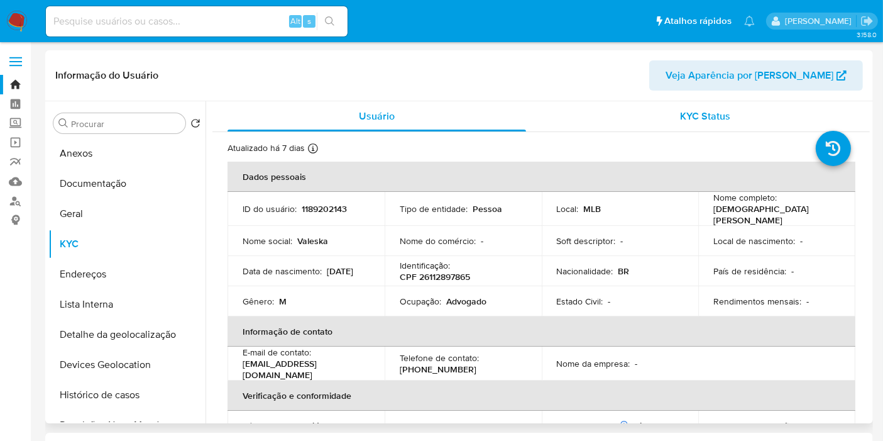
click at [704, 118] on span "KYC Status" at bounding box center [706, 116] width 50 height 14
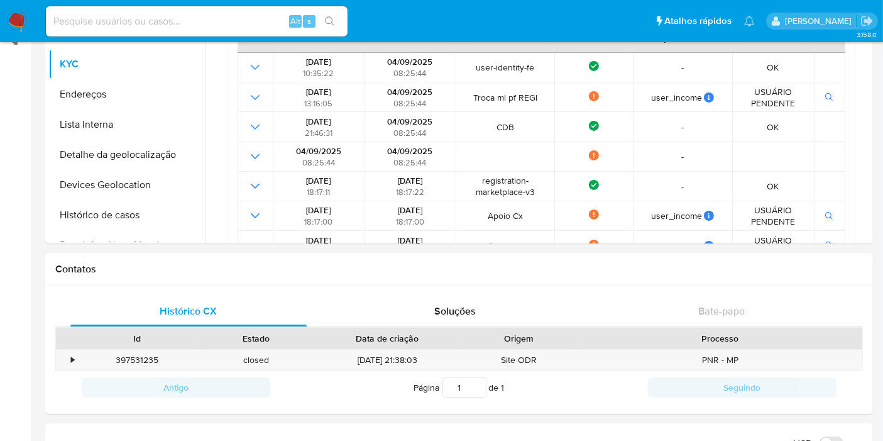
scroll to position [419, 0]
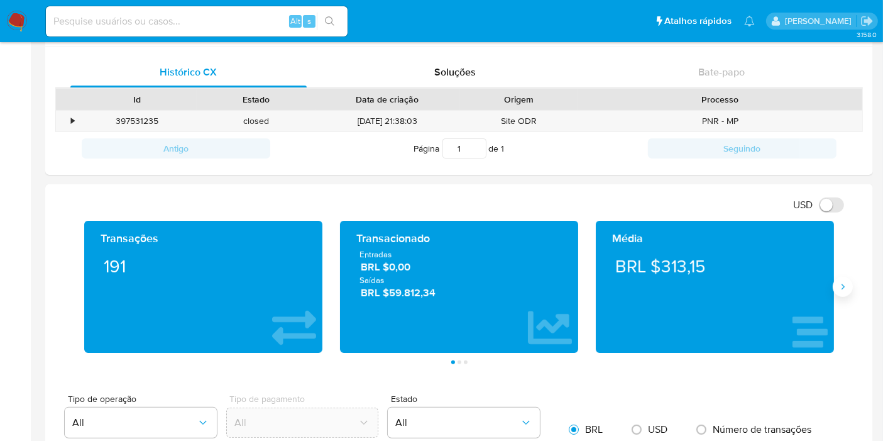
click at [849, 287] on button "Siguiente" at bounding box center [843, 287] width 20 height 20
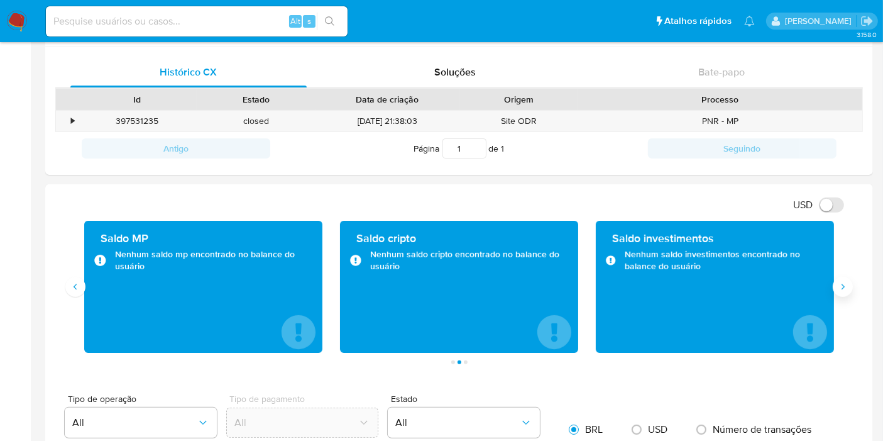
click at [840, 286] on icon "Siguiente" at bounding box center [843, 287] width 10 height 10
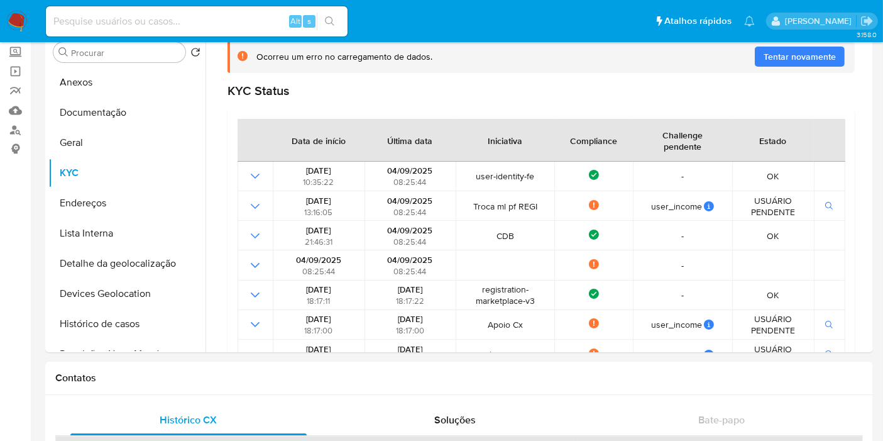
scroll to position [0, 0]
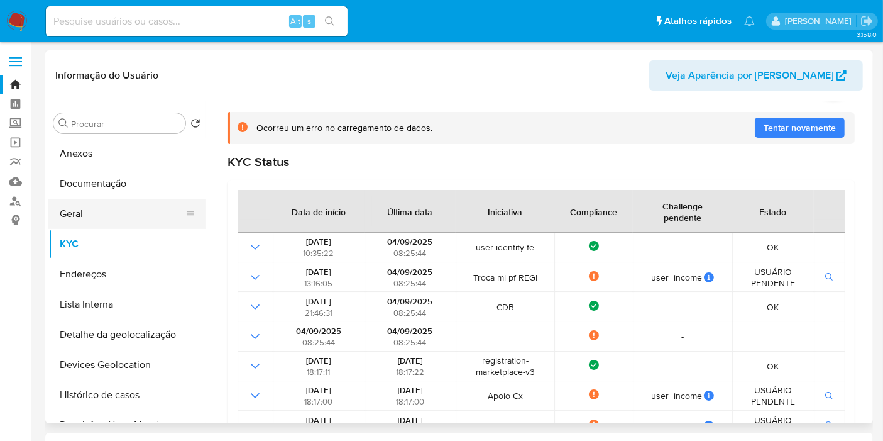
click at [108, 219] on button "Geral" at bounding box center [121, 214] width 147 height 30
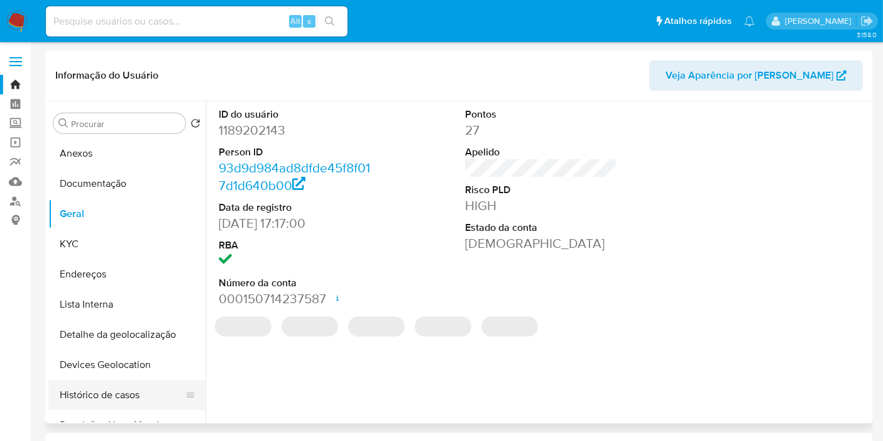
click at [108, 394] on button "Histórico de casos" at bounding box center [121, 395] width 147 height 30
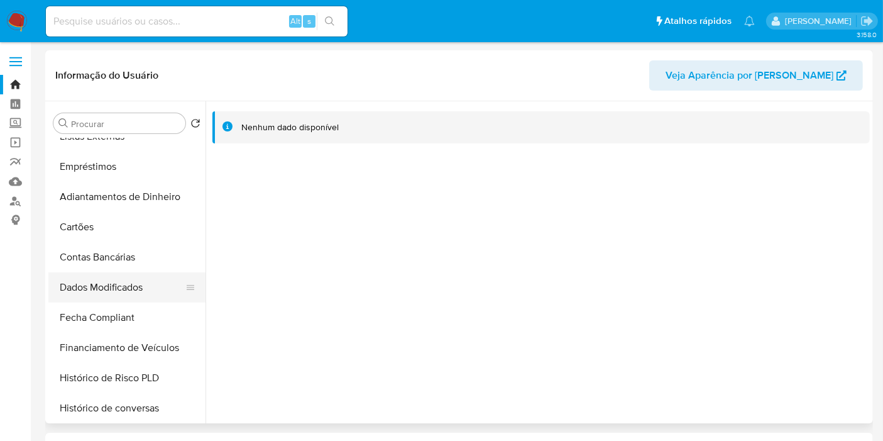
scroll to position [488, 0]
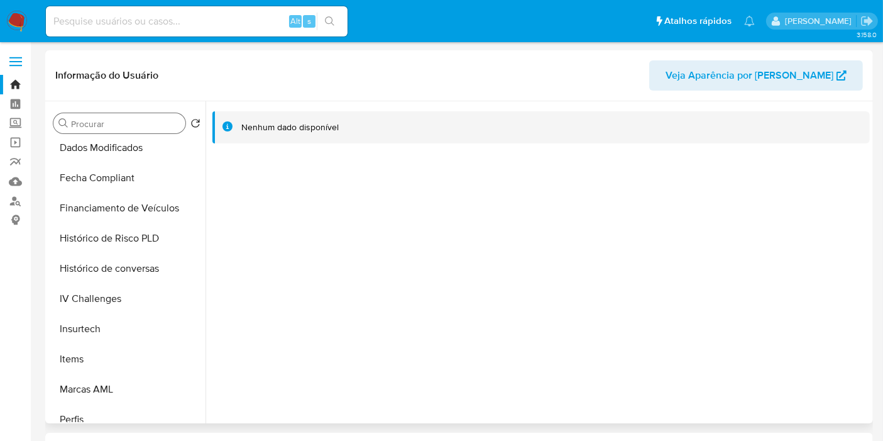
click at [141, 126] on input "Procurar" at bounding box center [125, 123] width 109 height 11
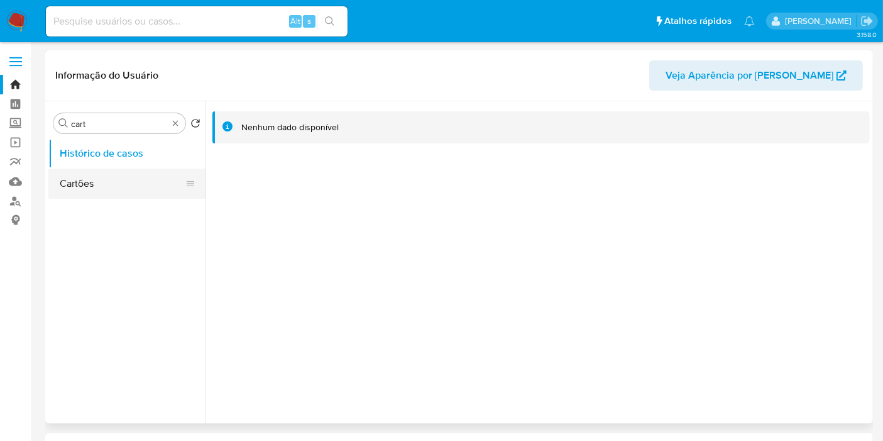
click at [127, 177] on button "Cartões" at bounding box center [121, 183] width 147 height 30
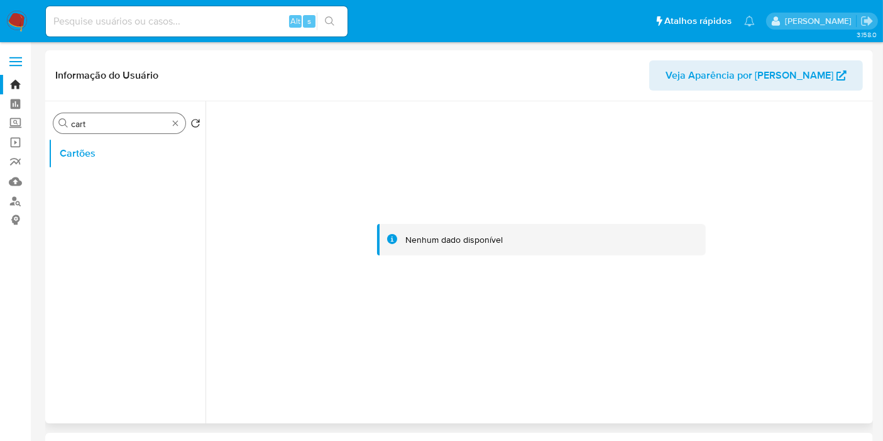
click at [136, 116] on div "Procurar cart" at bounding box center [119, 123] width 132 height 20
click at [136, 119] on input "cart" at bounding box center [119, 123] width 97 height 11
type input "inves"
click at [149, 189] on button "Investimentos" at bounding box center [121, 183] width 147 height 30
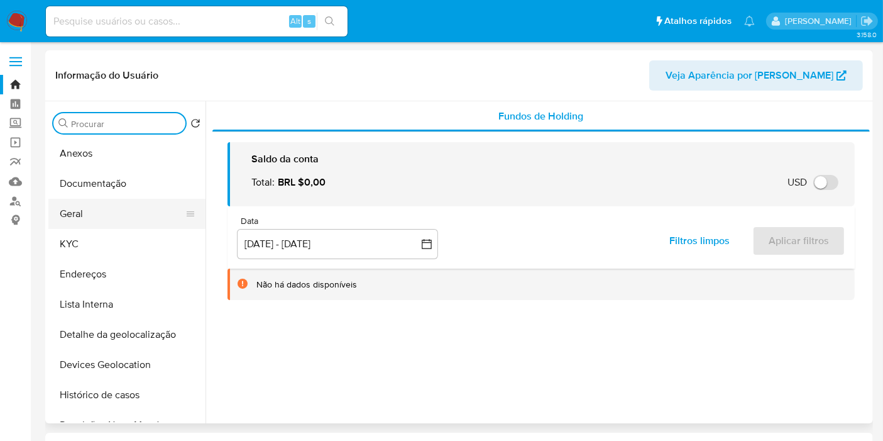
click at [117, 207] on button "Geral" at bounding box center [121, 214] width 147 height 30
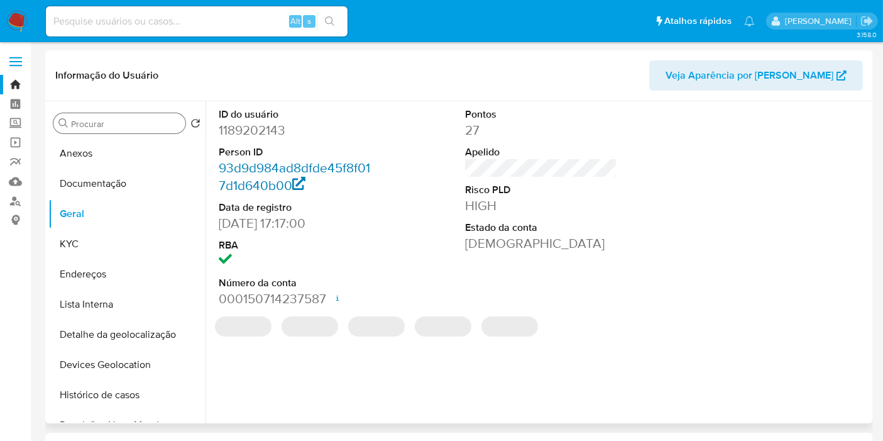
click at [269, 168] on link "93d9d984ad8dfde45f8f017d1d640b00" at bounding box center [294, 176] width 151 height 36
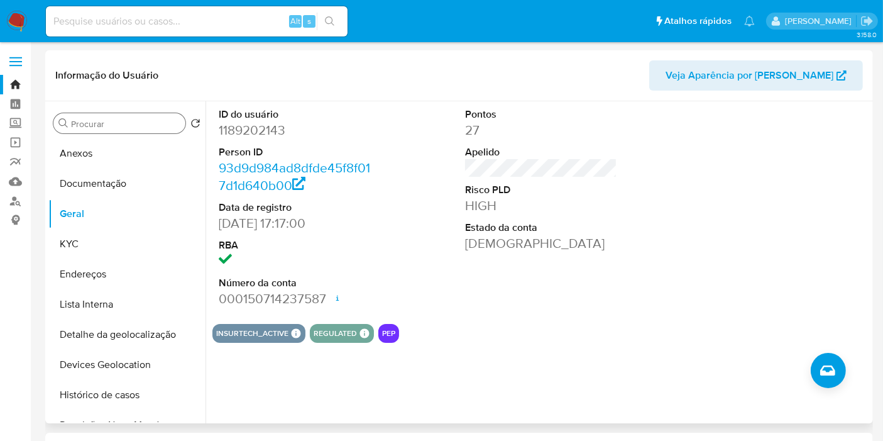
click at [248, 132] on dd "1189202143" at bounding box center [295, 130] width 152 height 18
copy dd "1189202143"
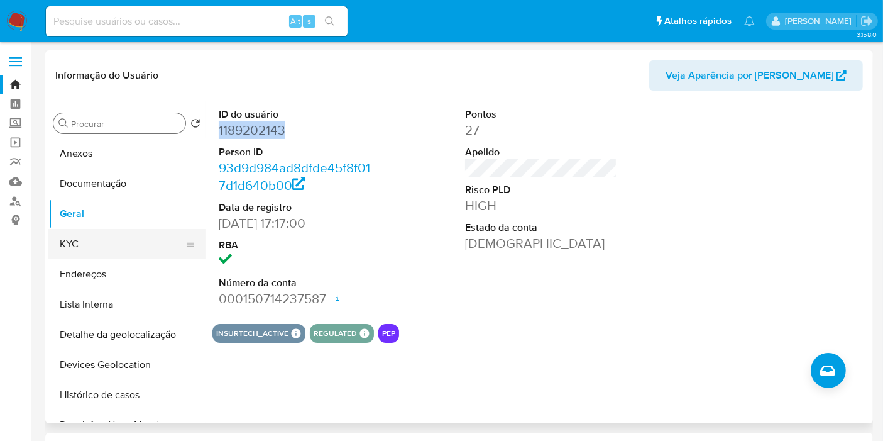
click at [93, 245] on button "KYC" at bounding box center [121, 244] width 147 height 30
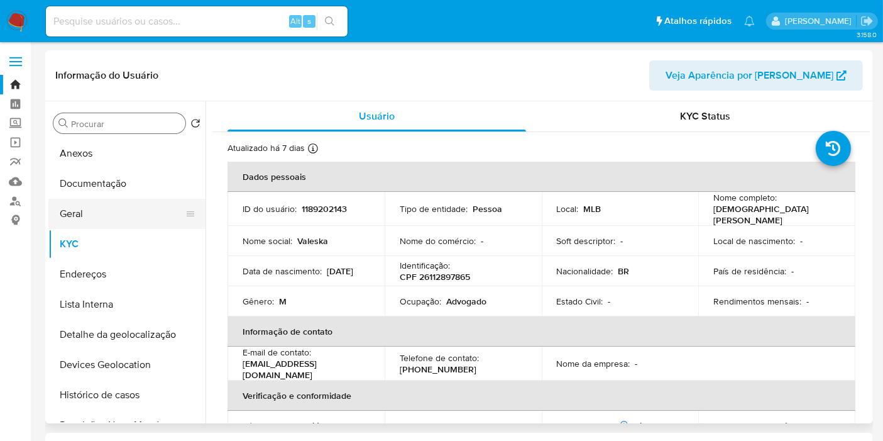
click at [111, 225] on button "Geral" at bounding box center [121, 214] width 147 height 30
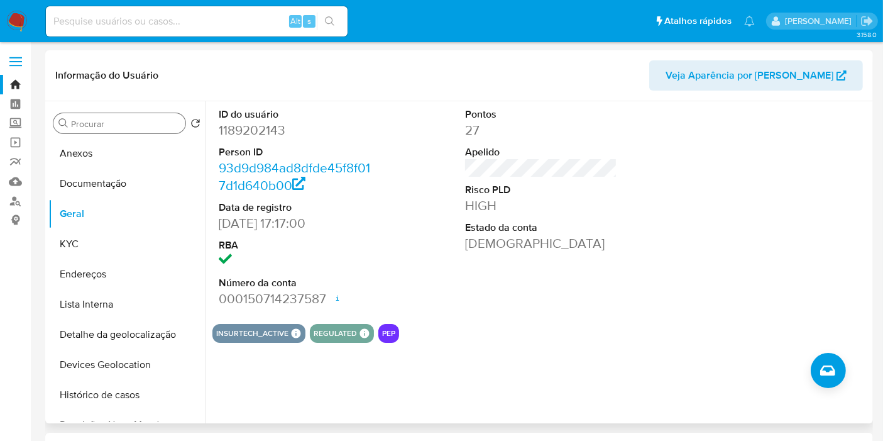
drag, startPoint x: 407, startPoint y: 283, endPoint x: 361, endPoint y: 283, distance: 45.9
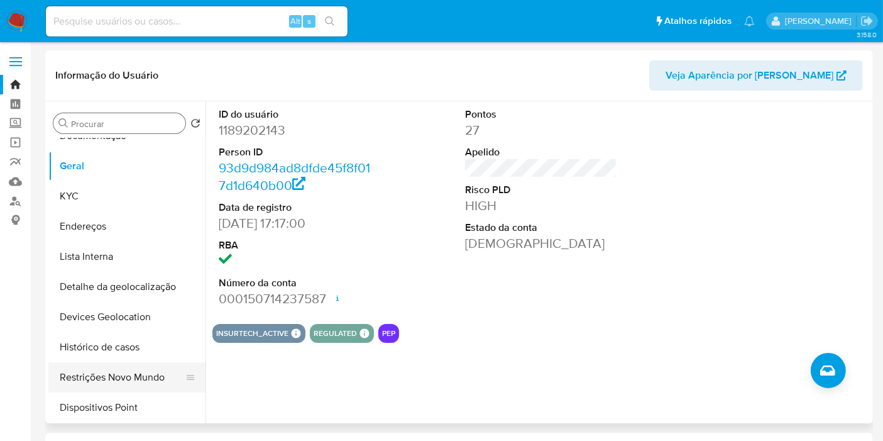
scroll to position [70, 0]
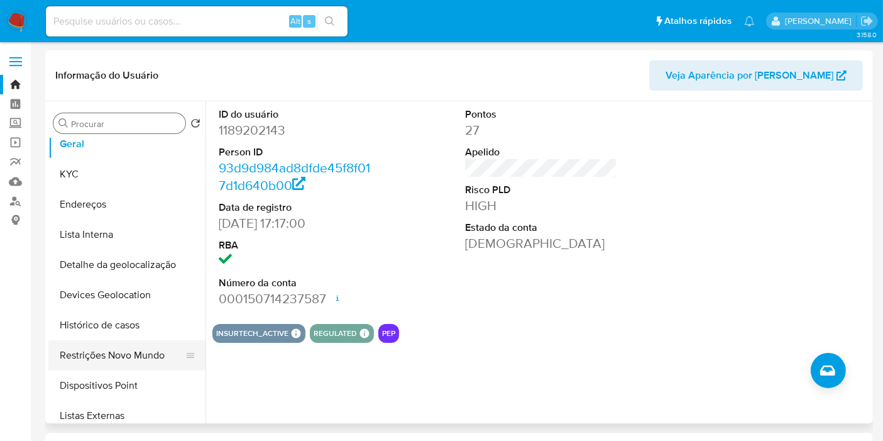
click at [123, 360] on button "Restrições Novo Mundo" at bounding box center [121, 355] width 147 height 30
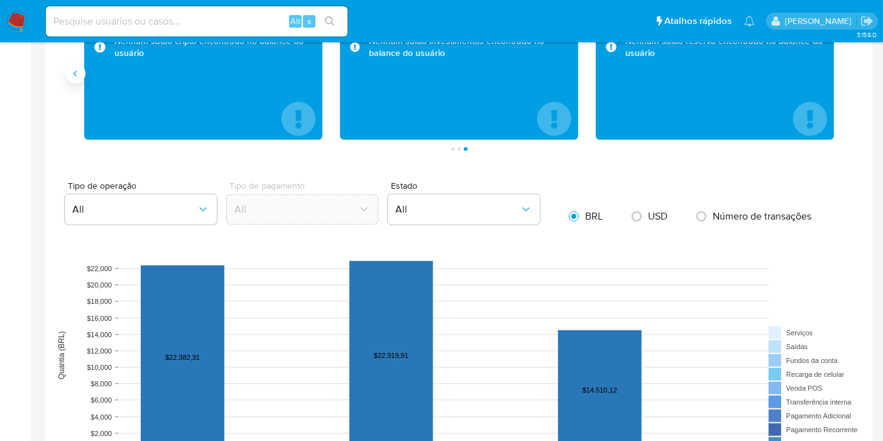
scroll to position [558, 0]
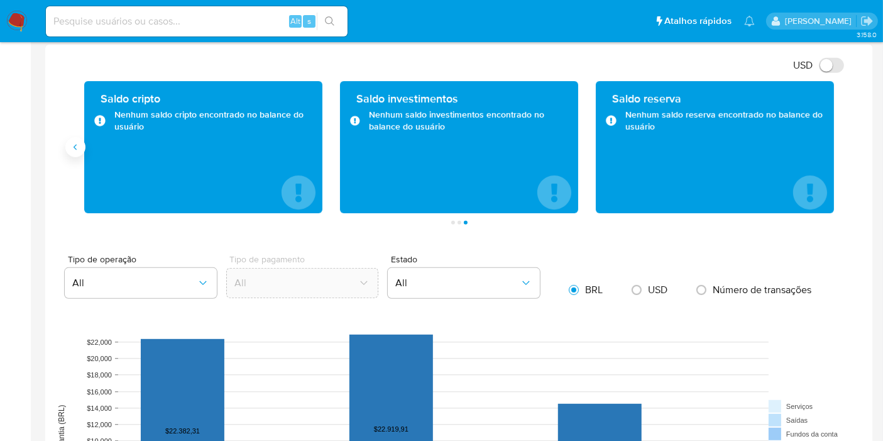
click at [73, 139] on button "Anterior" at bounding box center [75, 147] width 20 height 20
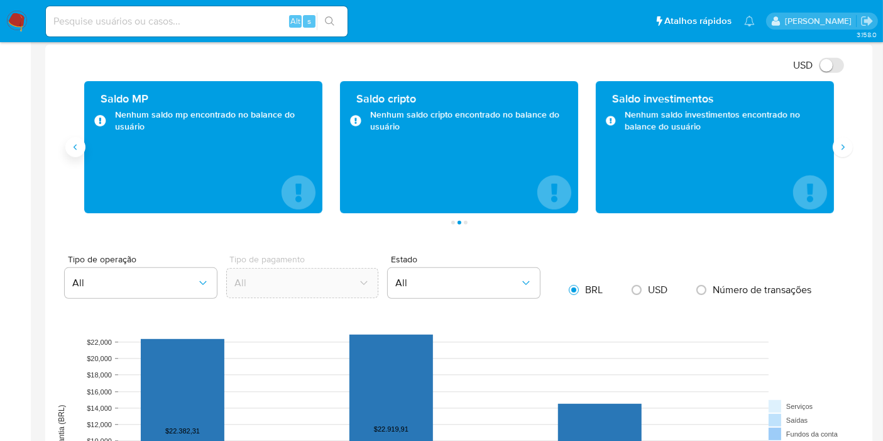
click at [73, 143] on icon "Anterior" at bounding box center [75, 147] width 10 height 10
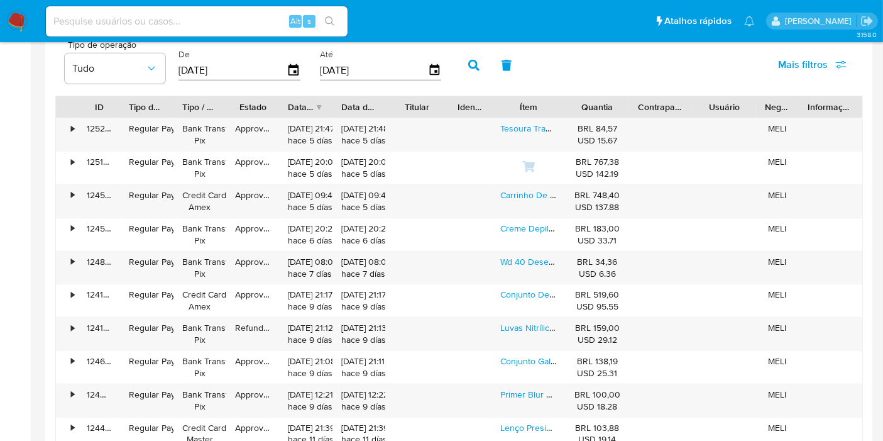
scroll to position [1187, 0]
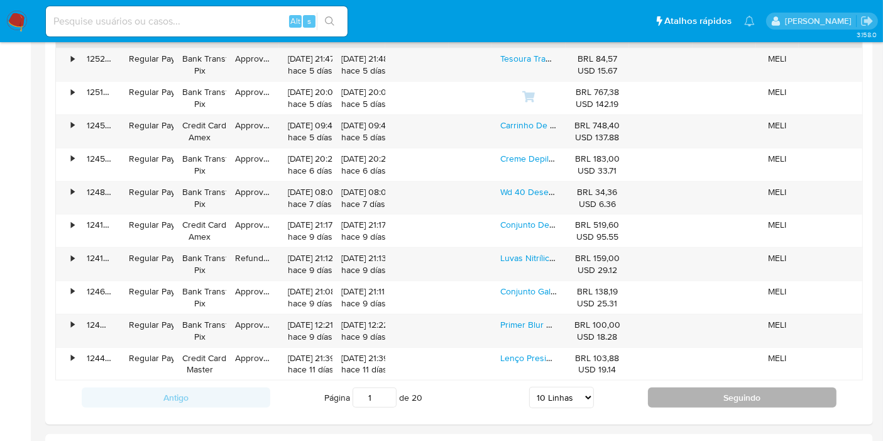
click at [692, 387] on button "Seguindo" at bounding box center [742, 397] width 189 height 20
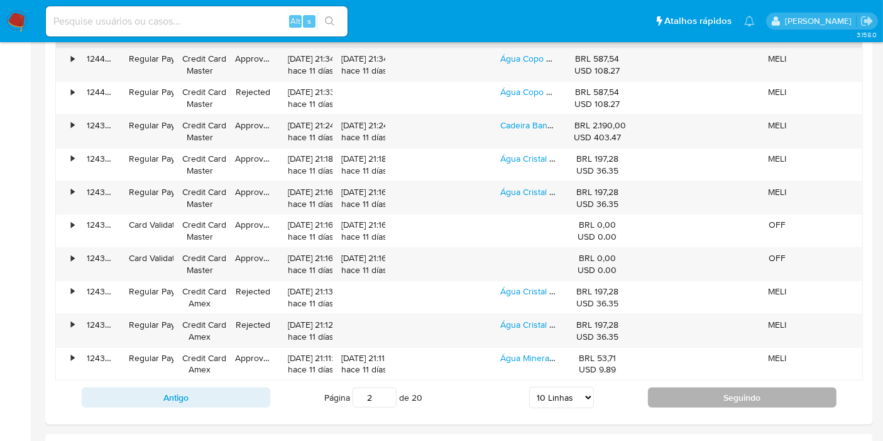
click at [674, 390] on button "Seguindo" at bounding box center [742, 397] width 189 height 20
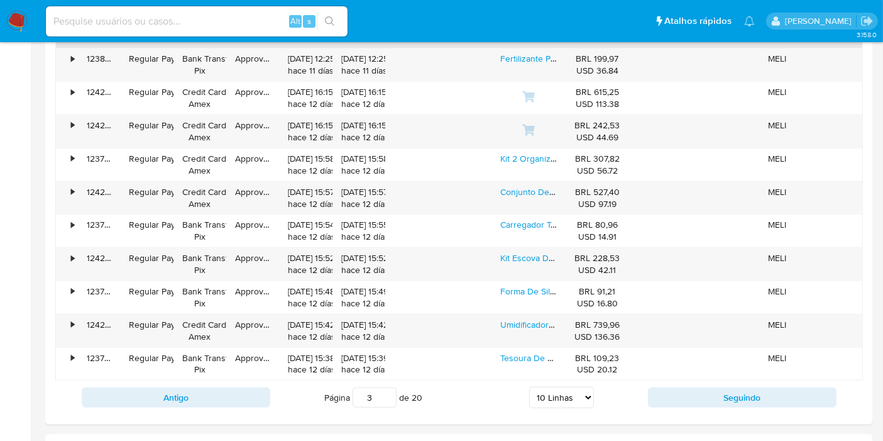
click at [717, 404] on div "Antigo Página 3 de 20 5 Linhas 10 Linhas 20 Linhas 25 Linhas 50 Linhas 100 Linh…" at bounding box center [459, 397] width 808 height 34
click at [715, 394] on button "Seguindo" at bounding box center [742, 397] width 189 height 20
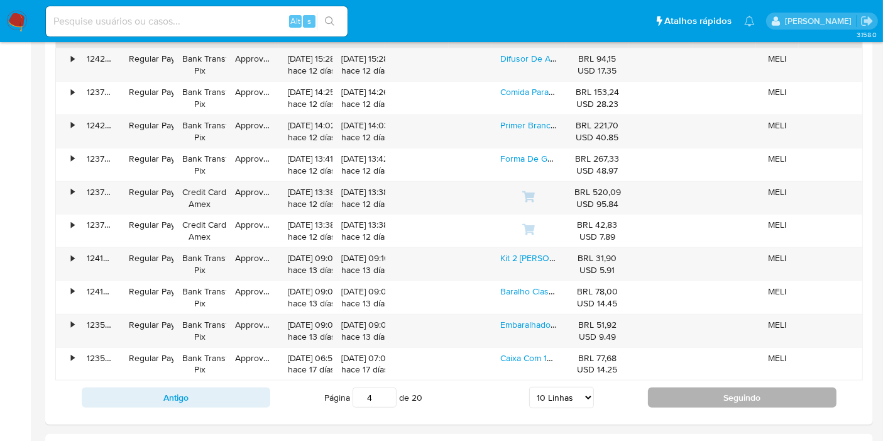
click at [703, 390] on button "Seguindo" at bounding box center [742, 397] width 189 height 20
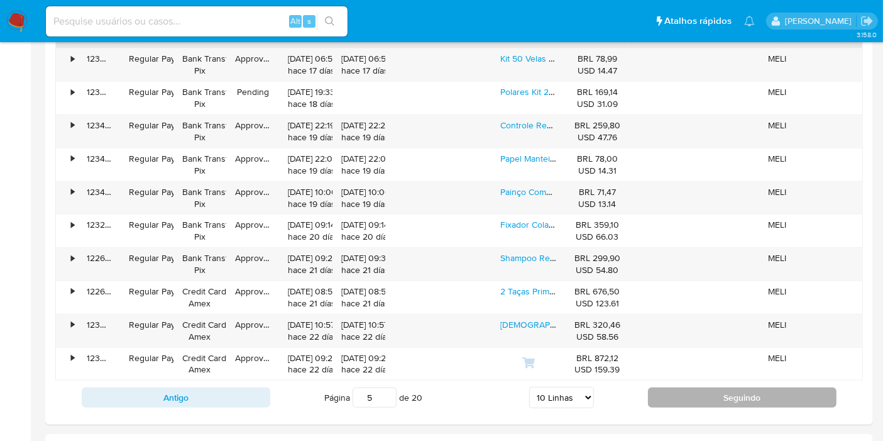
click at [703, 390] on button "Seguindo" at bounding box center [742, 397] width 189 height 20
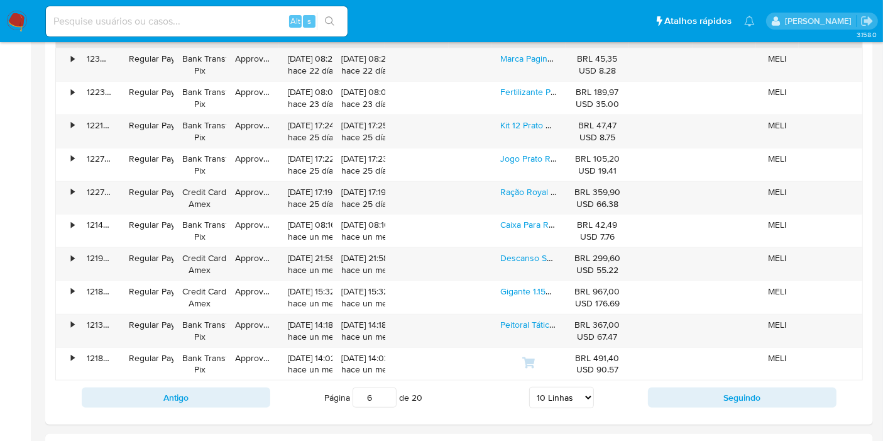
click at [360, 390] on input "6" at bounding box center [375, 397] width 44 height 20
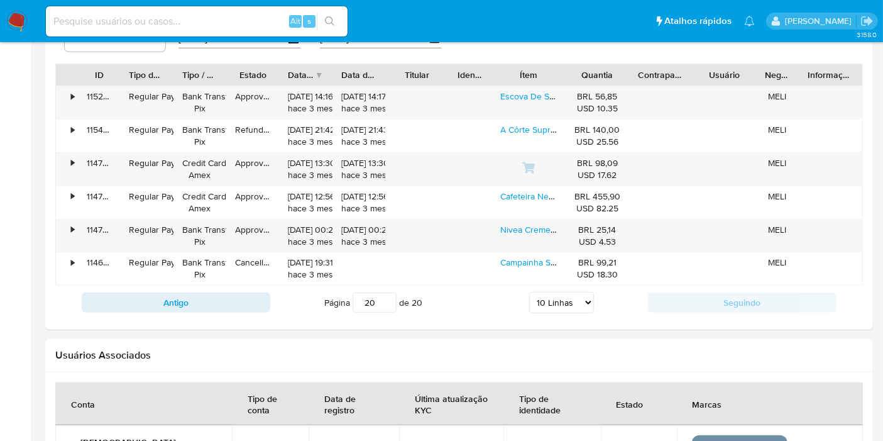
scroll to position [1117, 0]
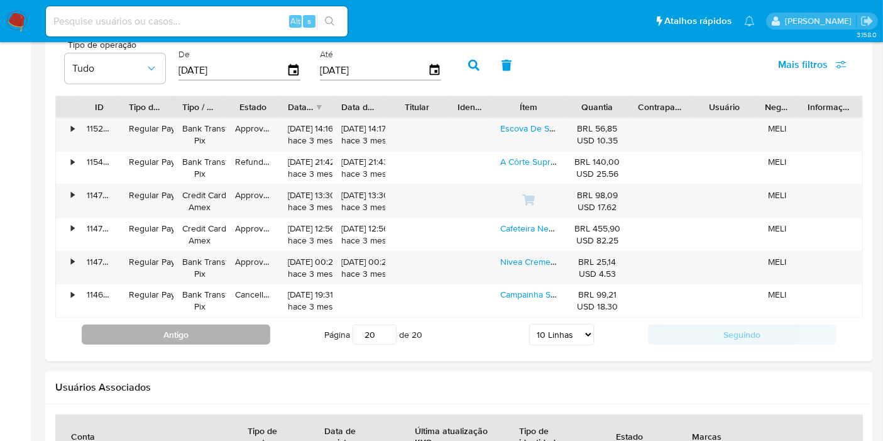
click at [204, 332] on button "Antigo" at bounding box center [176, 334] width 189 height 20
type input "19"
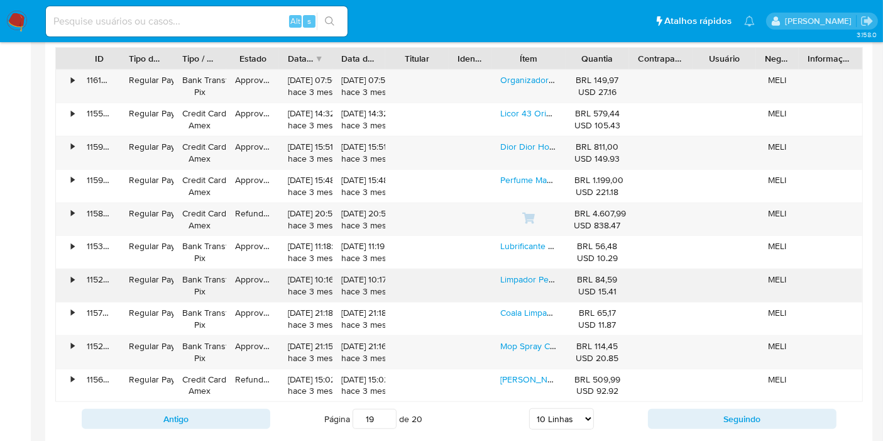
scroll to position [1187, 0]
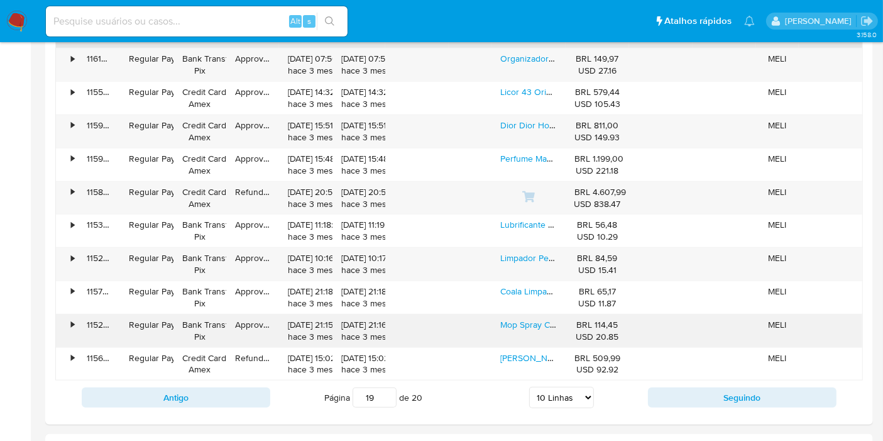
click at [64, 324] on div "•" at bounding box center [67, 330] width 22 height 33
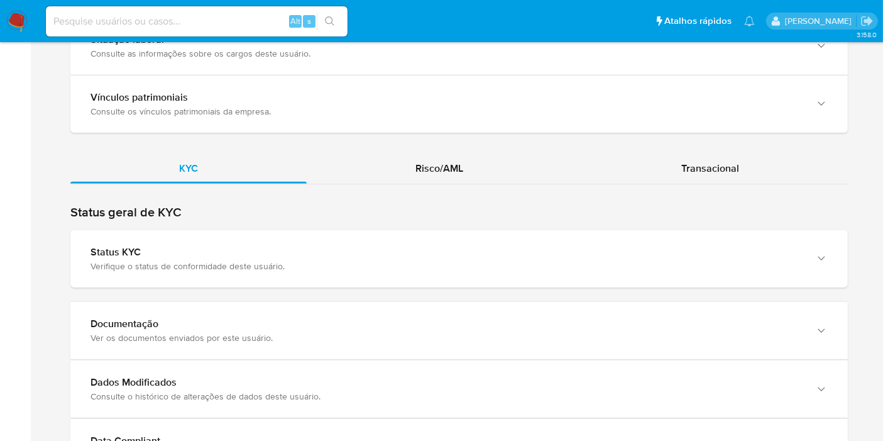
scroll to position [991, 0]
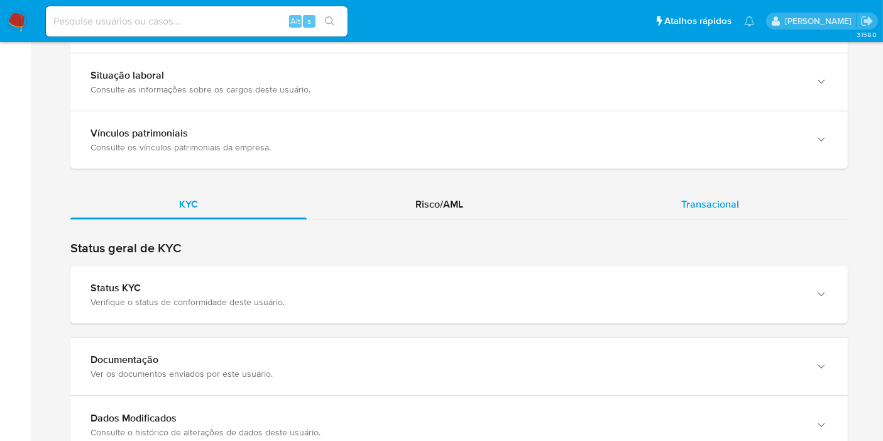
click at [740, 206] on div "Transacional" at bounding box center [710, 204] width 275 height 30
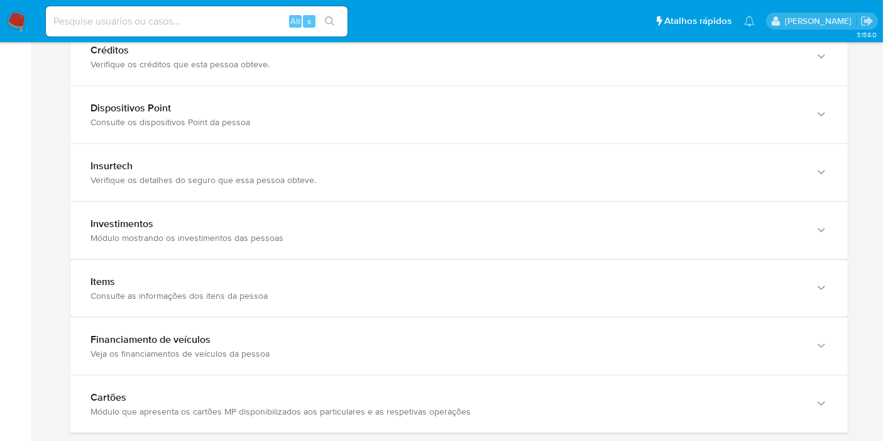
scroll to position [1620, 0]
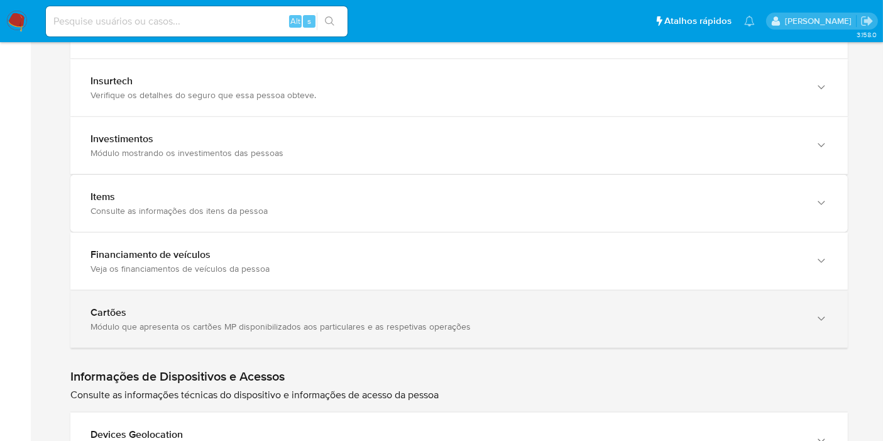
click at [185, 324] on div "Módulo que apresenta os cartões MP disponibilizados aos particulares e as respe…" at bounding box center [447, 326] width 712 height 11
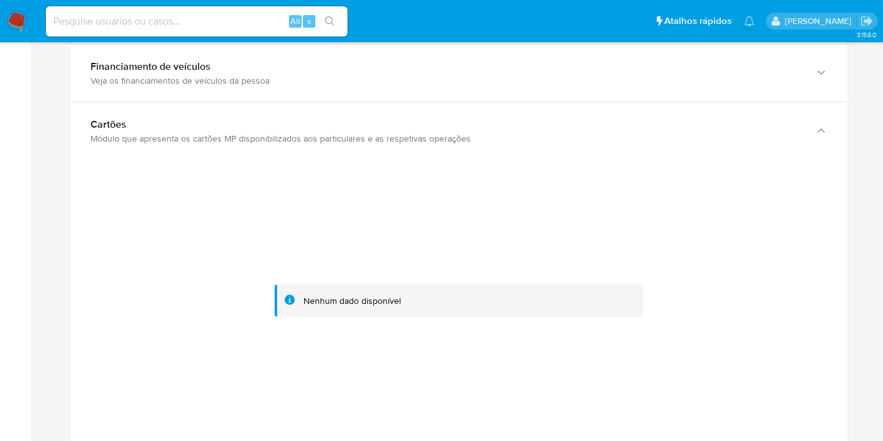
scroll to position [1829, 0]
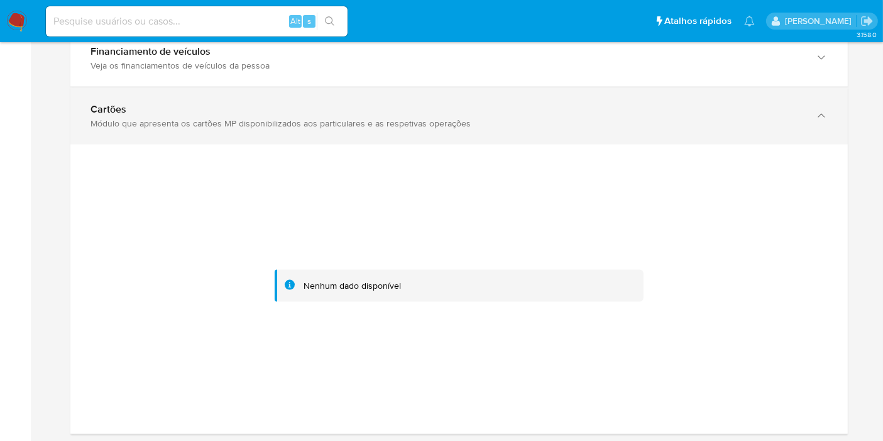
click at [387, 125] on div "Cartões Módulo que apresenta os cartões MP disponibilizados aos particulares e …" at bounding box center [459, 115] width 778 height 57
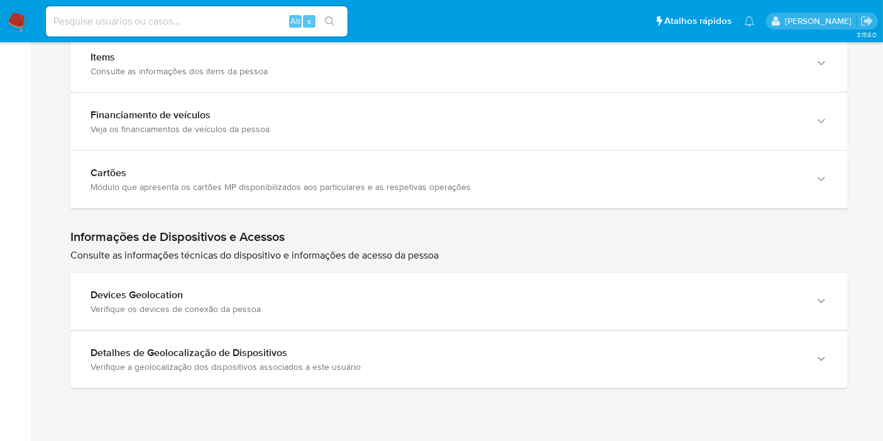
scroll to position [1656, 0]
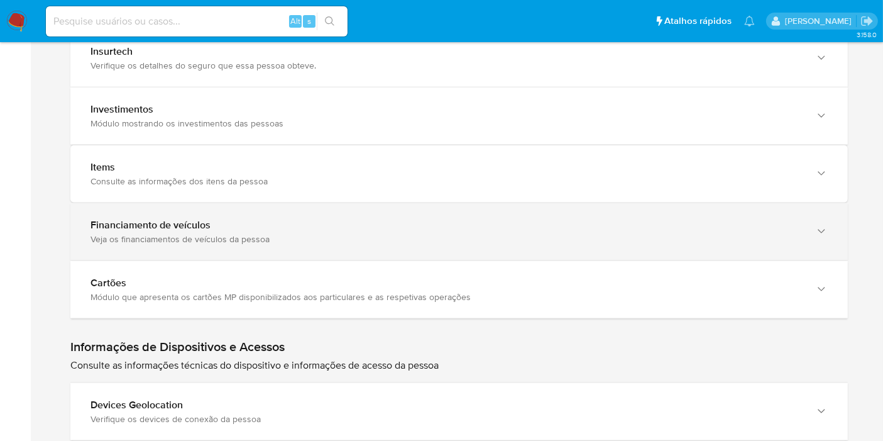
click at [295, 219] on div "Financiamento de veículos" at bounding box center [447, 225] width 712 height 13
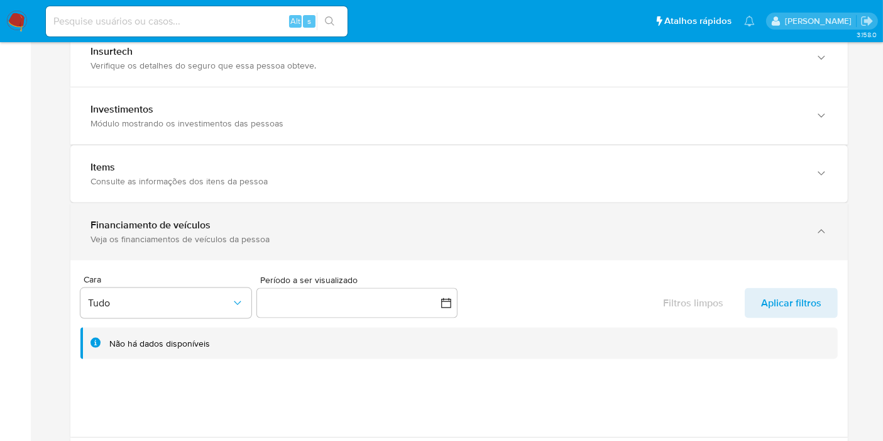
click at [295, 219] on div "Financiamento de veículos" at bounding box center [447, 225] width 712 height 13
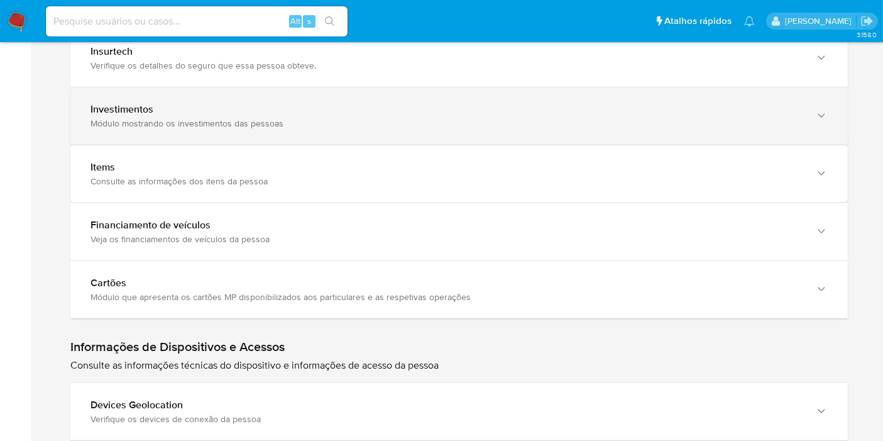
click at [257, 122] on div "Módulo mostrando os investimentos das pessoas" at bounding box center [447, 123] width 712 height 11
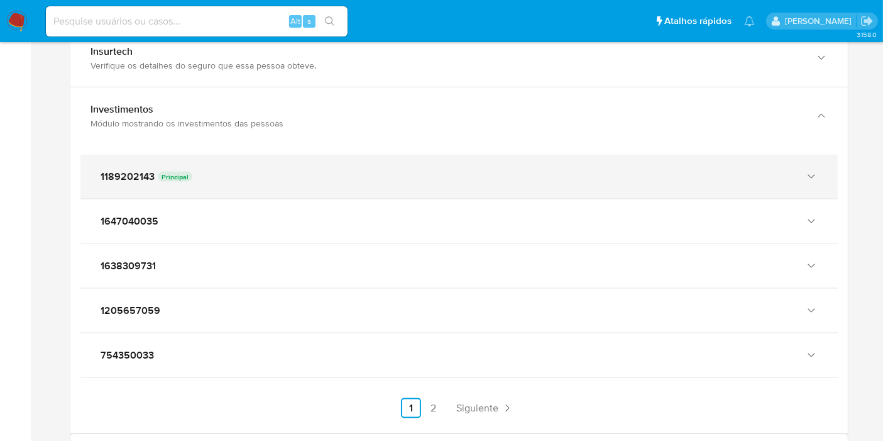
click at [296, 180] on div "1189202143 Principal" at bounding box center [458, 177] width 757 height 44
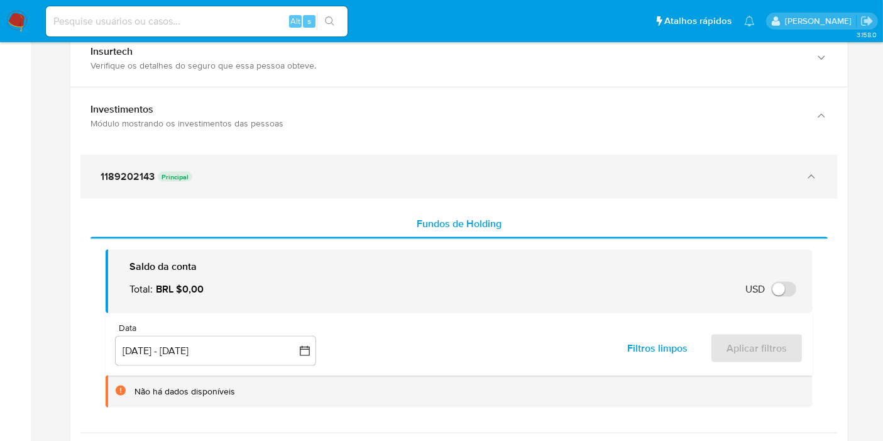
click at [296, 180] on div "1189202143 Principal" at bounding box center [458, 177] width 757 height 44
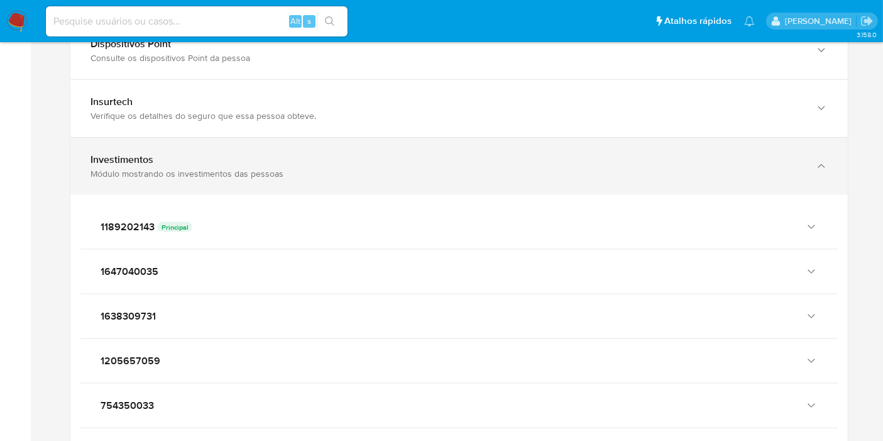
scroll to position [1586, 0]
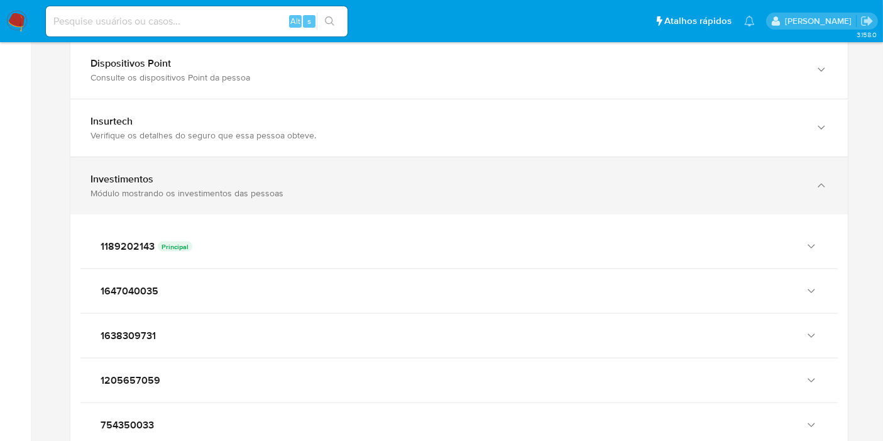
click at [299, 200] on div "Investimentos Módulo mostrando os investimentos das pessoas" at bounding box center [459, 185] width 778 height 57
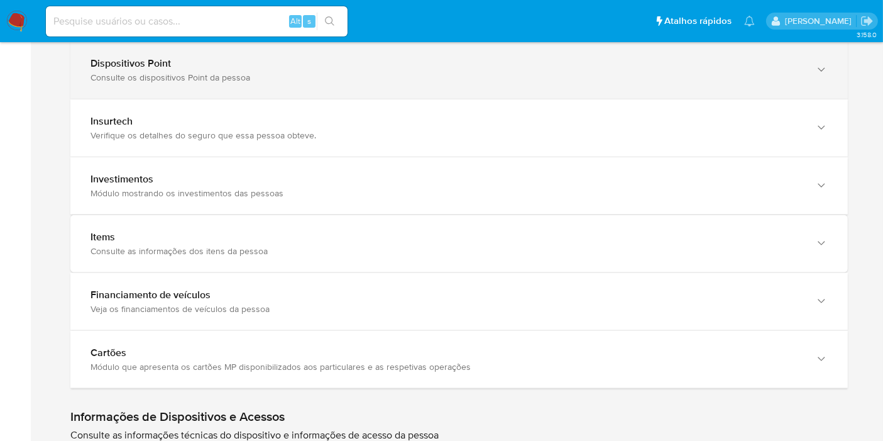
click at [300, 77] on div "Consulte os dispositivos Point da pessoa" at bounding box center [447, 77] width 712 height 11
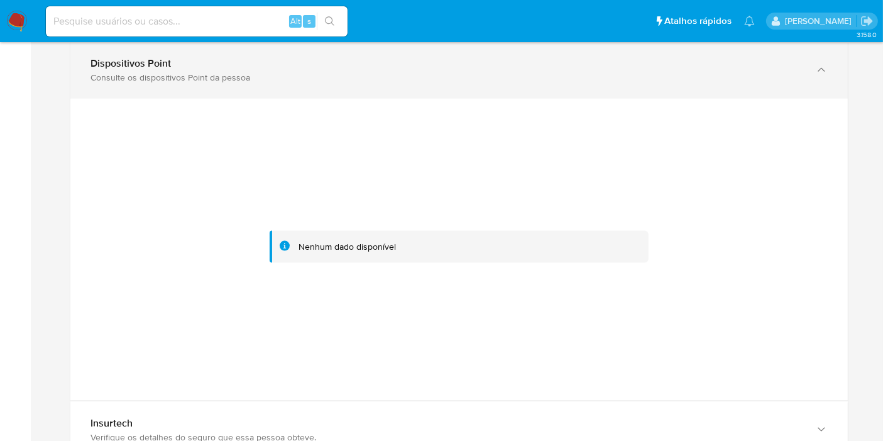
click at [300, 77] on div "Consulte os dispositivos Point da pessoa" at bounding box center [447, 77] width 712 height 11
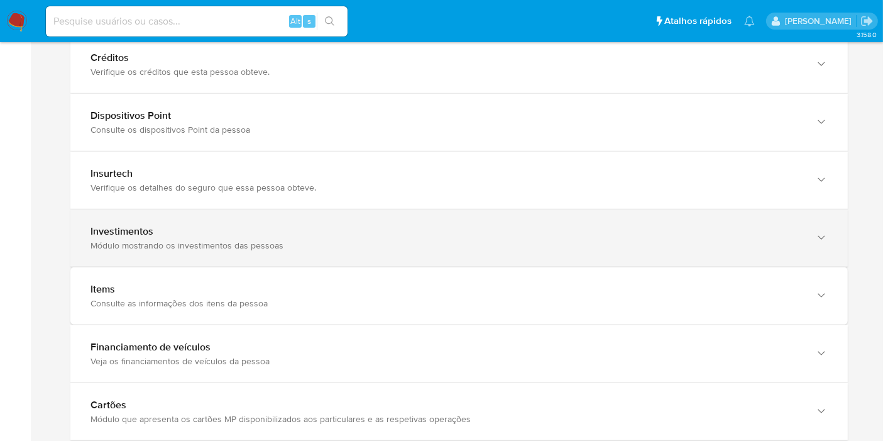
scroll to position [1446, 0]
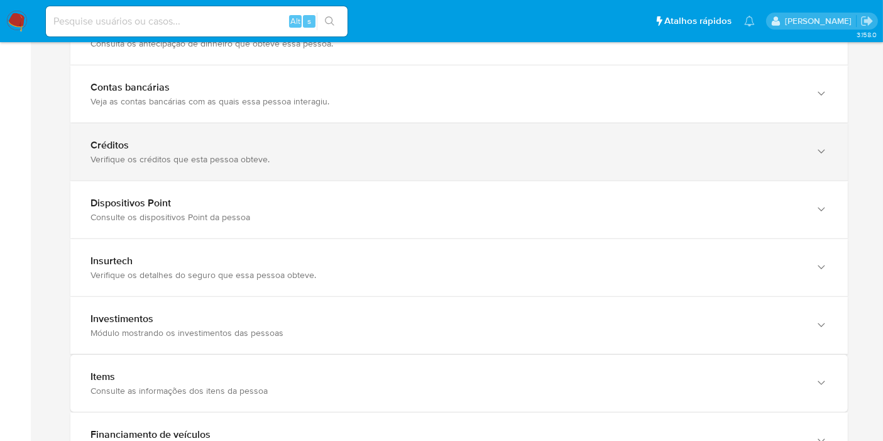
click at [329, 163] on div "Créditos Verifique os créditos que esta pessoa obteve." at bounding box center [459, 151] width 778 height 57
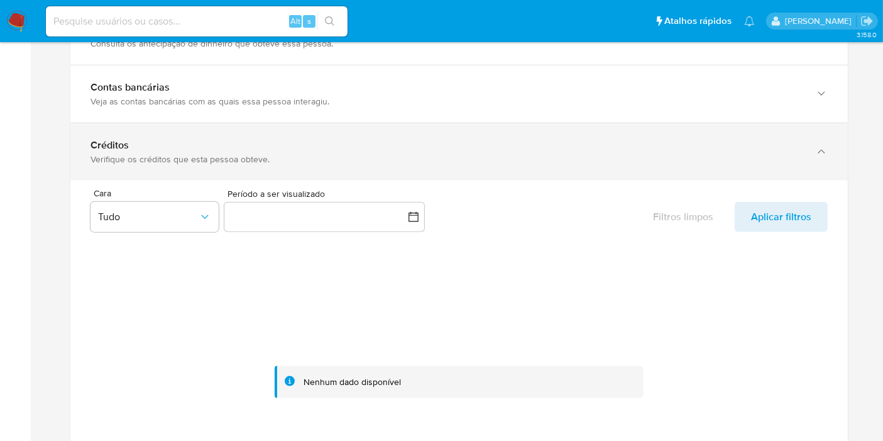
click at [329, 163] on div "Créditos Verifique os créditos que esta pessoa obteve." at bounding box center [459, 151] width 778 height 57
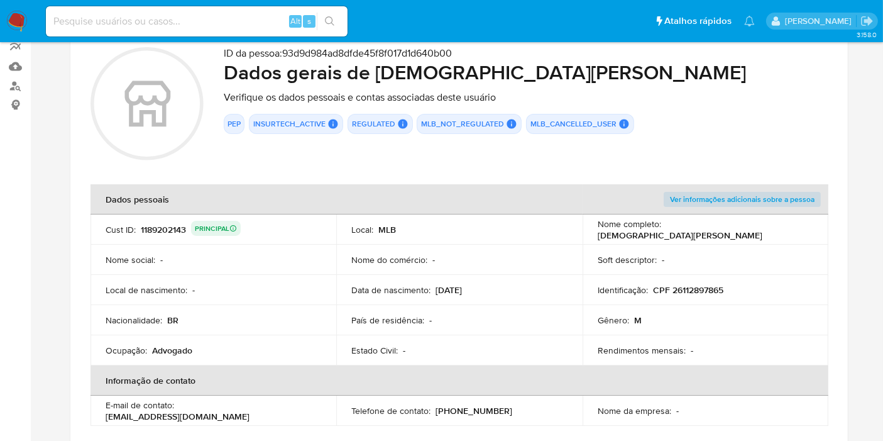
scroll to position [0, 0]
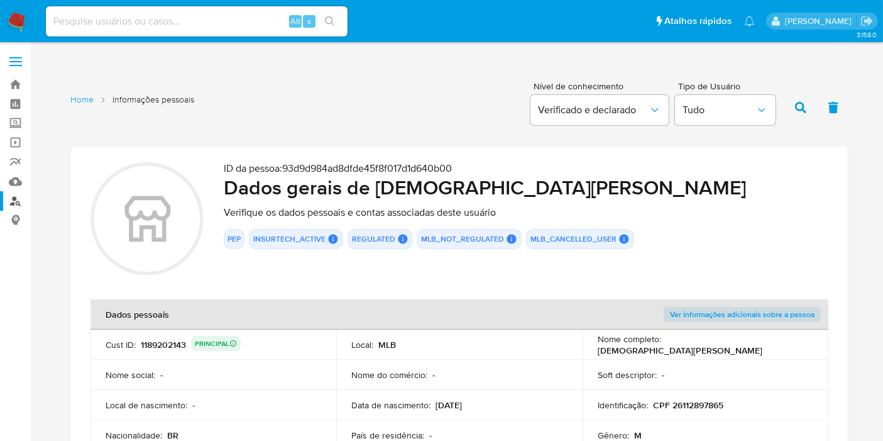
click at [11, 201] on link "Localizador de pessoas" at bounding box center [75, 200] width 150 height 19
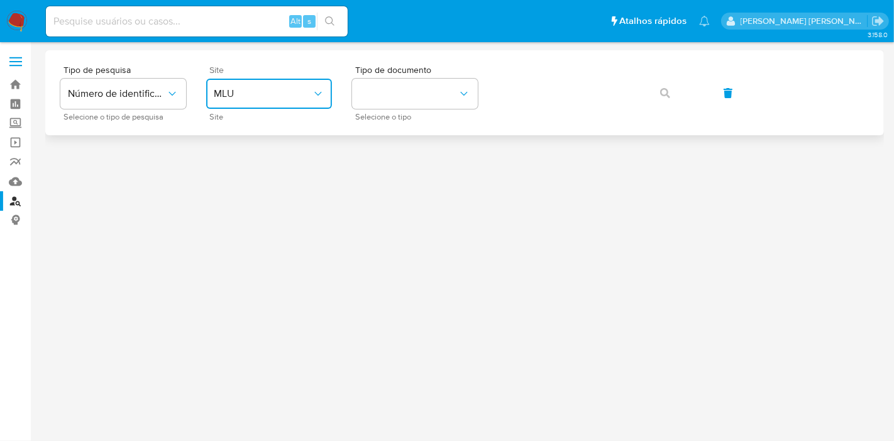
click at [248, 101] on button "MLU" at bounding box center [269, 94] width 126 height 30
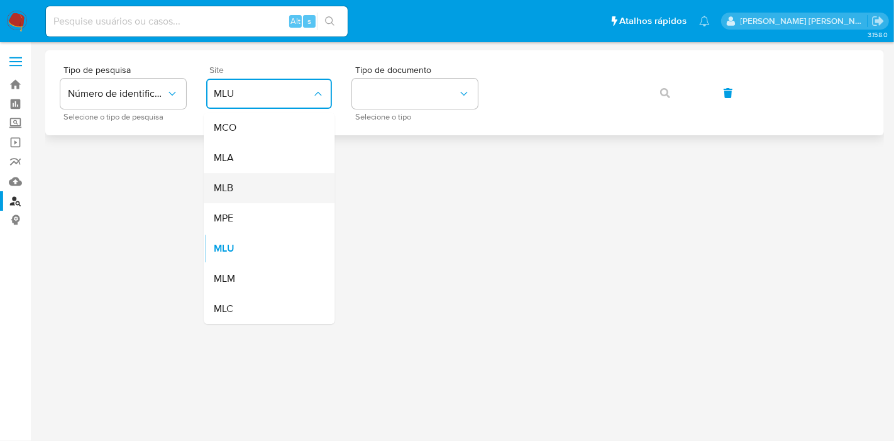
click at [274, 182] on div "MLB" at bounding box center [265, 188] width 103 height 30
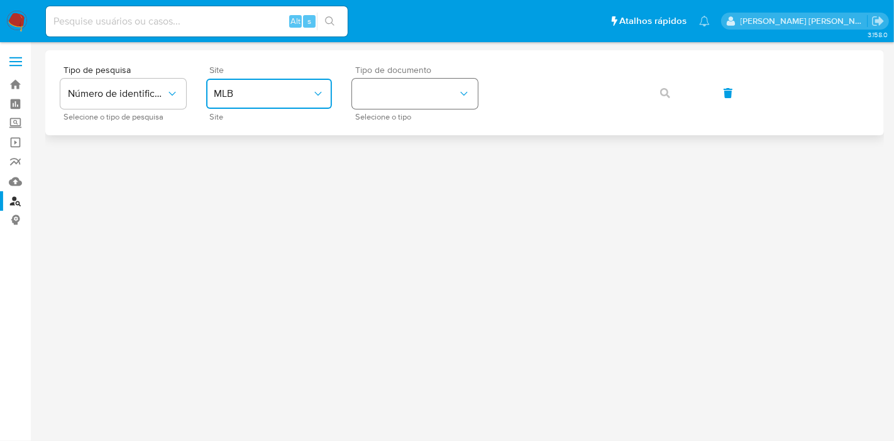
click at [436, 89] on button "identificationType" at bounding box center [415, 94] width 126 height 30
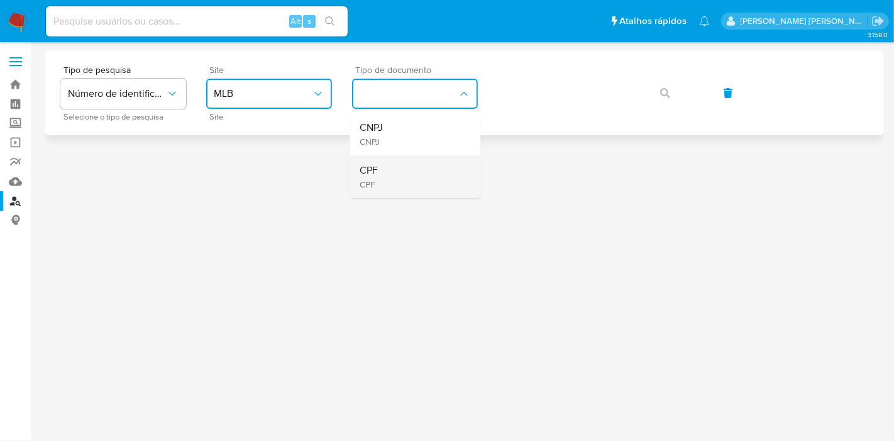
click at [412, 177] on div "CPF CPF" at bounding box center [411, 176] width 103 height 43
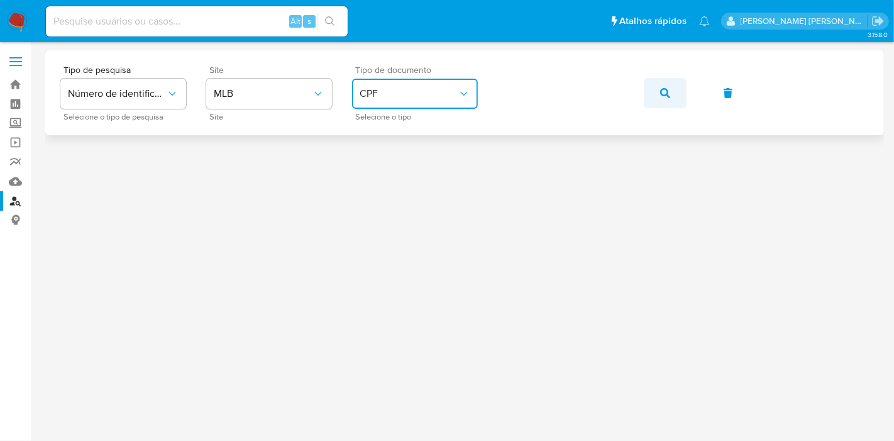
click at [666, 92] on icon "button" at bounding box center [665, 93] width 10 height 10
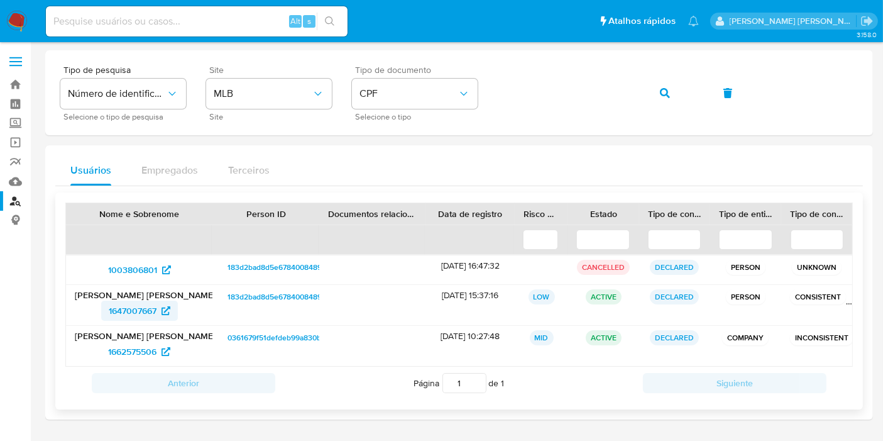
click at [122, 306] on span "1647007667" at bounding box center [133, 310] width 48 height 20
click at [141, 347] on span "1662575506" at bounding box center [132, 351] width 48 height 20
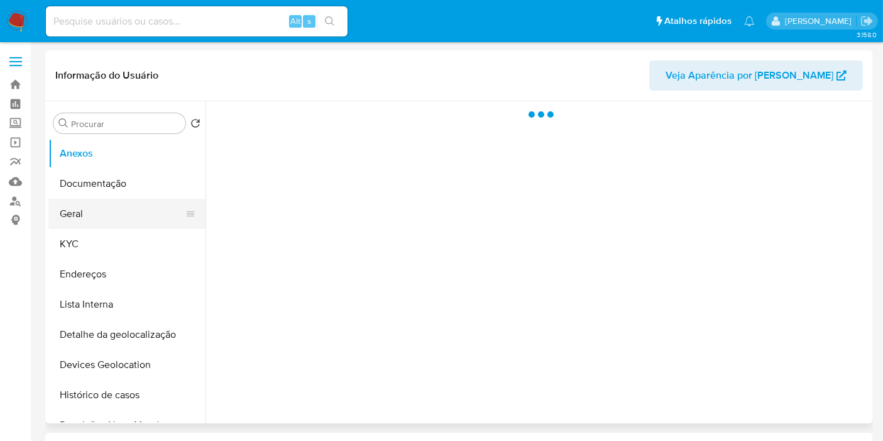
click at [128, 209] on button "Geral" at bounding box center [121, 214] width 147 height 30
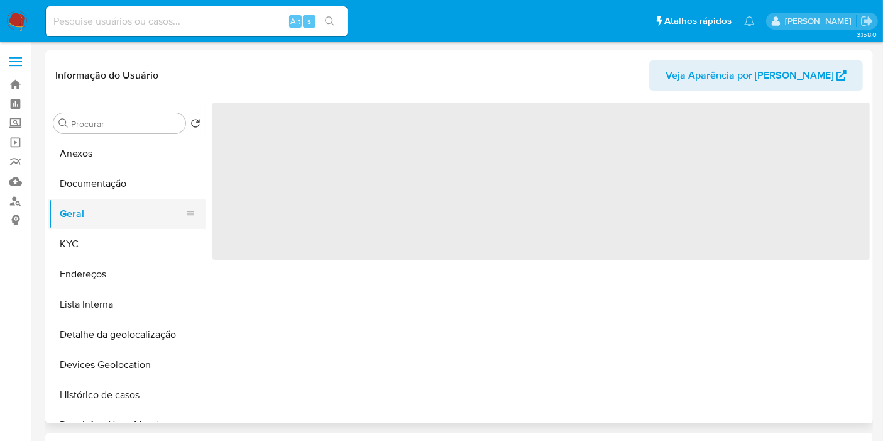
select select "10"
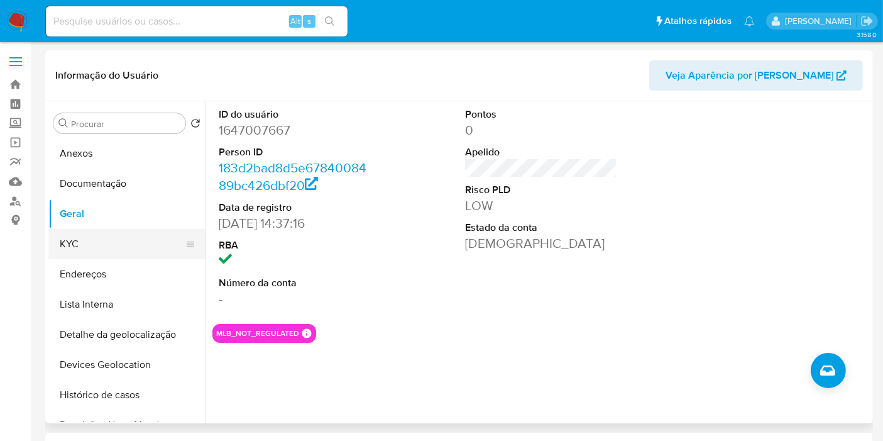
click at [99, 250] on button "KYC" at bounding box center [121, 244] width 147 height 30
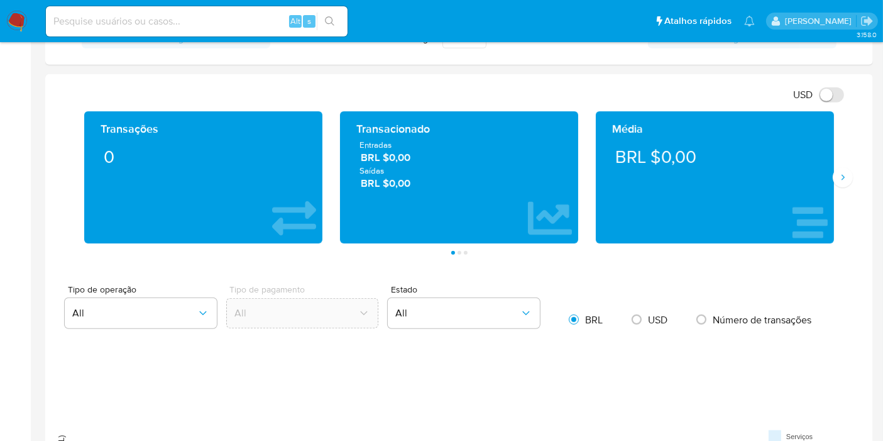
scroll to position [768, 0]
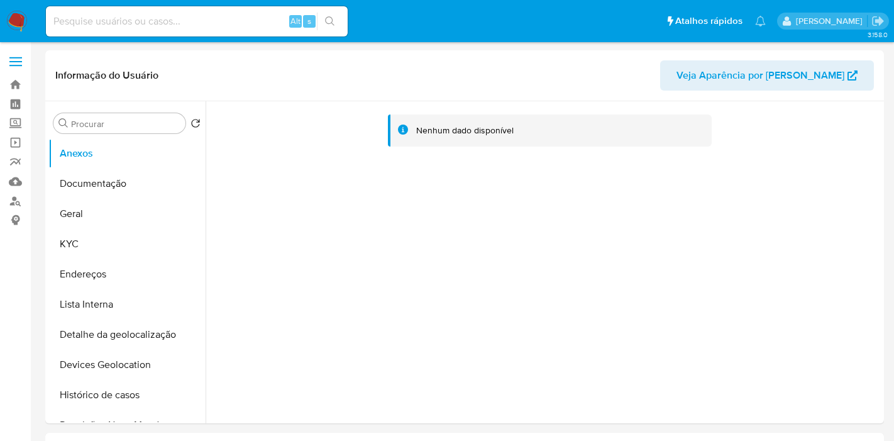
select select "10"
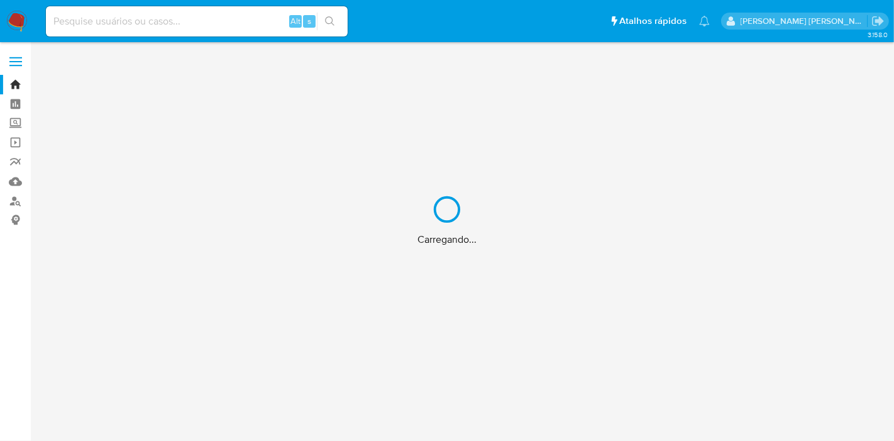
click at [179, 19] on div "Carregando..." at bounding box center [447, 220] width 894 height 441
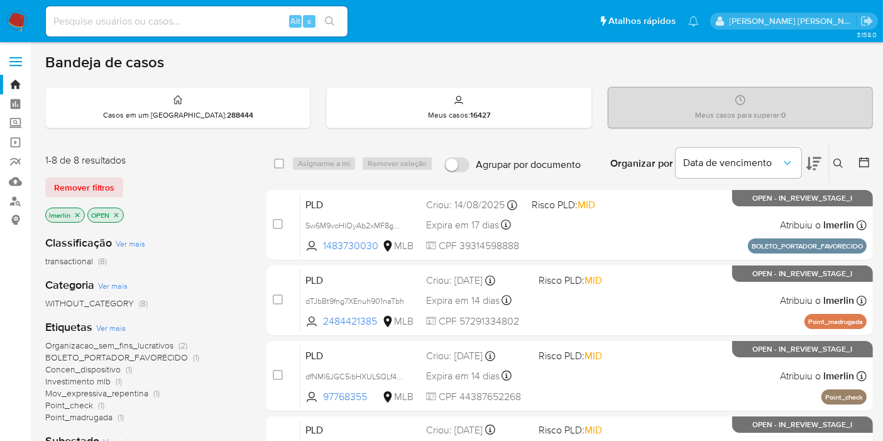
click at [179, 19] on input at bounding box center [197, 21] width 302 height 16
paste input "116149608"
type input "116149608"
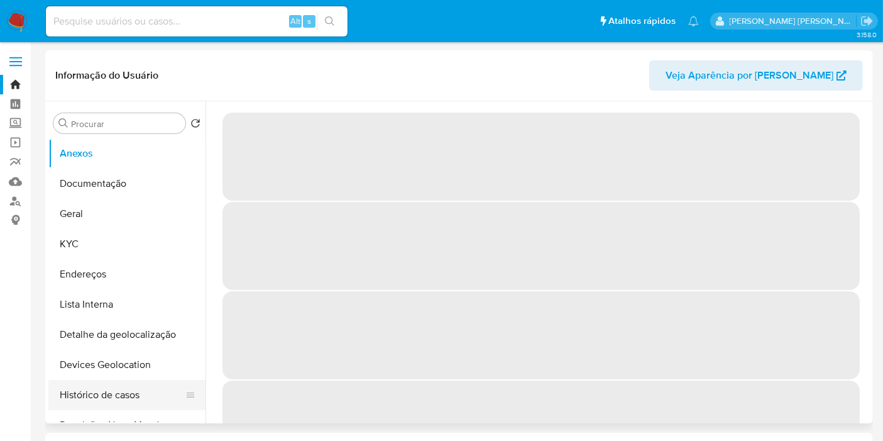
select select "10"
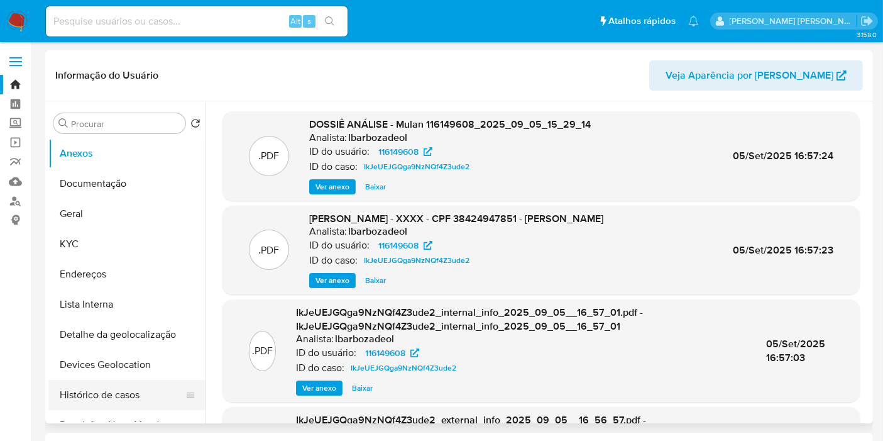
click at [106, 395] on button "Histórico de casos" at bounding box center [121, 395] width 147 height 30
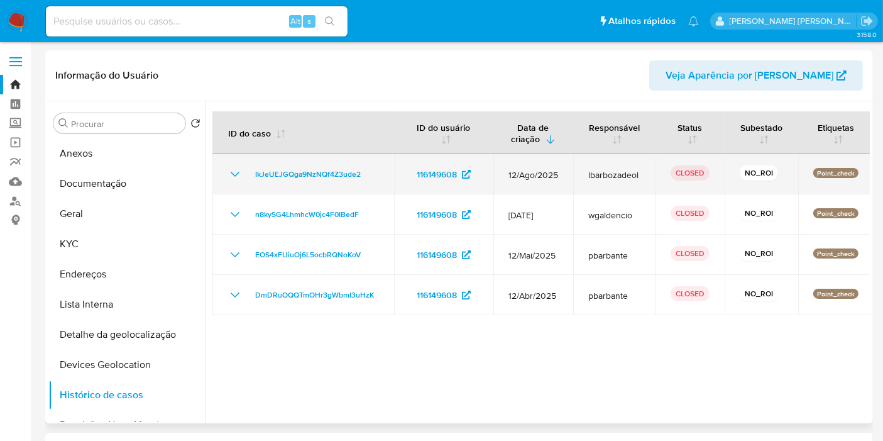
click at [232, 173] on icon "Mostrar/Ocultar" at bounding box center [235, 174] width 9 height 5
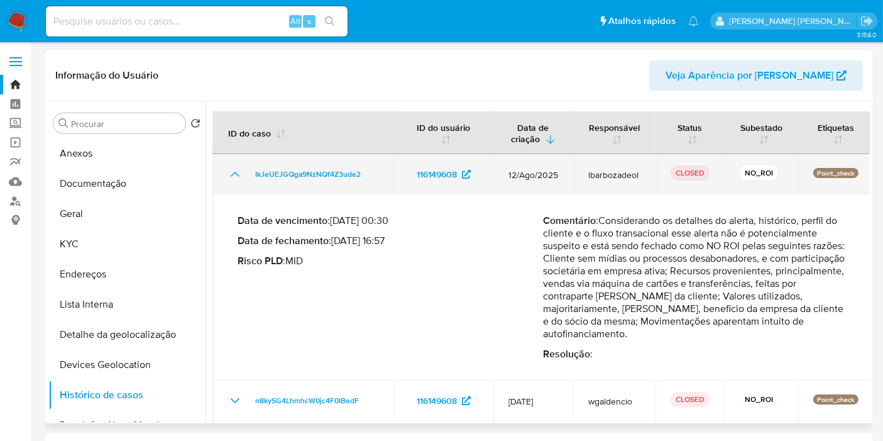
click at [232, 173] on icon "Mostrar/Ocultar" at bounding box center [235, 174] width 15 height 15
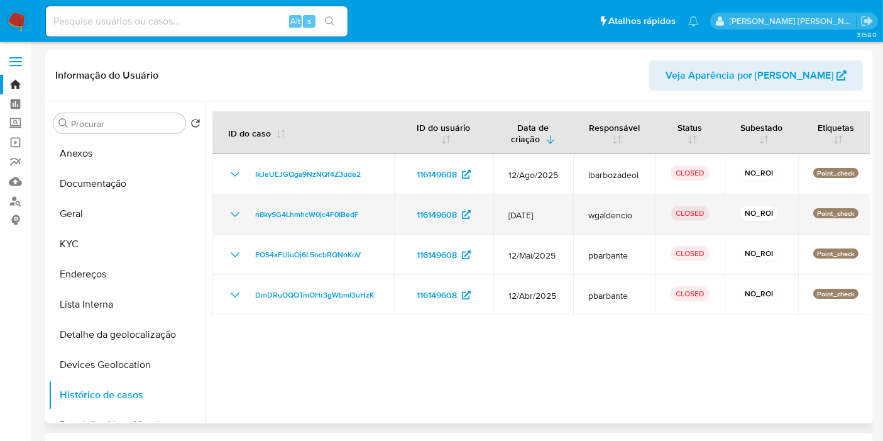
click at [233, 212] on icon "Mostrar/Ocultar" at bounding box center [235, 214] width 15 height 15
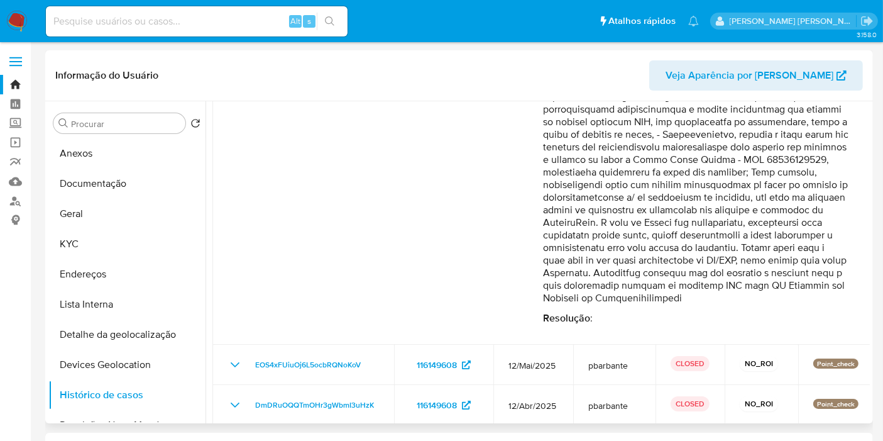
scroll to position [260, 0]
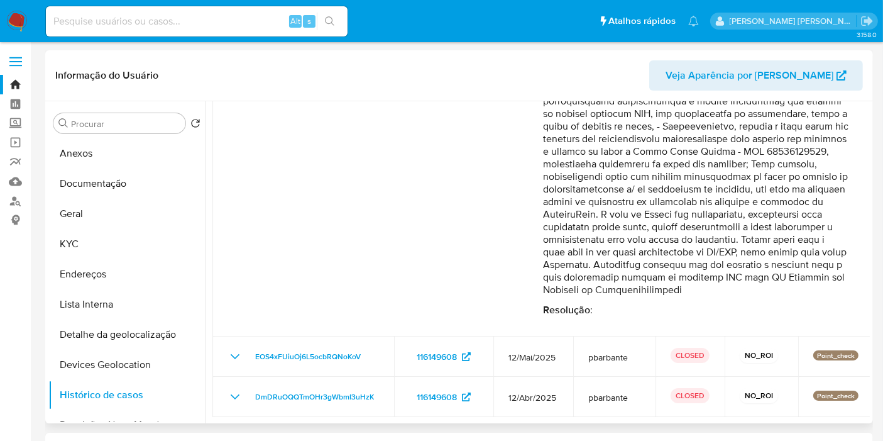
drag, startPoint x: 695, startPoint y: 213, endPoint x: 793, endPoint y: 216, distance: 98.1
click at [793, 216] on p "Comentário :" at bounding box center [695, 145] width 305 height 302
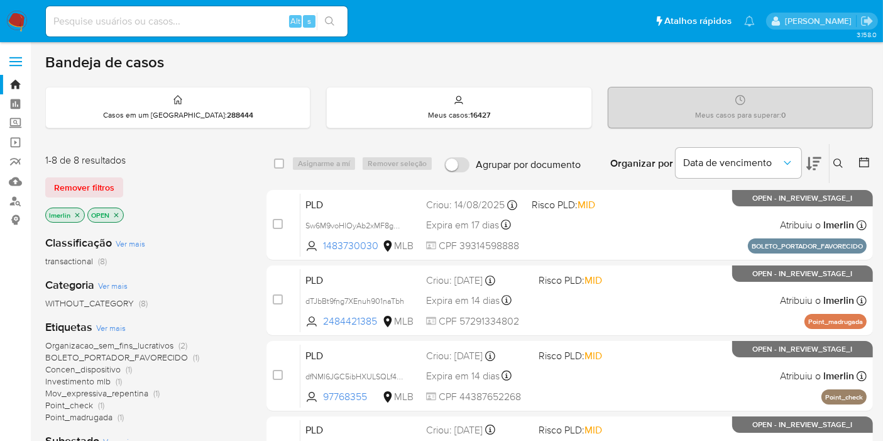
click at [160, 24] on input at bounding box center [197, 21] width 302 height 16
paste input "169611168"
type input "169611168"
click at [185, 22] on input at bounding box center [197, 21] width 302 height 16
paste input "169611168"
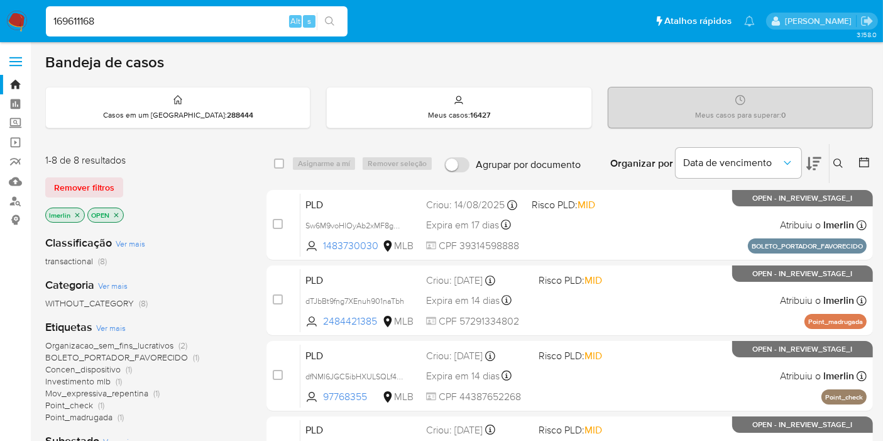
type input "169611168"
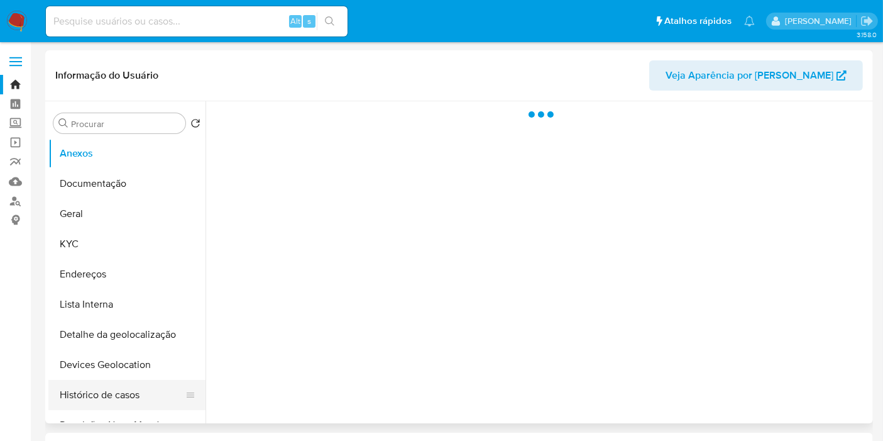
click at [151, 387] on button "Histórico de casos" at bounding box center [121, 395] width 147 height 30
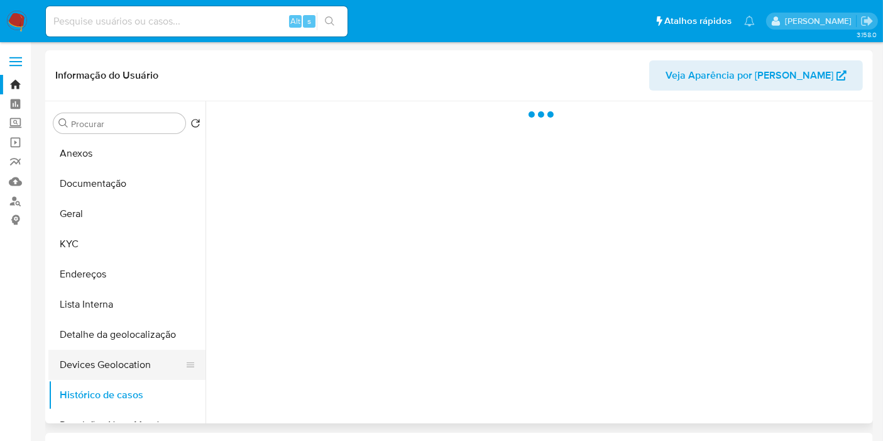
select select "10"
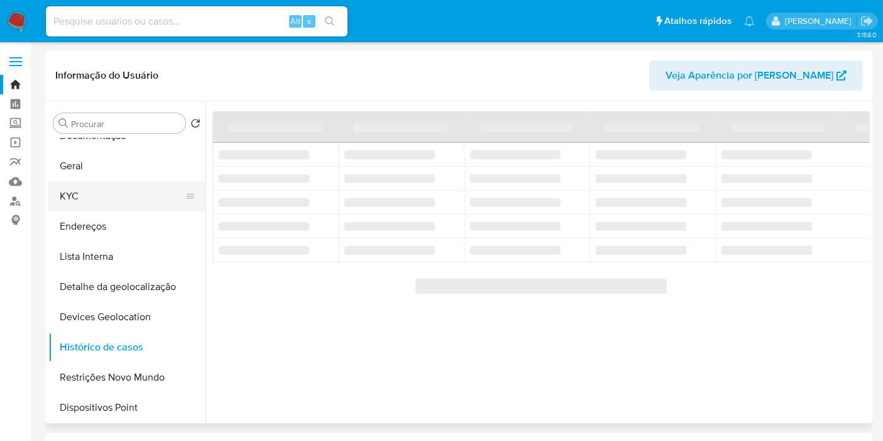
scroll to position [70, 0]
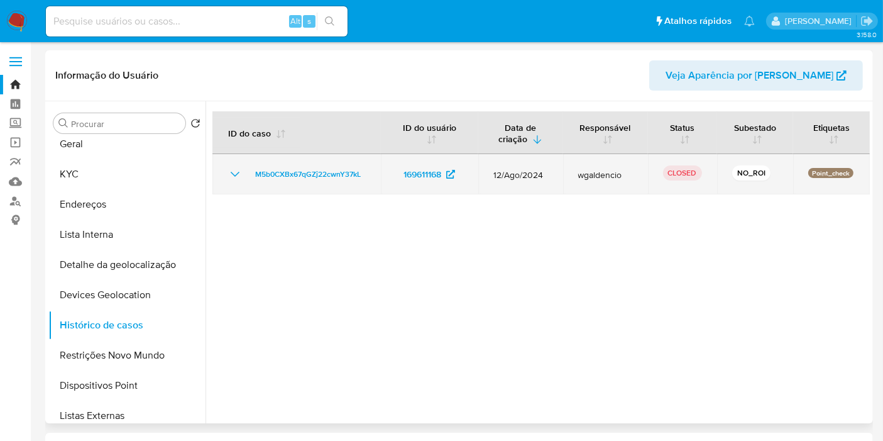
click at [228, 173] on icon "Mostrar/Ocultar" at bounding box center [235, 174] width 15 height 15
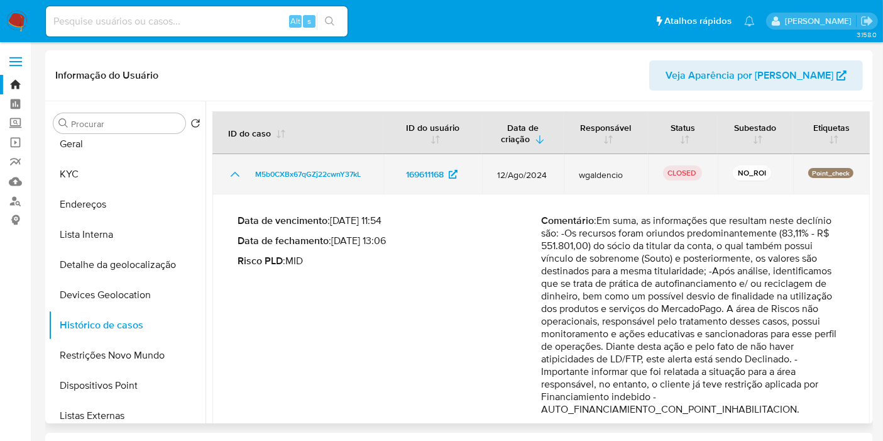
click at [228, 173] on icon "Mostrar/Ocultar" at bounding box center [235, 174] width 15 height 15
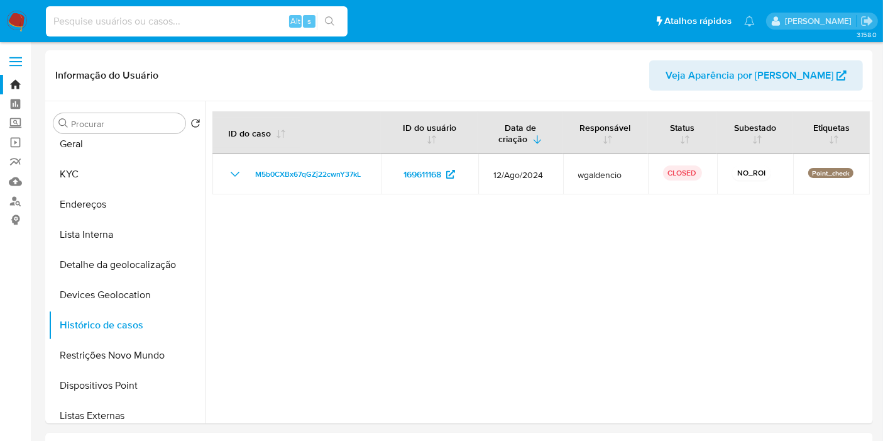
click at [234, 27] on input at bounding box center [197, 21] width 302 height 16
paste input "565519352"
type input "565519352"
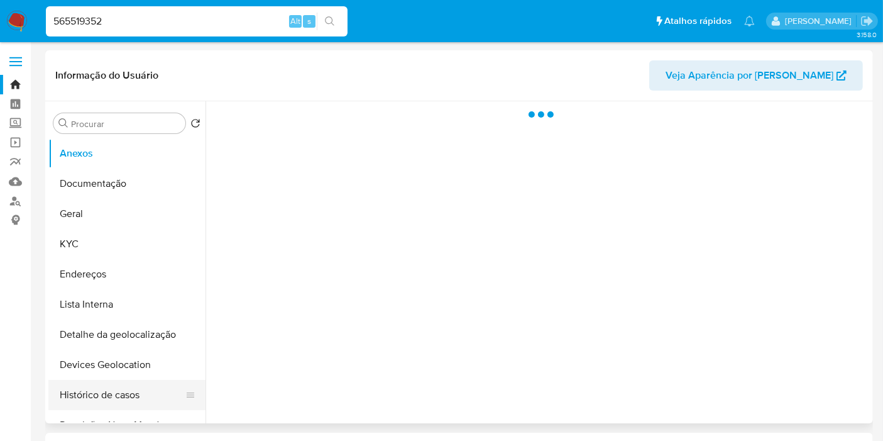
click at [137, 389] on button "Histórico de casos" at bounding box center [121, 395] width 147 height 30
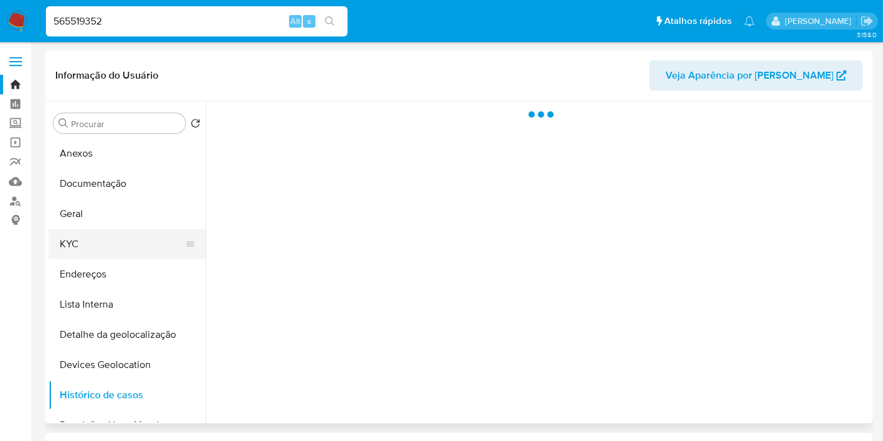
select select "10"
